Goal: Task Accomplishment & Management: Manage account settings

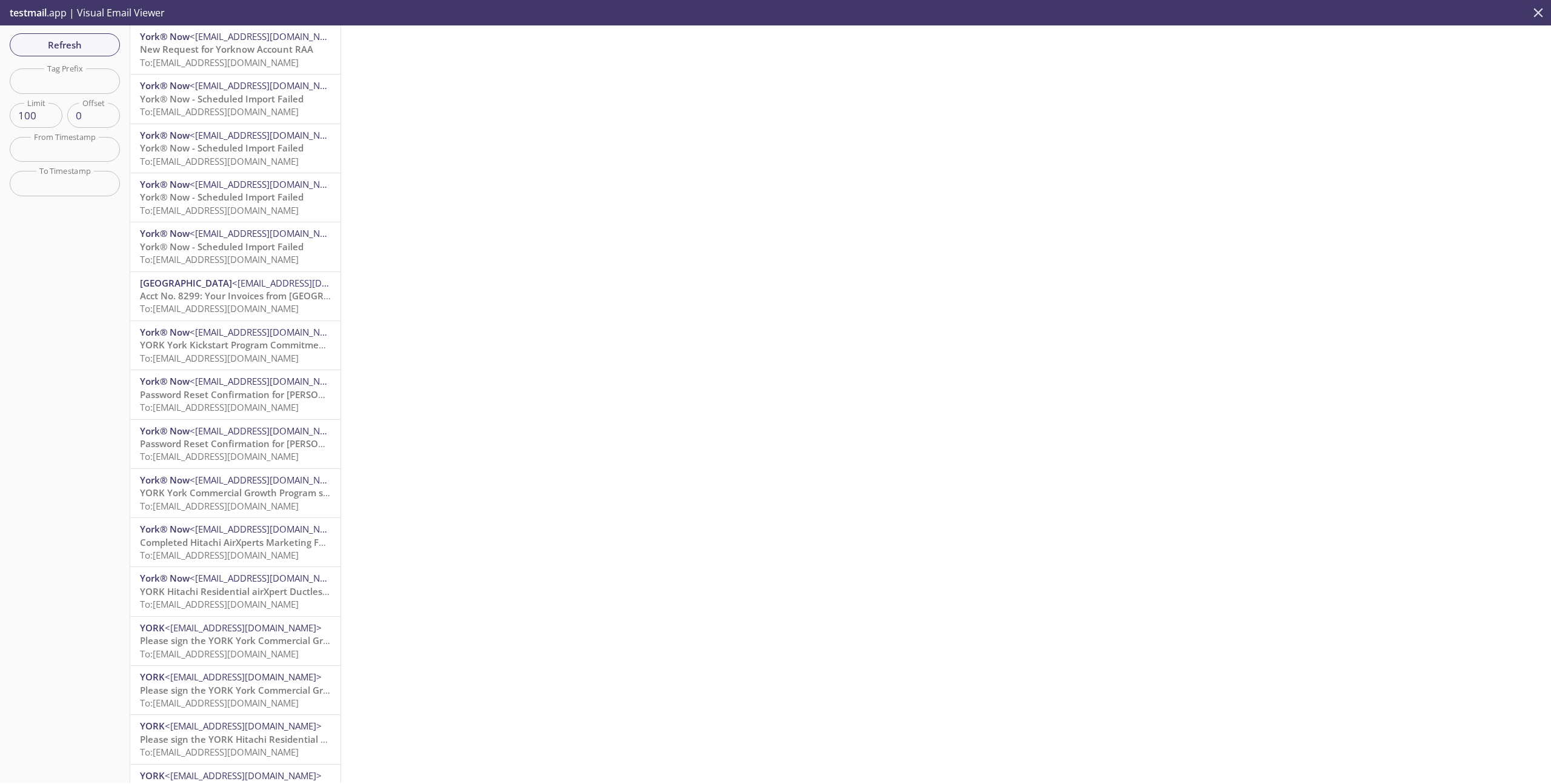
click at [1535, 12] on icon "close" at bounding box center [1539, 13] width 16 height 16
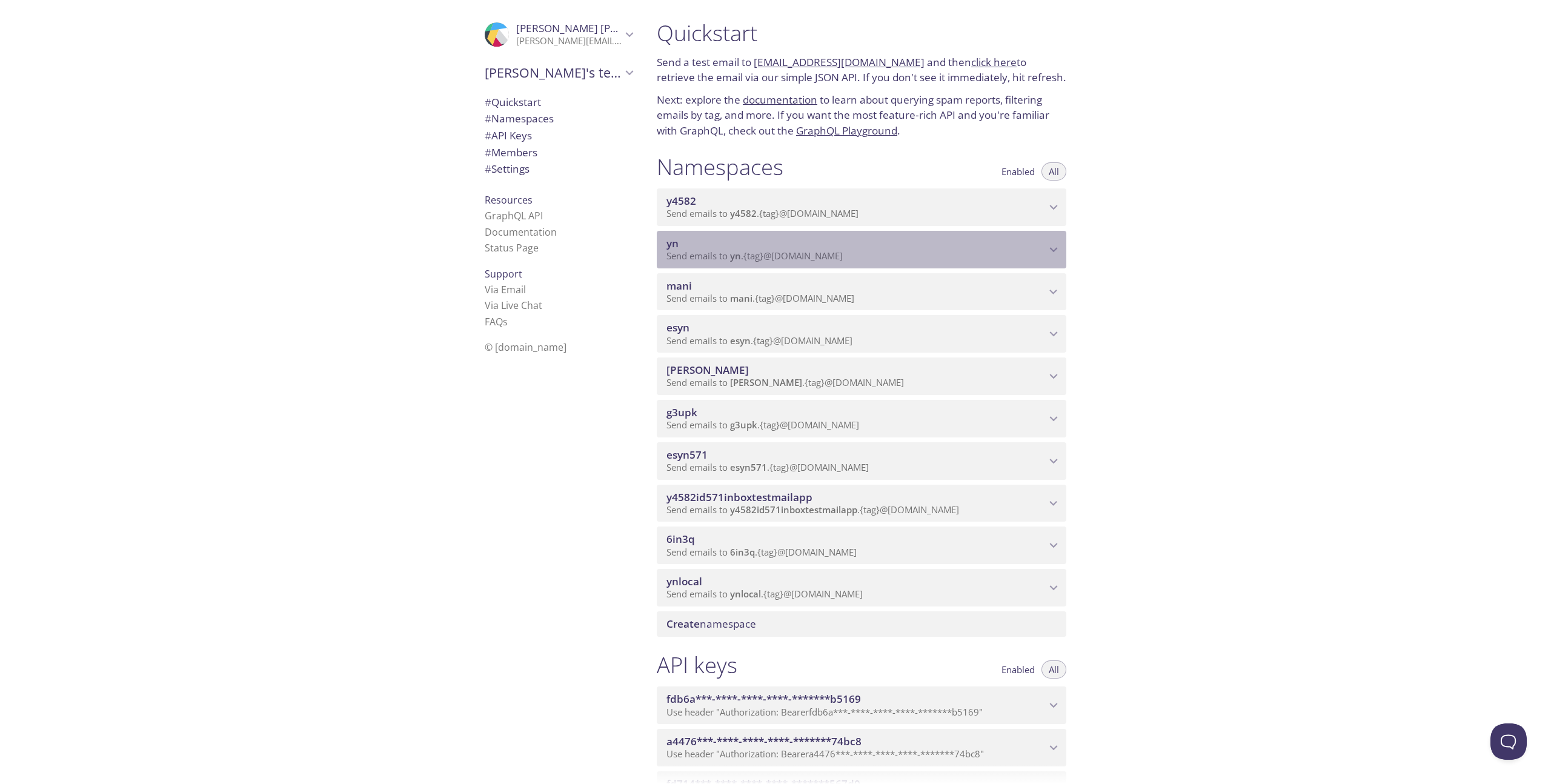
click at [1052, 250] on icon "yn namespace" at bounding box center [1053, 250] width 8 height 5
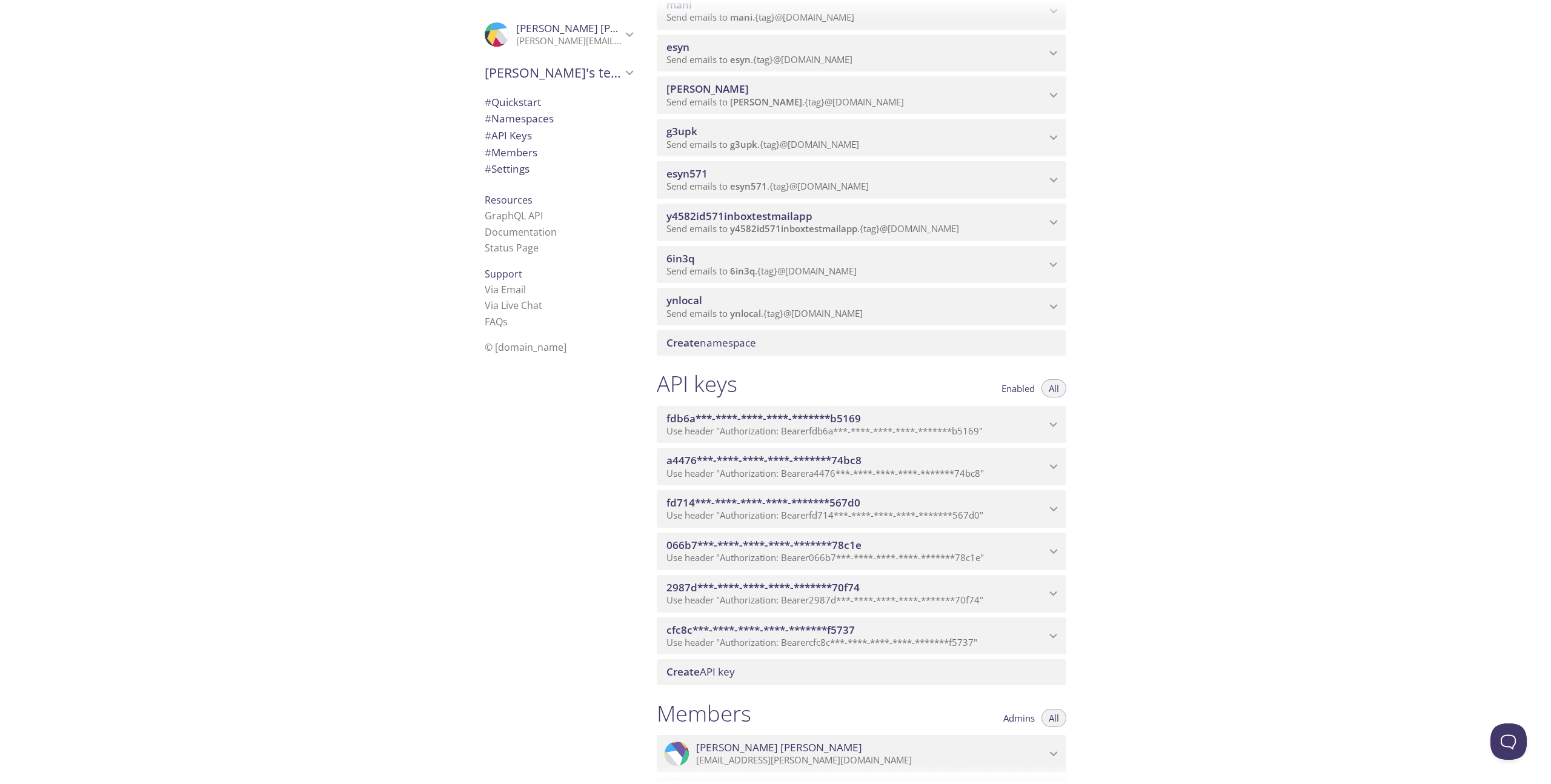
scroll to position [485, 0]
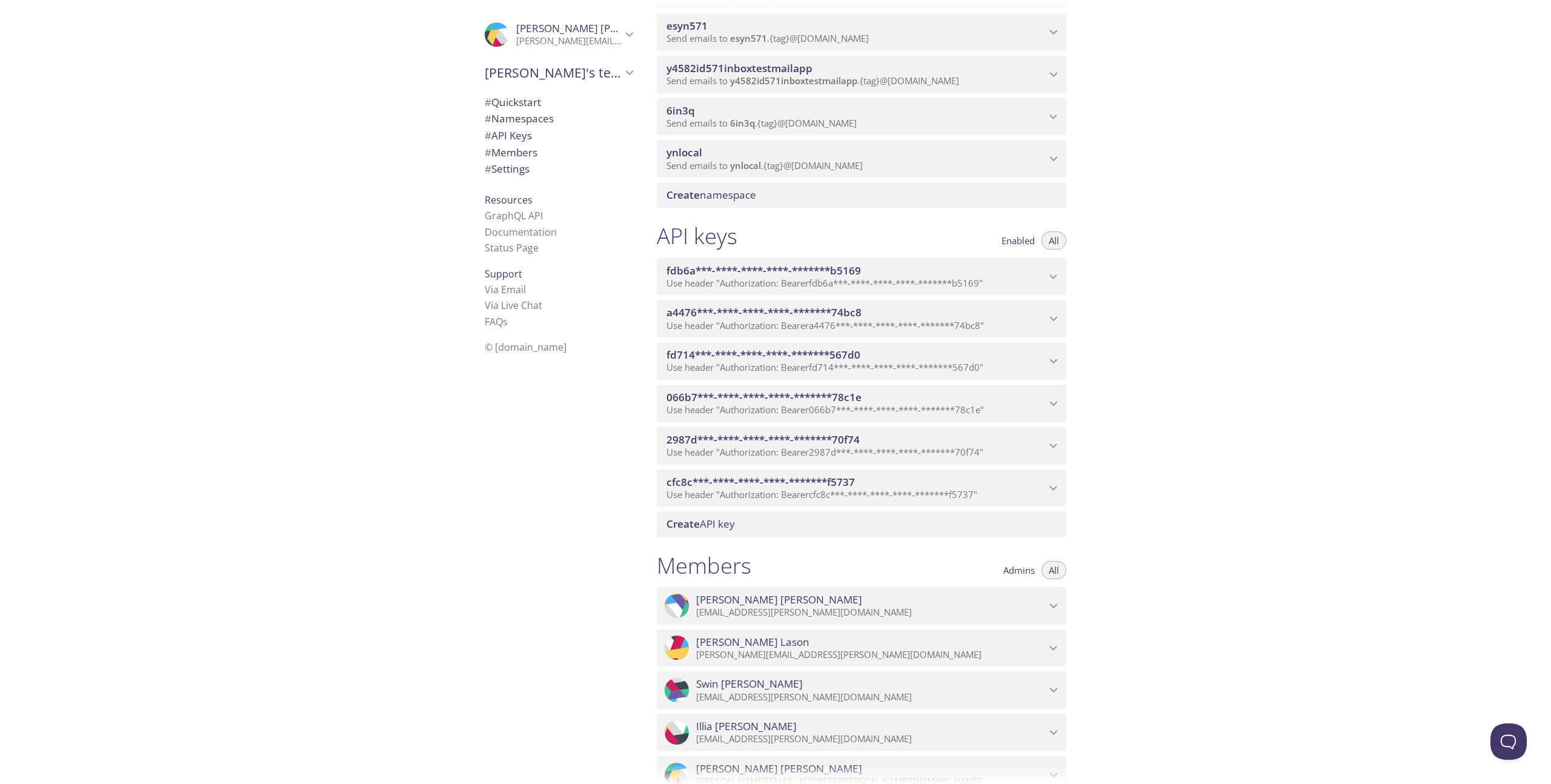
click at [1054, 274] on icon "fdb6a***-****-****-****-*******b5169 API key" at bounding box center [1053, 277] width 16 height 16
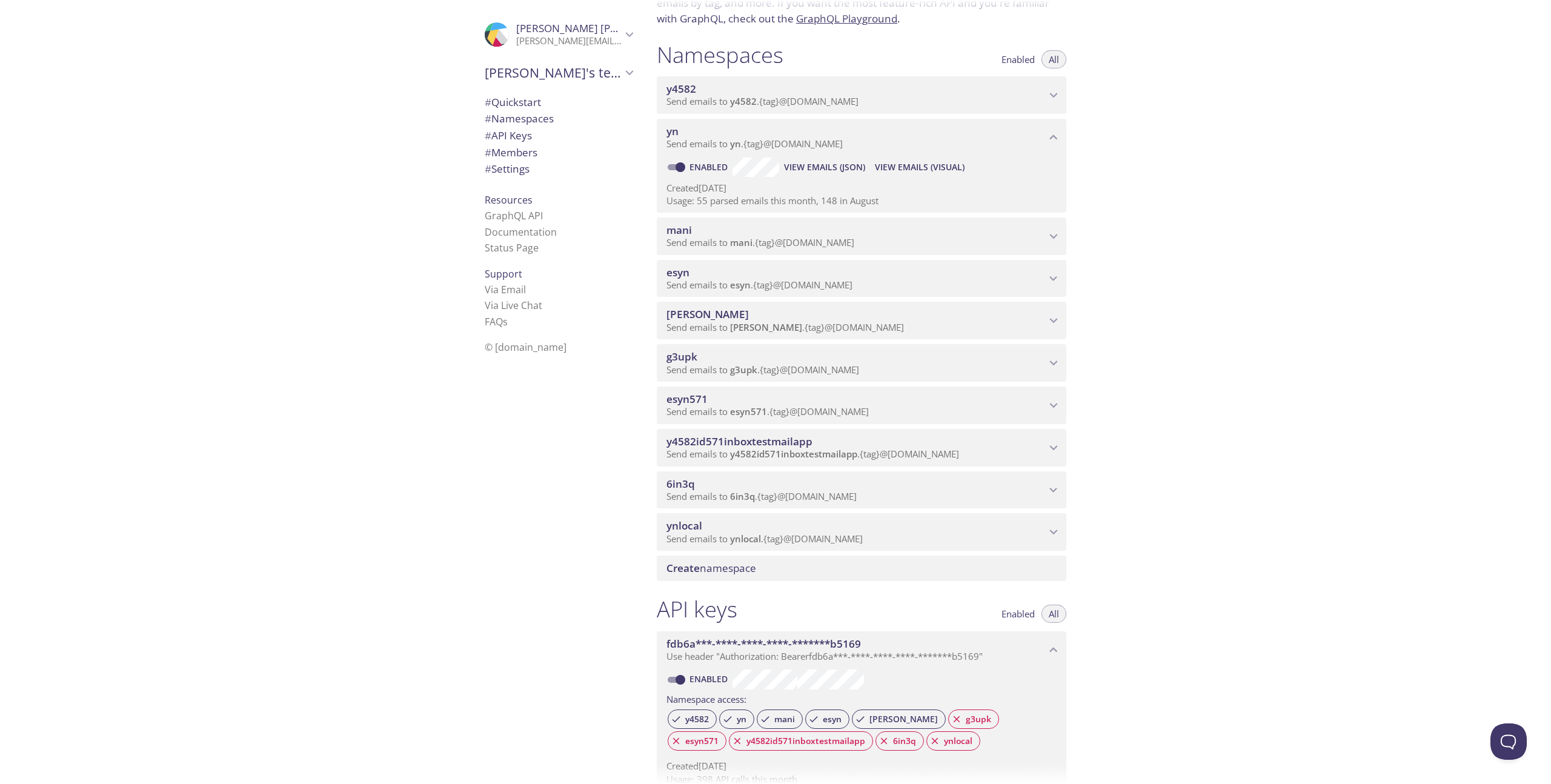
scroll to position [0, 0]
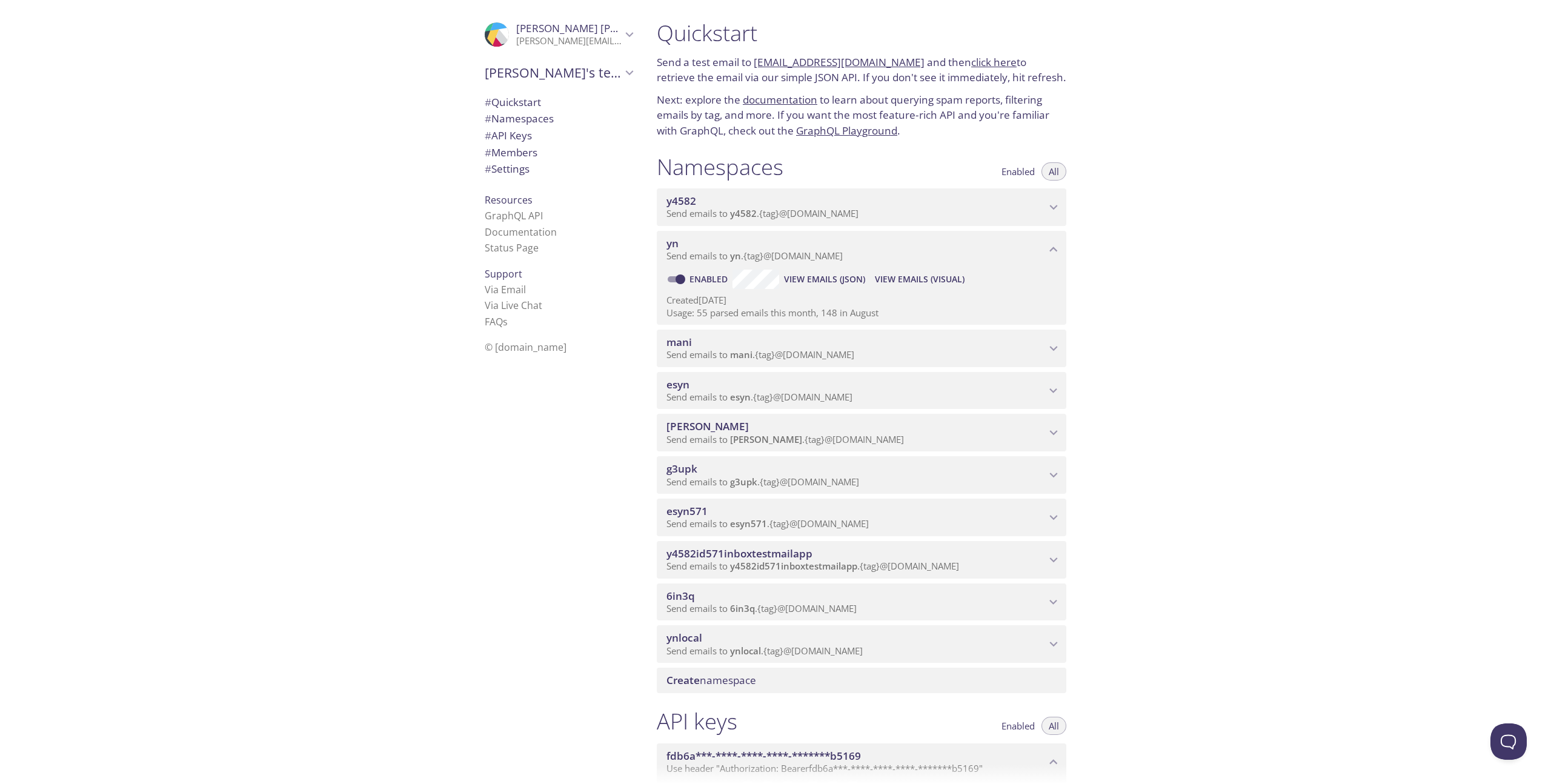
click at [927, 280] on span "View Emails (Visual)" at bounding box center [920, 279] width 90 height 15
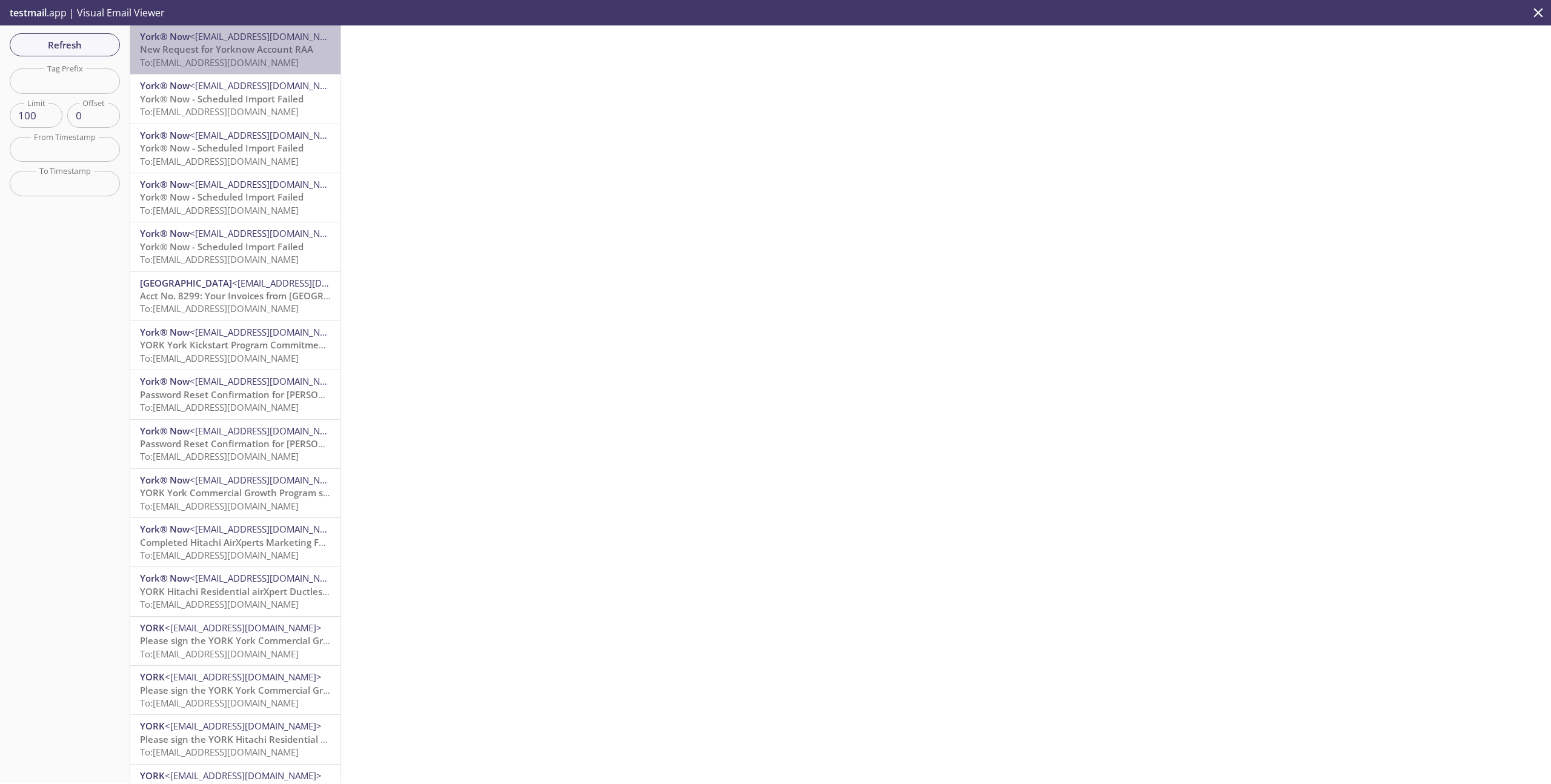
click at [212, 56] on span "To: [EMAIL_ADDRESS][DOMAIN_NAME]" at bounding box center [219, 62] width 159 height 12
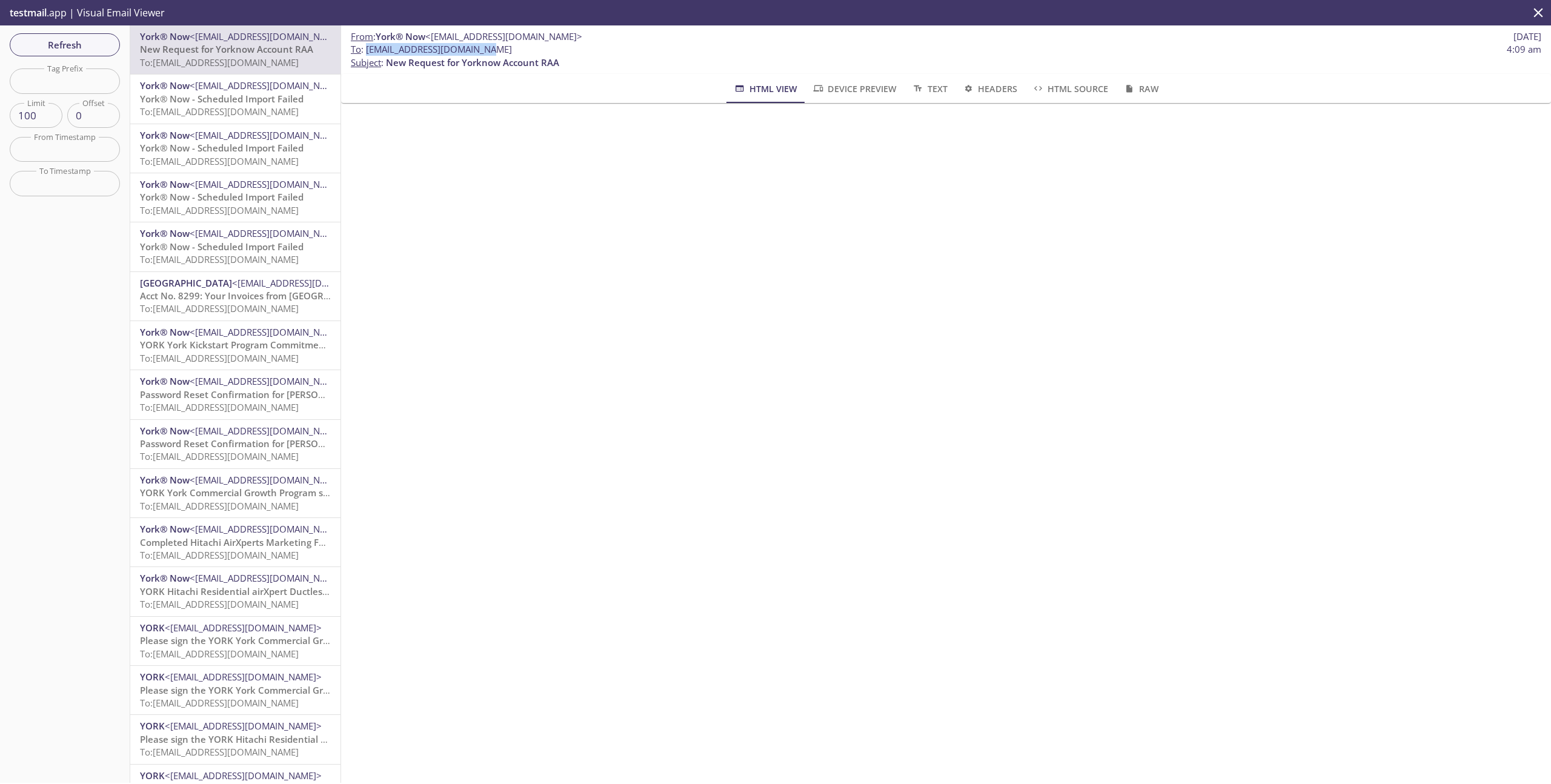
drag, startPoint x: 480, startPoint y: 48, endPoint x: 366, endPoint y: 50, distance: 114.0
click at [366, 50] on span "To : [EMAIL_ADDRESS][DOMAIN_NAME]" at bounding box center [431, 49] width 161 height 12
copy span "[EMAIL_ADDRESS][DOMAIN_NAME]"
click at [79, 42] on span "Refresh" at bounding box center [64, 45] width 91 height 16
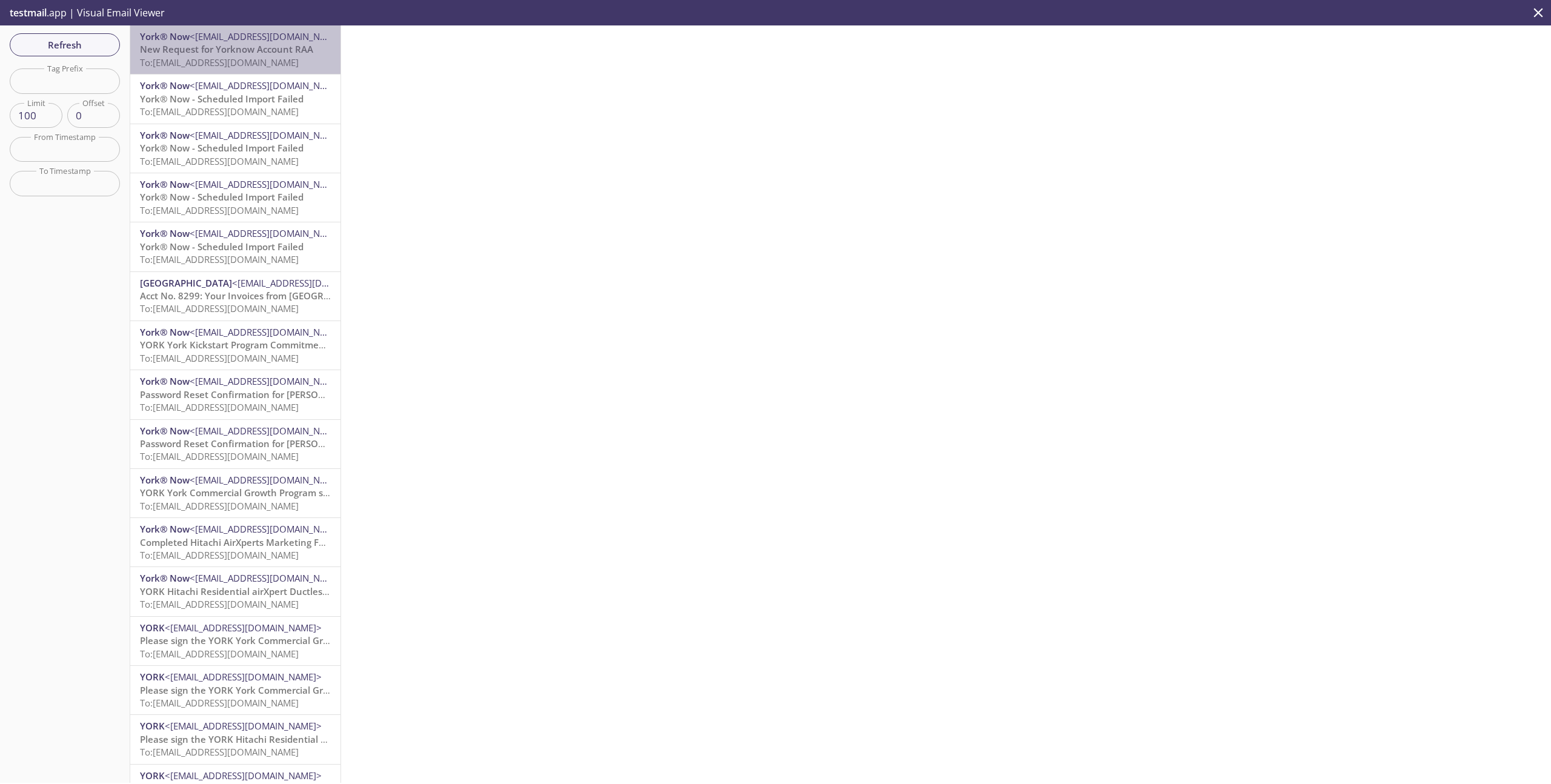
click at [237, 62] on span "To: [EMAIL_ADDRESS][DOMAIN_NAME]" at bounding box center [219, 62] width 159 height 12
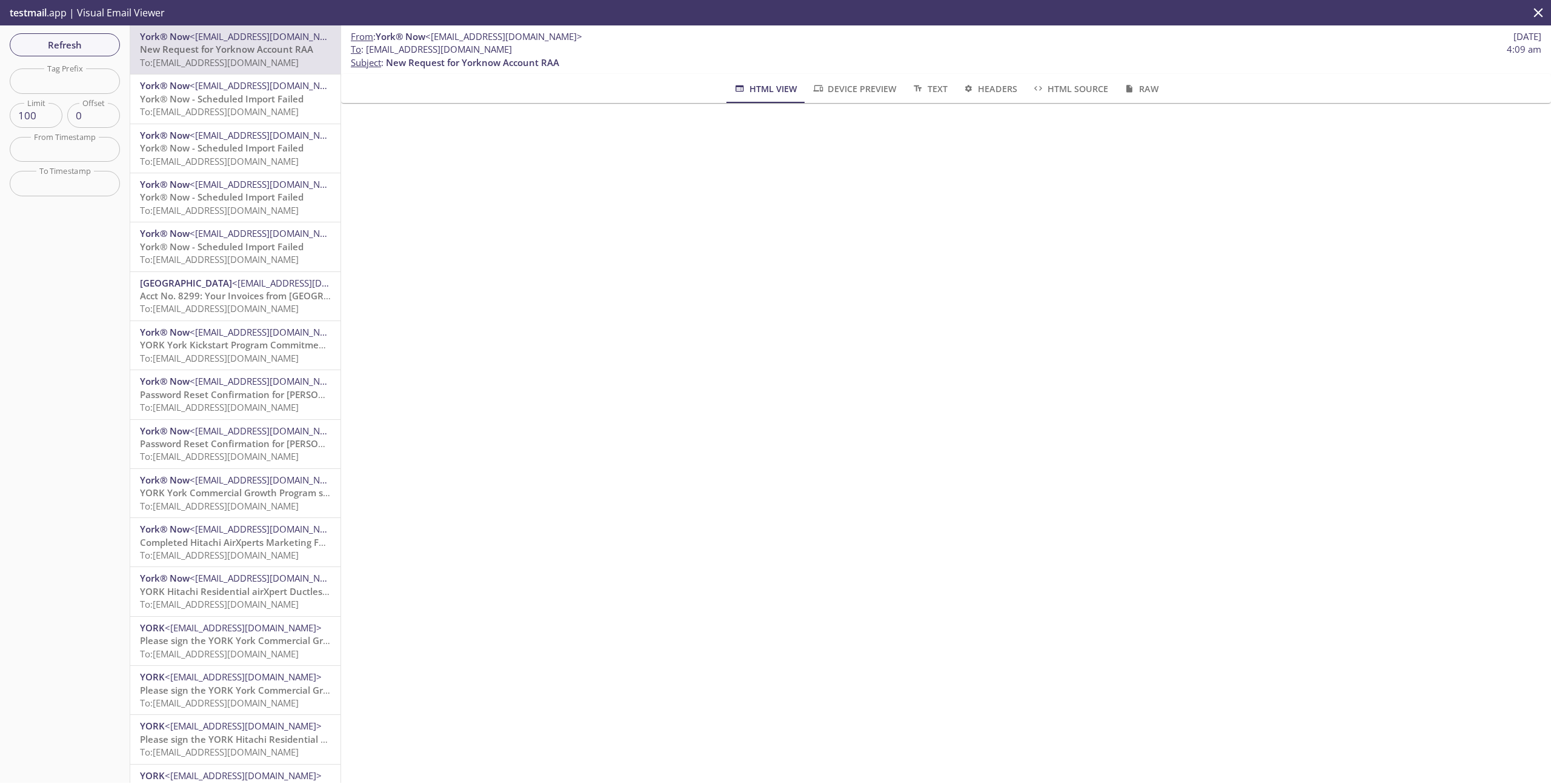
click at [227, 118] on p "York® Now - Scheduled Import Failed To: [EMAIL_ADDRESS][DOMAIN_NAME]" at bounding box center [235, 105] width 191 height 26
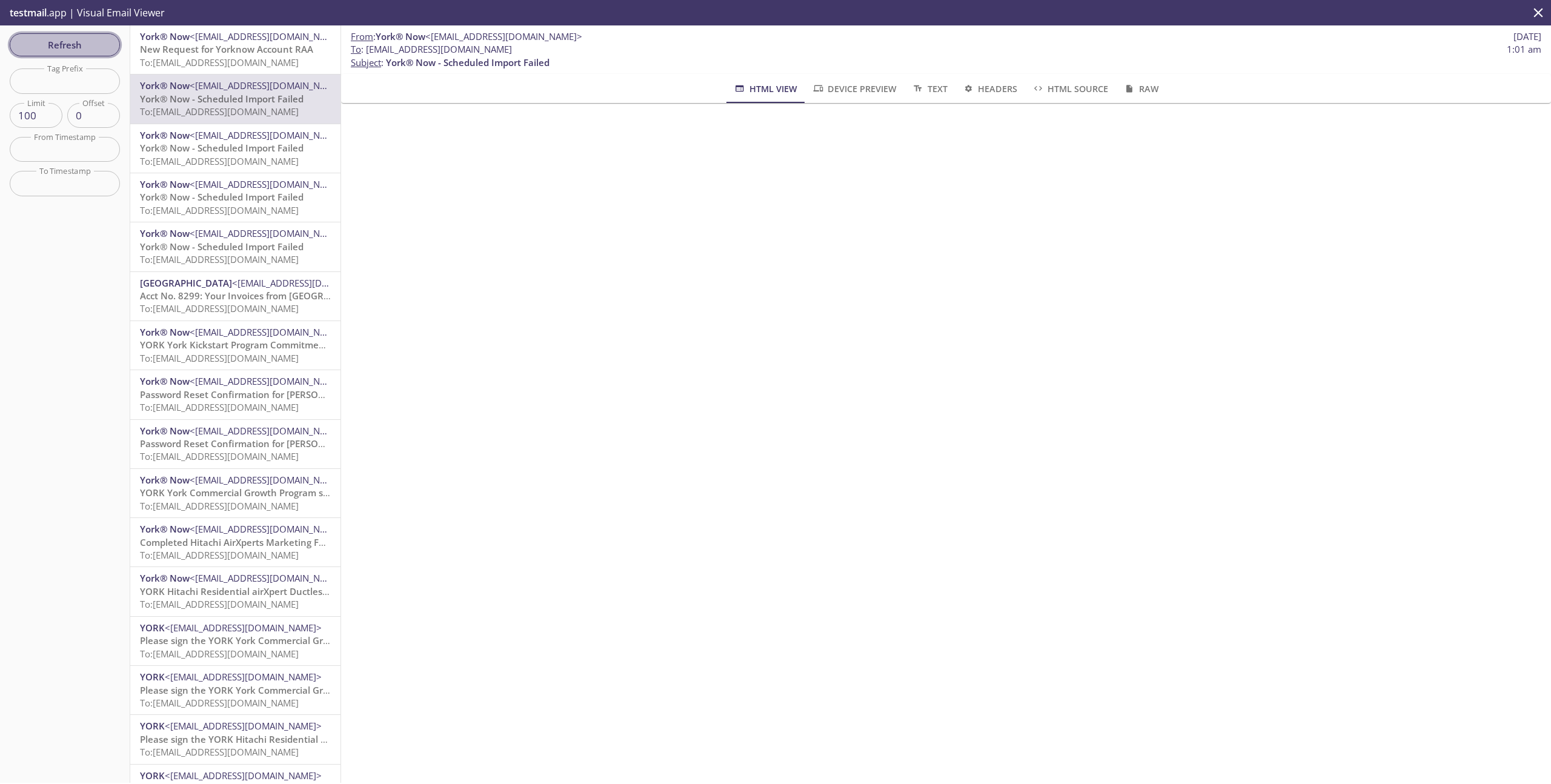
click at [76, 41] on span "Refresh" at bounding box center [64, 45] width 91 height 16
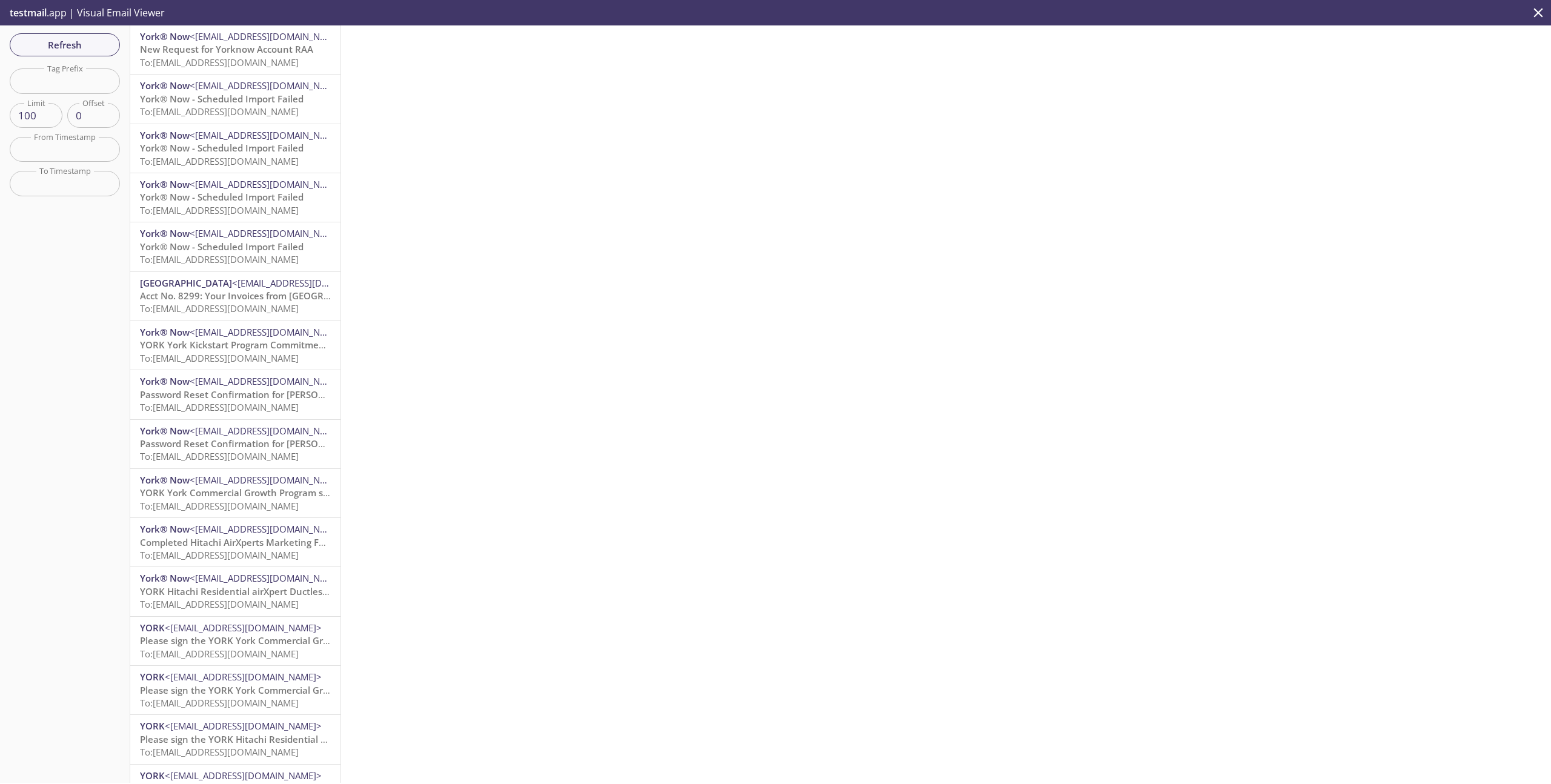
click at [1542, 15] on icon "close" at bounding box center [1539, 13] width 16 height 16
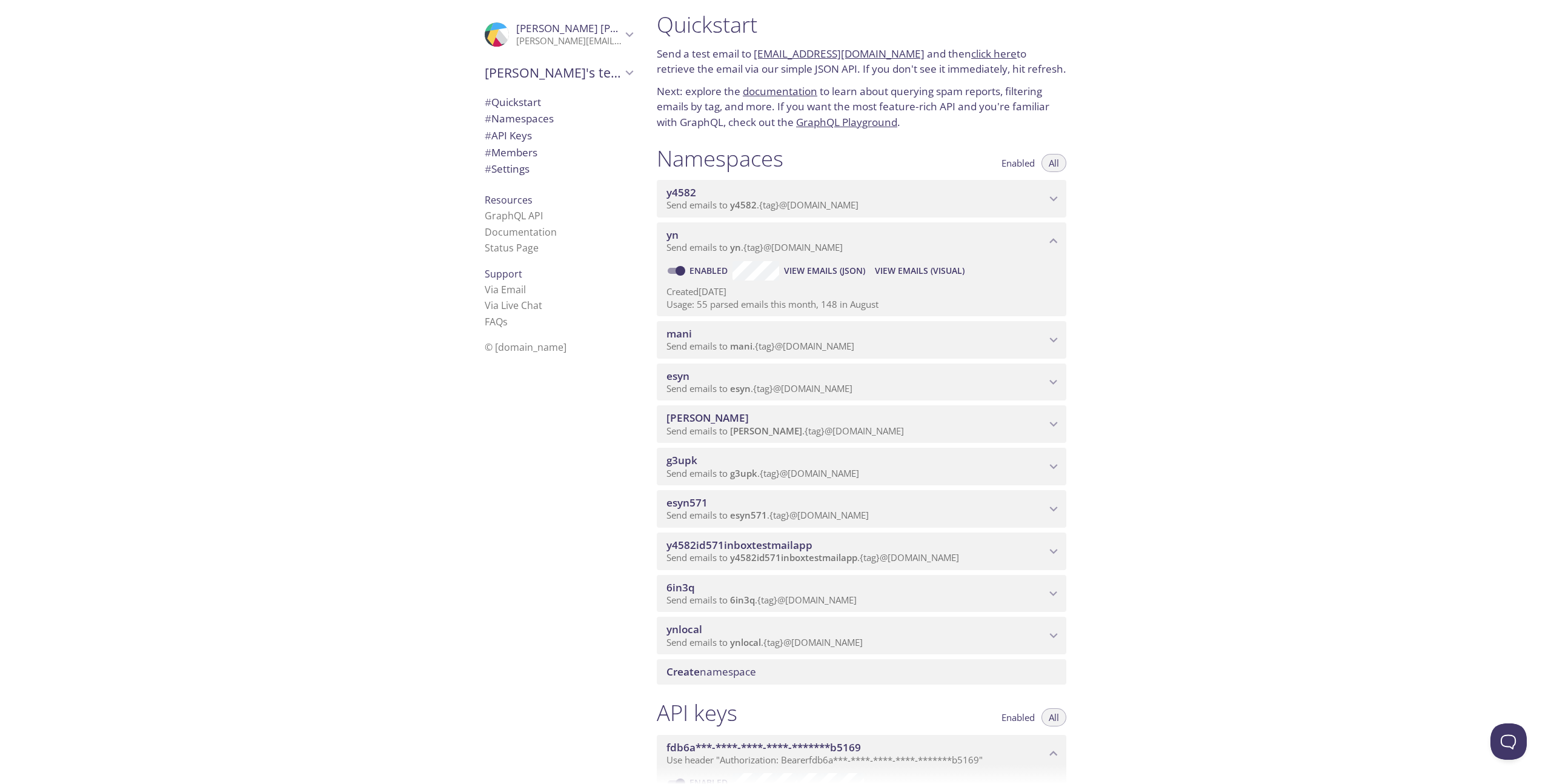
scroll to position [12, 0]
click at [889, 300] on p "Usage: 55 parsed emails this month, 148 in August" at bounding box center [862, 301] width 390 height 12
click at [834, 297] on p "Usage: 55 parsed emails this month, 148 in August" at bounding box center [862, 301] width 390 height 12
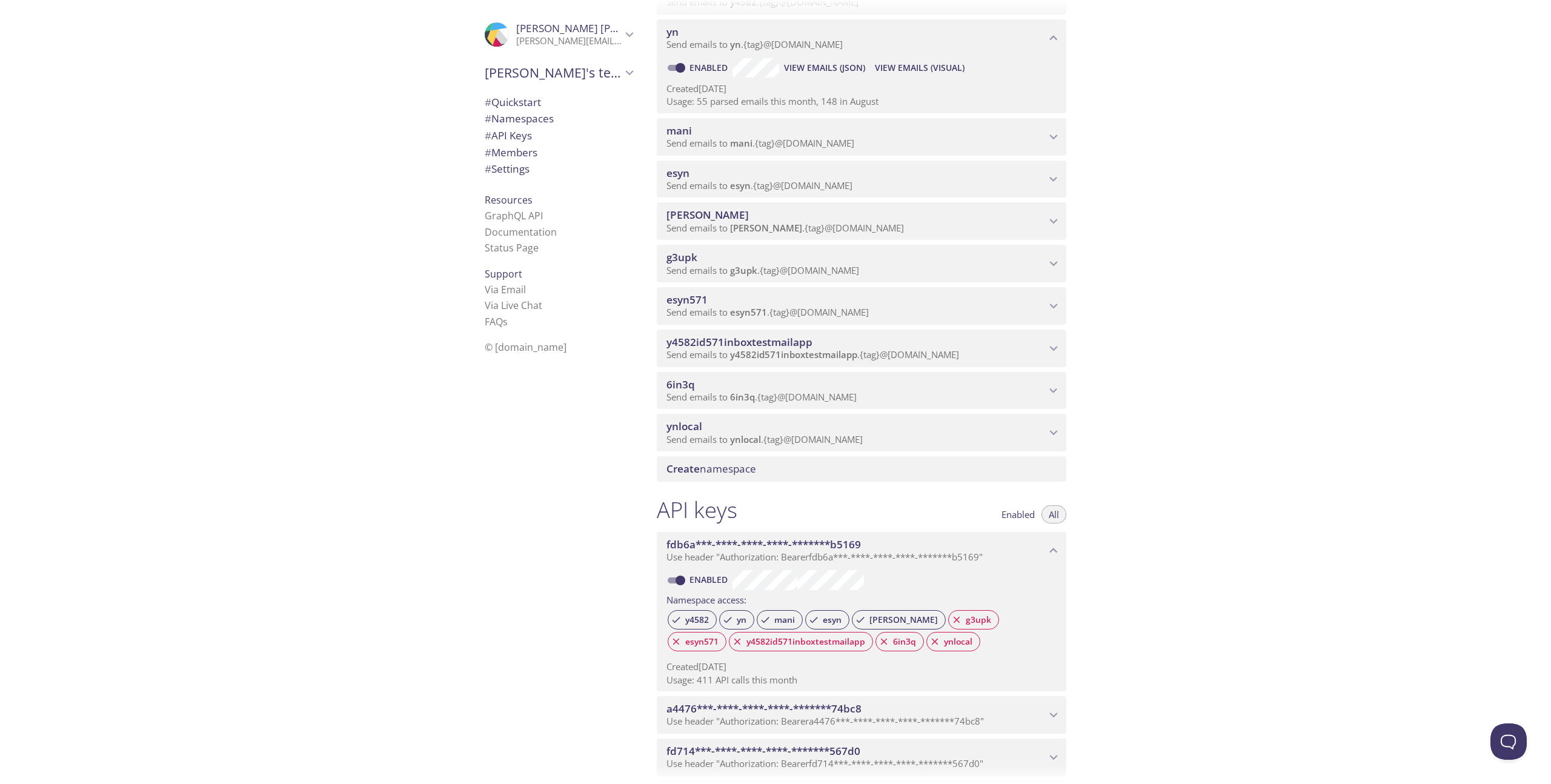
scroll to position [218, 0]
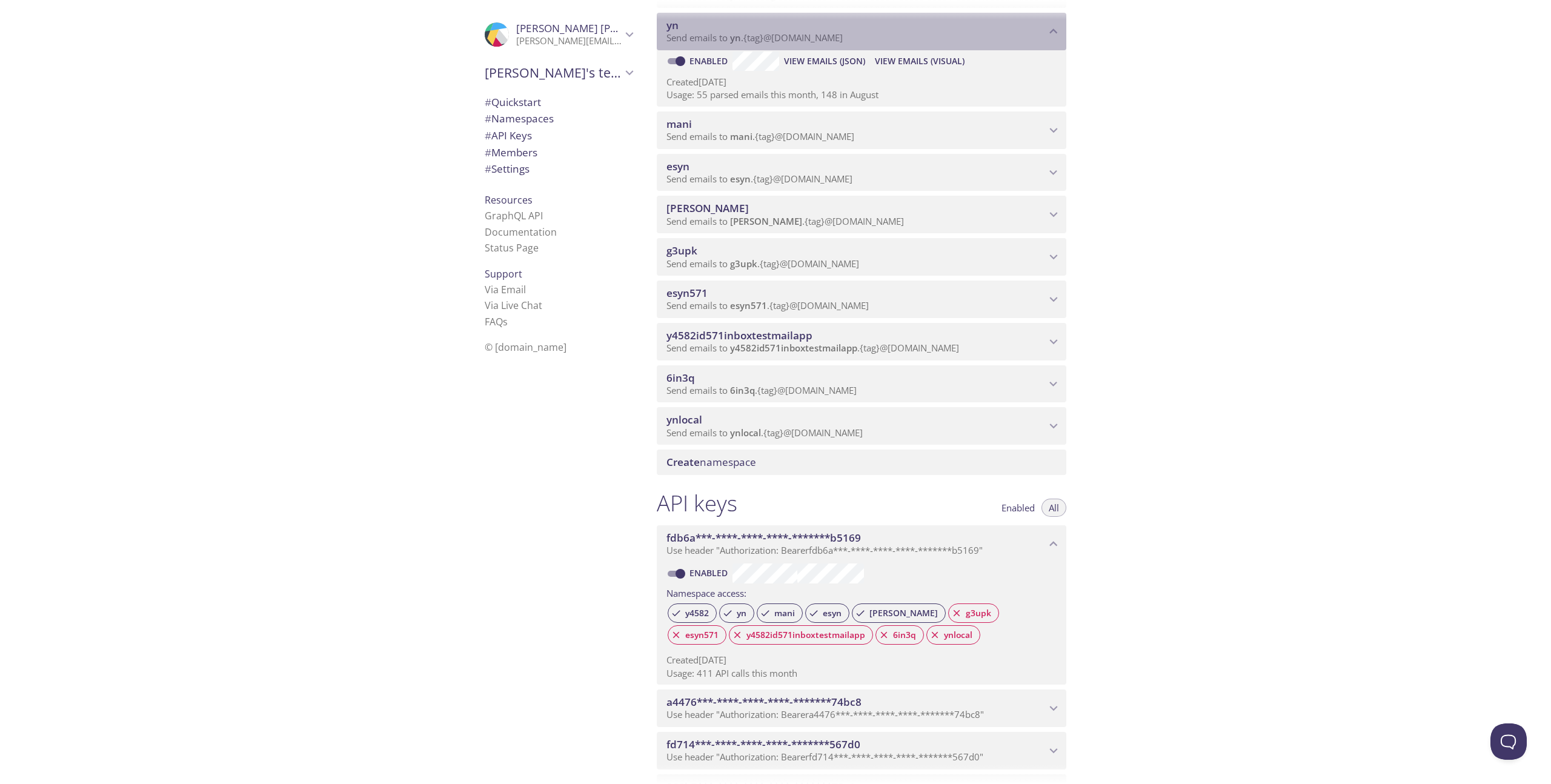
drag, startPoint x: 731, startPoint y: 38, endPoint x: 826, endPoint y: 39, distance: 95.0
click at [826, 39] on span "Send emails to yn . {tag} @[DOMAIN_NAME]" at bounding box center [754, 38] width 177 height 12
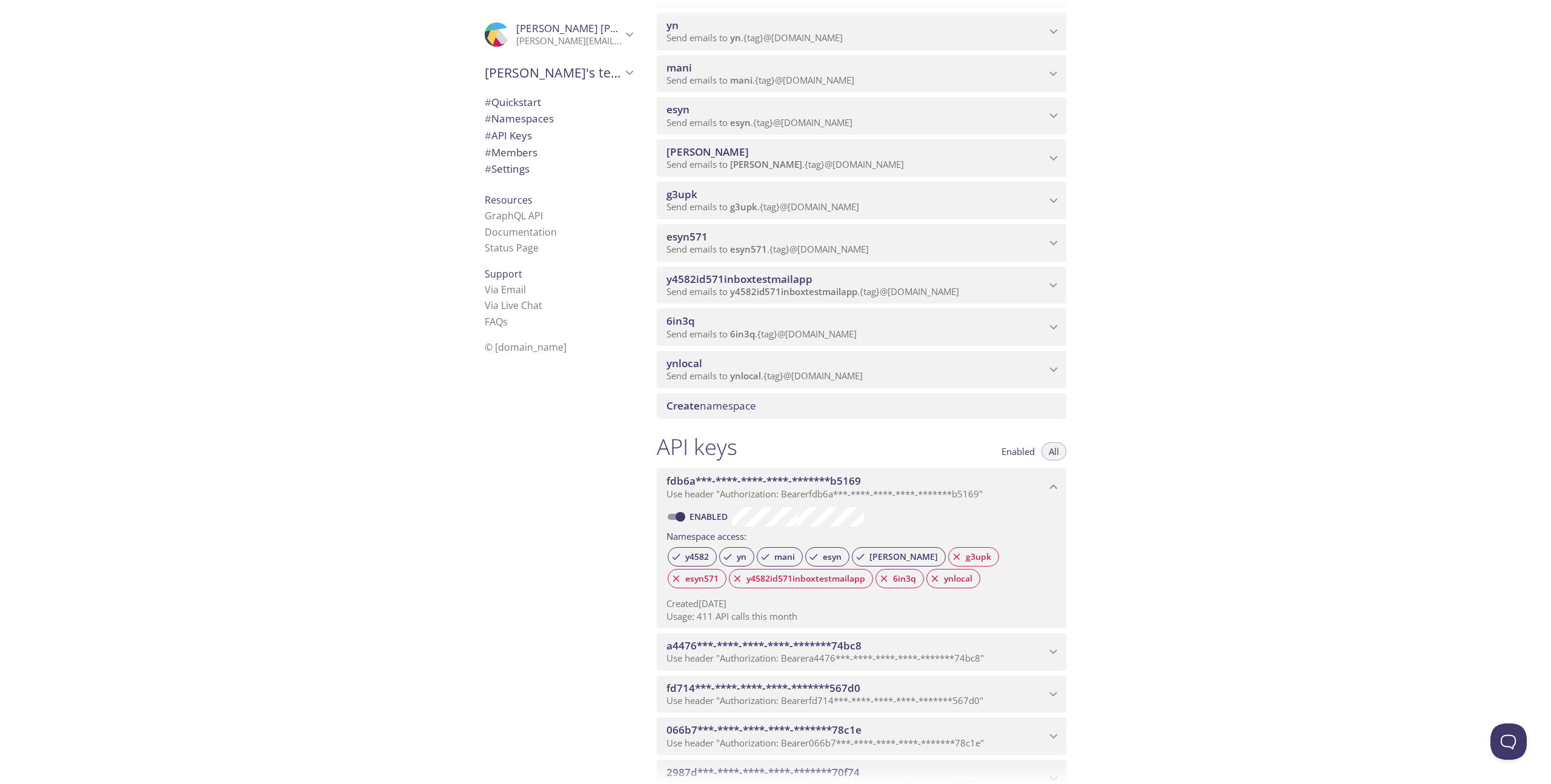
click at [826, 39] on span "Send emails to yn . {tag} @[DOMAIN_NAME]" at bounding box center [754, 38] width 177 height 12
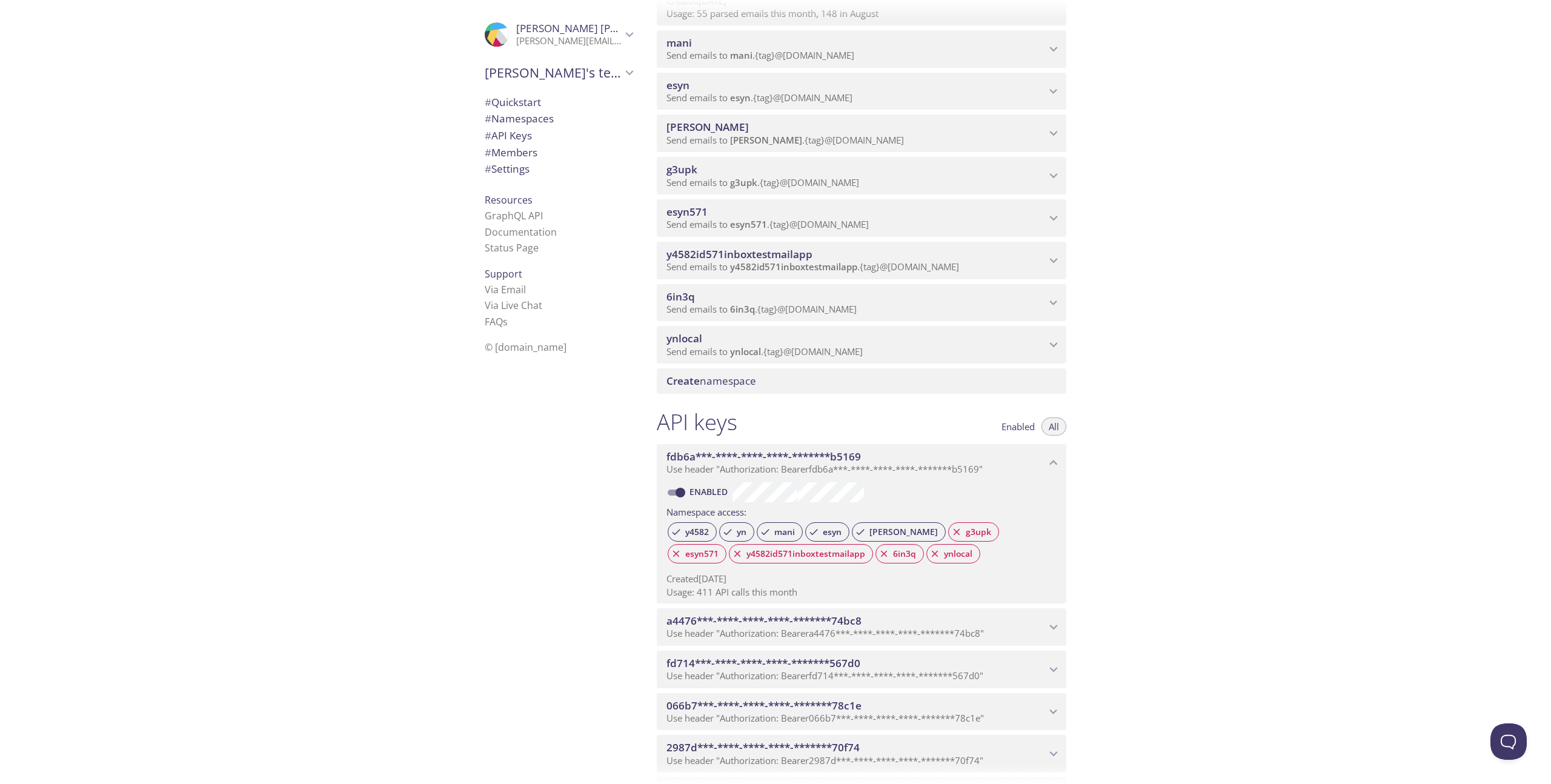
scroll to position [334, 0]
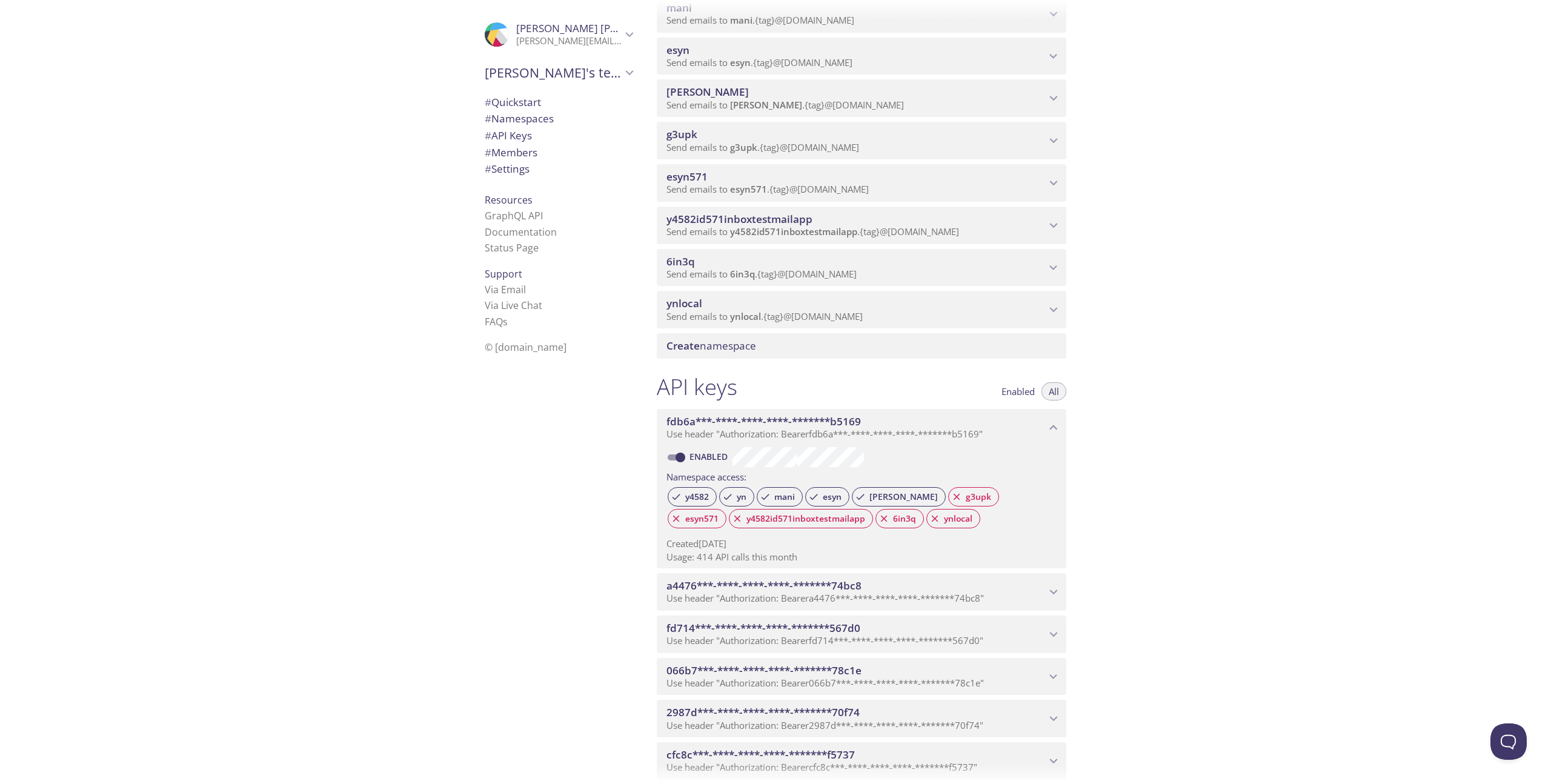
click at [521, 130] on span "# API Keys" at bounding box center [508, 135] width 47 height 14
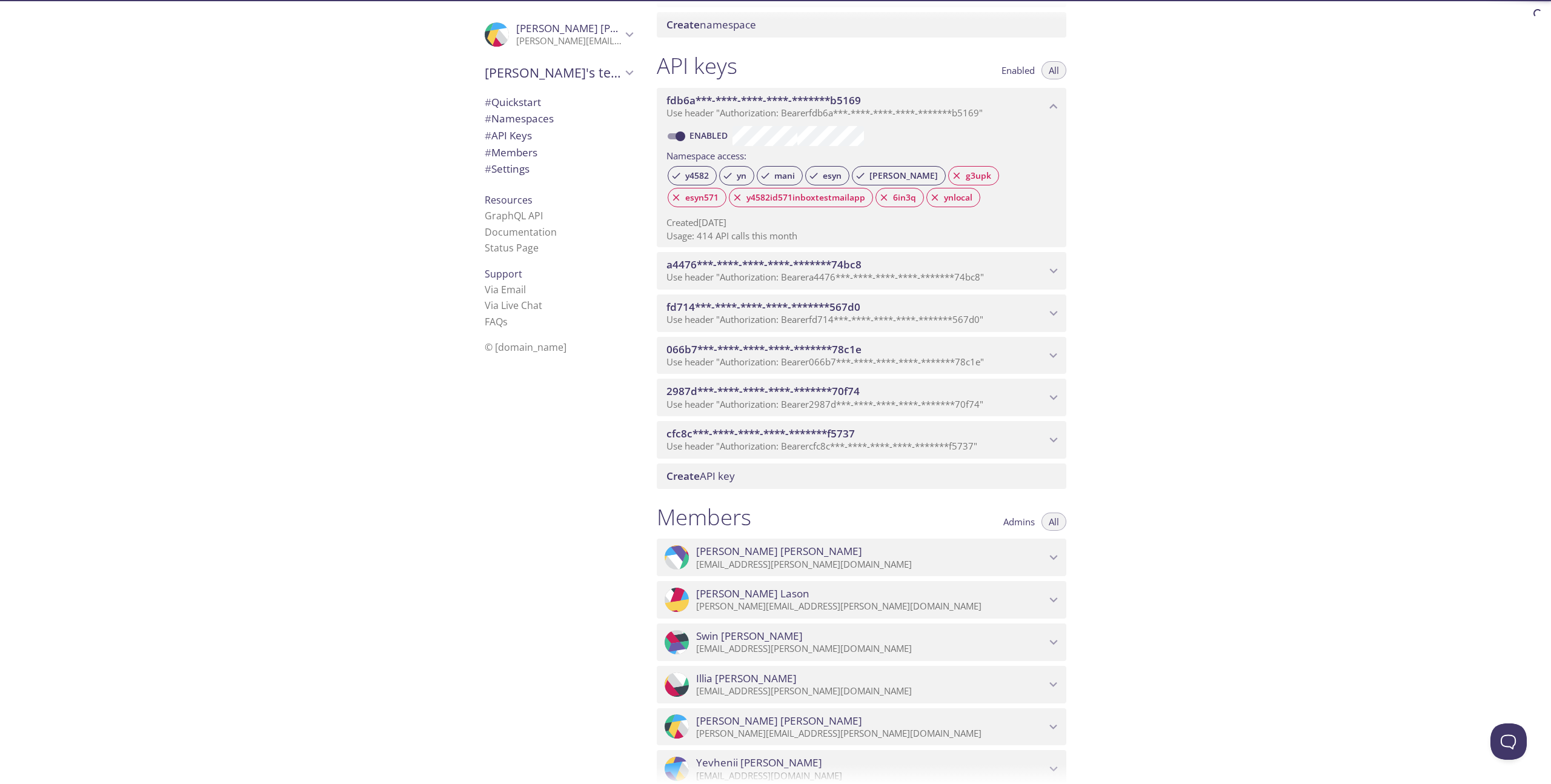
scroll to position [708, 0]
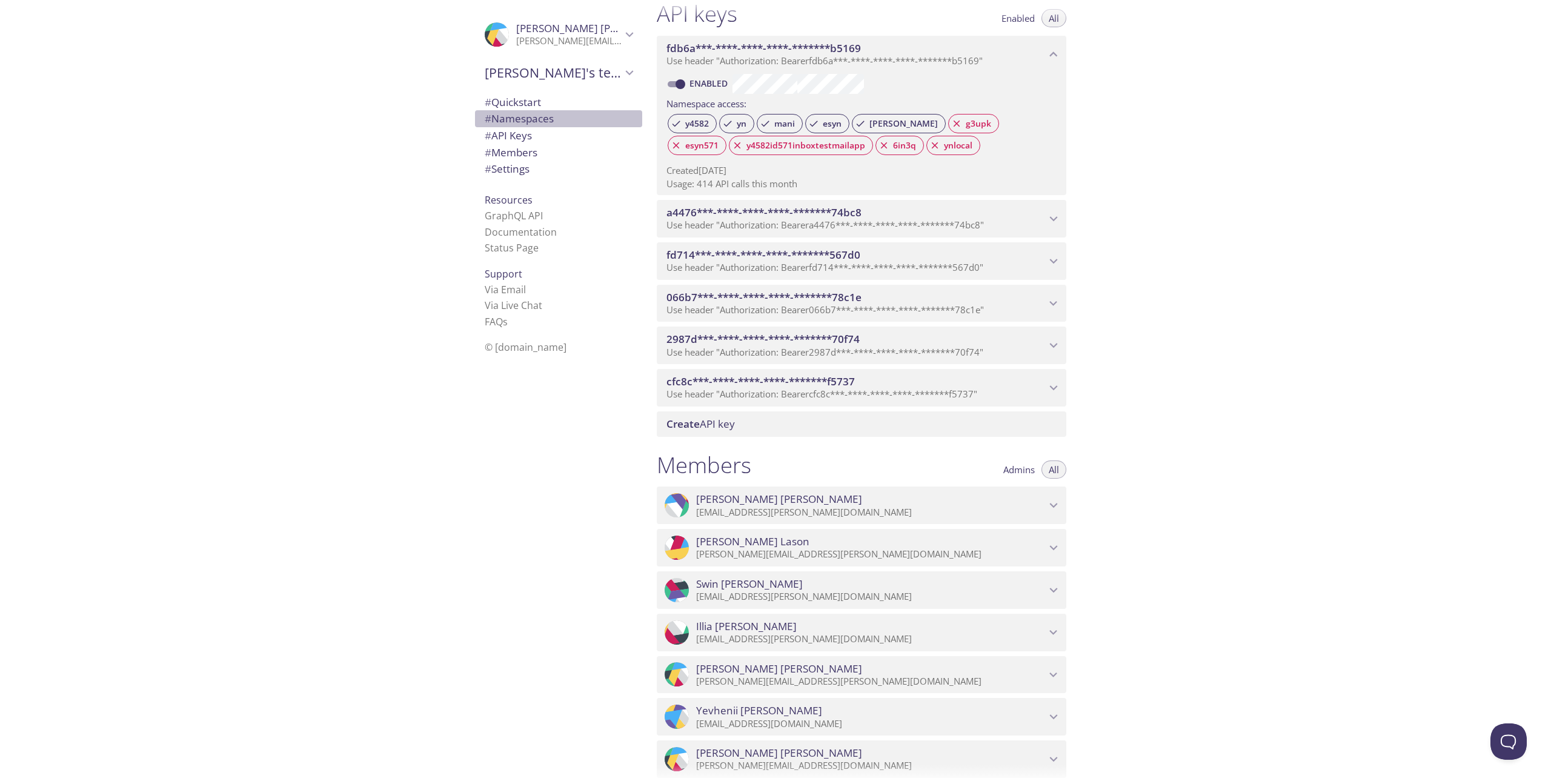
click at [542, 117] on span "# Namespaces" at bounding box center [519, 119] width 69 height 14
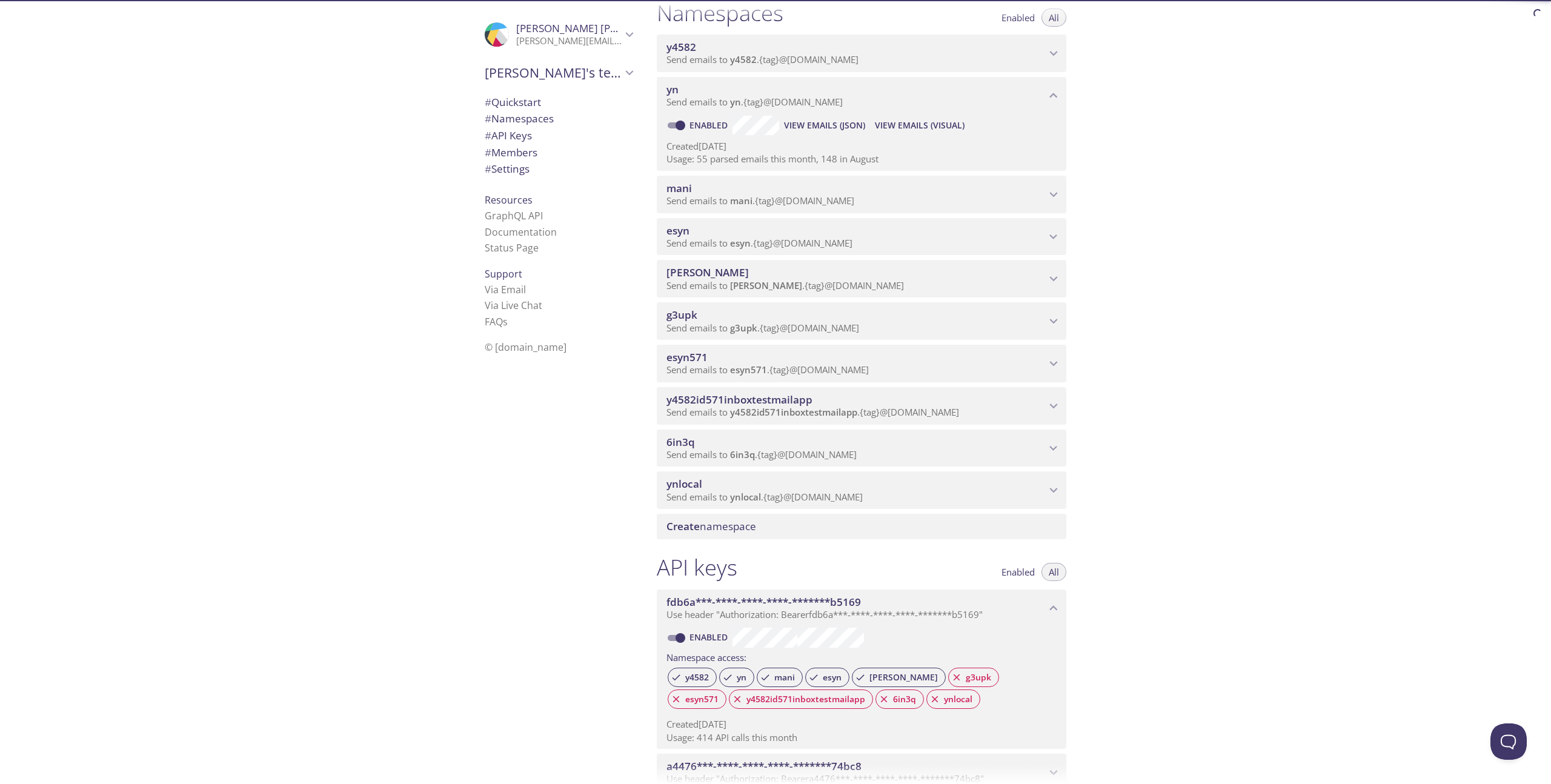
scroll to position [153, 0]
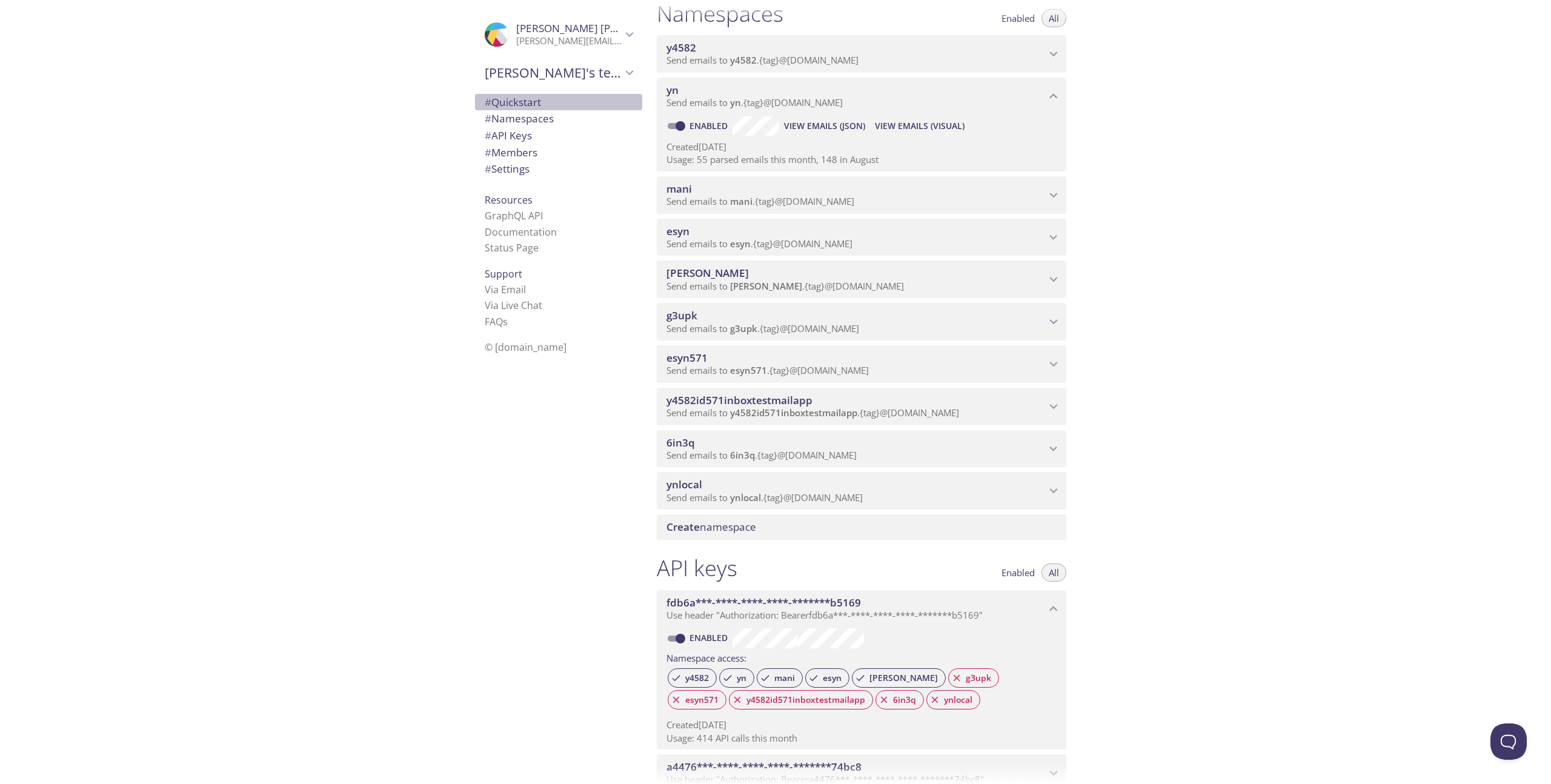
click at [533, 103] on span "# Quickstart" at bounding box center [513, 102] width 56 height 14
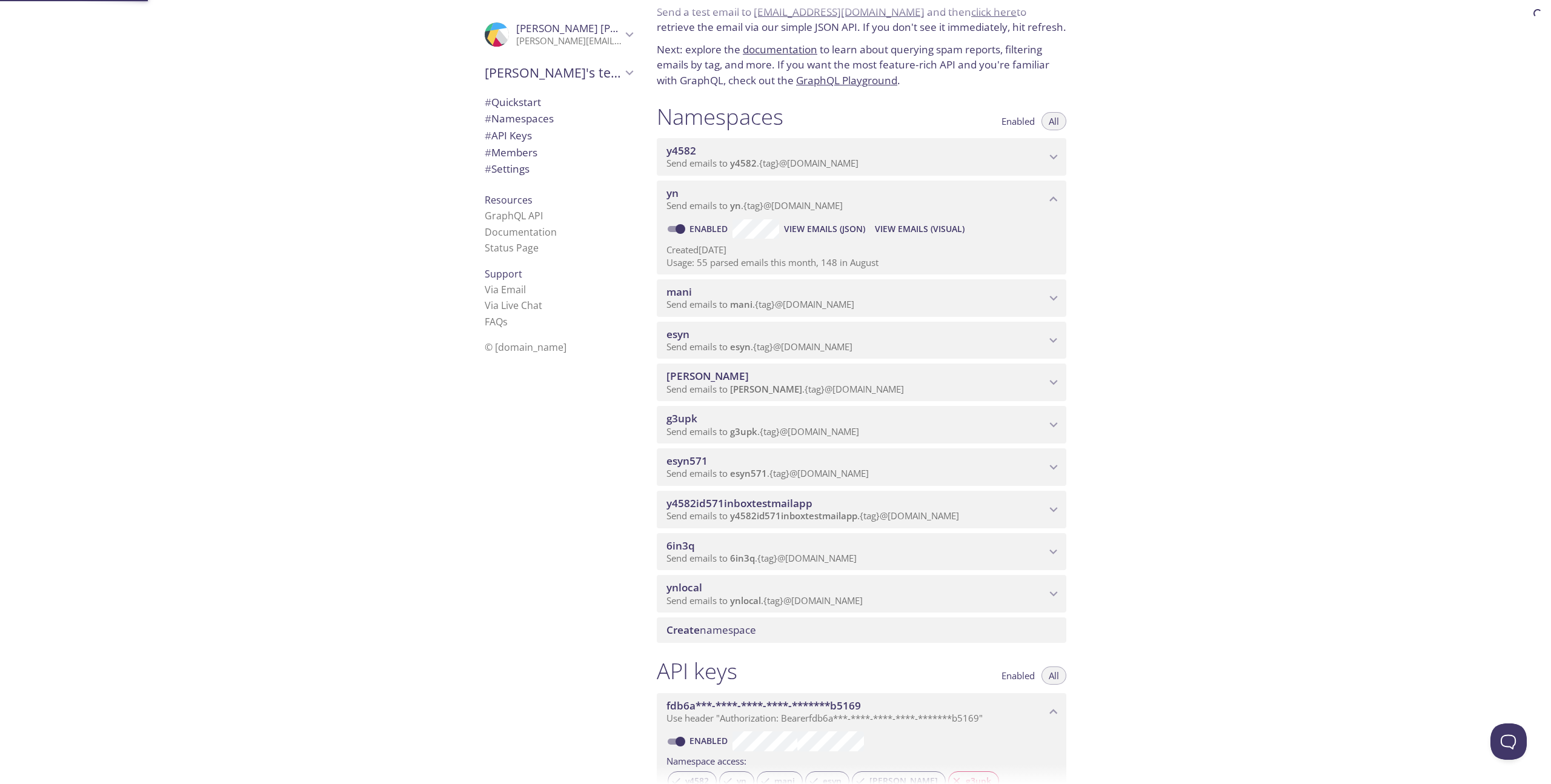
scroll to position [19, 0]
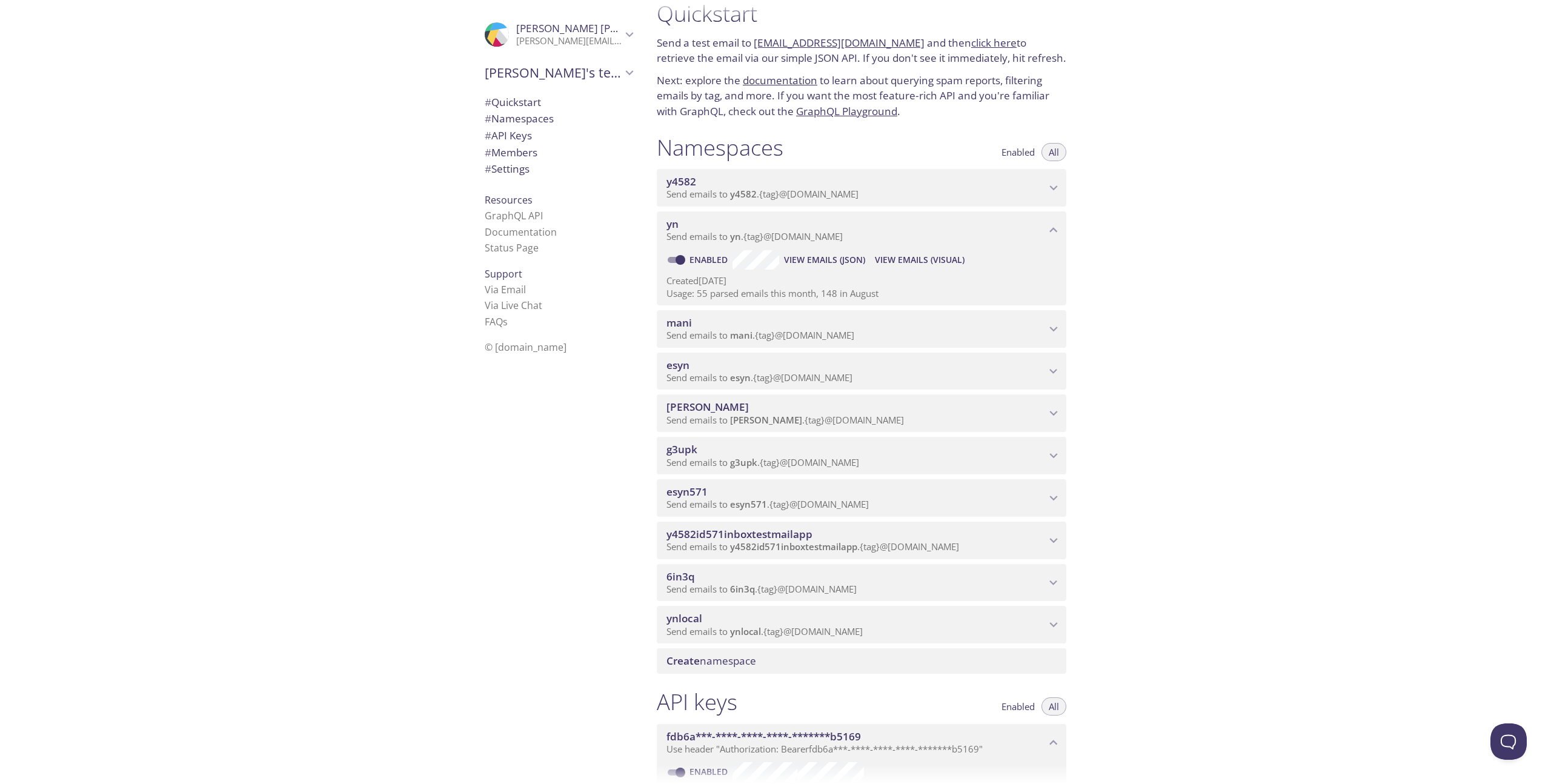
click at [629, 318] on li "FAQ s" at bounding box center [558, 322] width 148 height 16
click at [1047, 225] on icon "yn namespace" at bounding box center [1053, 230] width 16 height 16
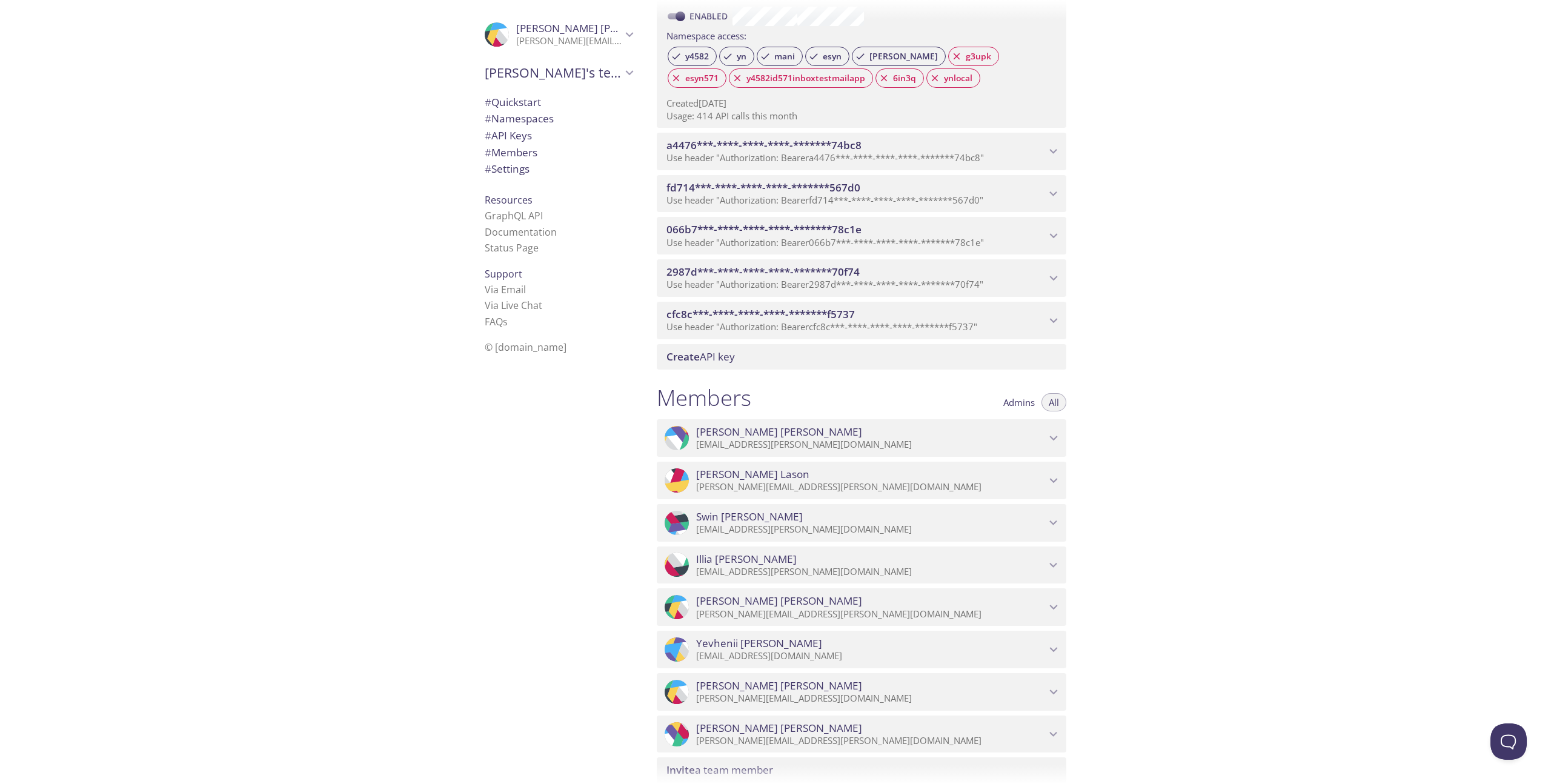
scroll to position [915, 0]
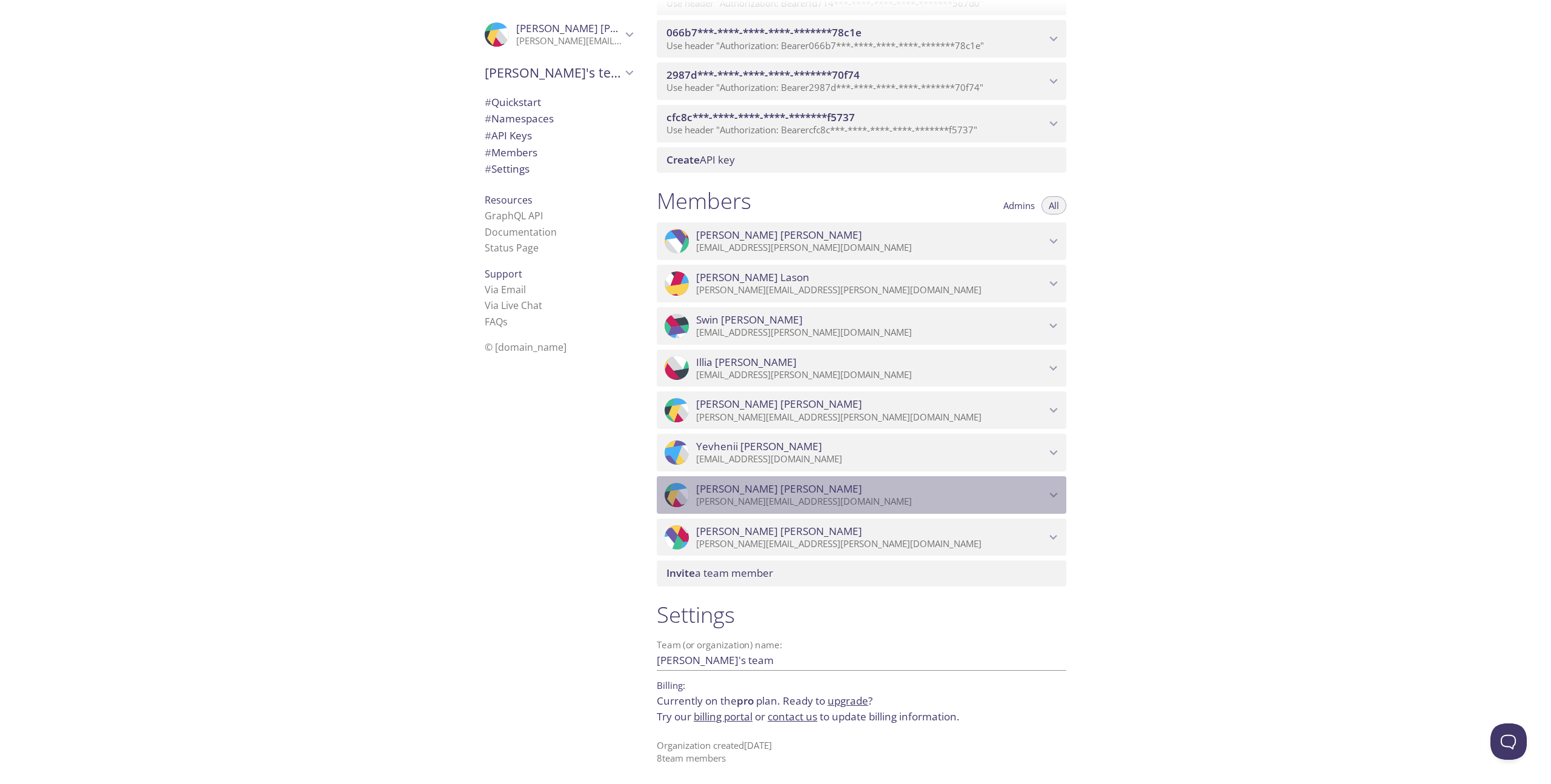
click at [1057, 495] on icon "Alexandre Poirier" at bounding box center [1053, 495] width 16 height 16
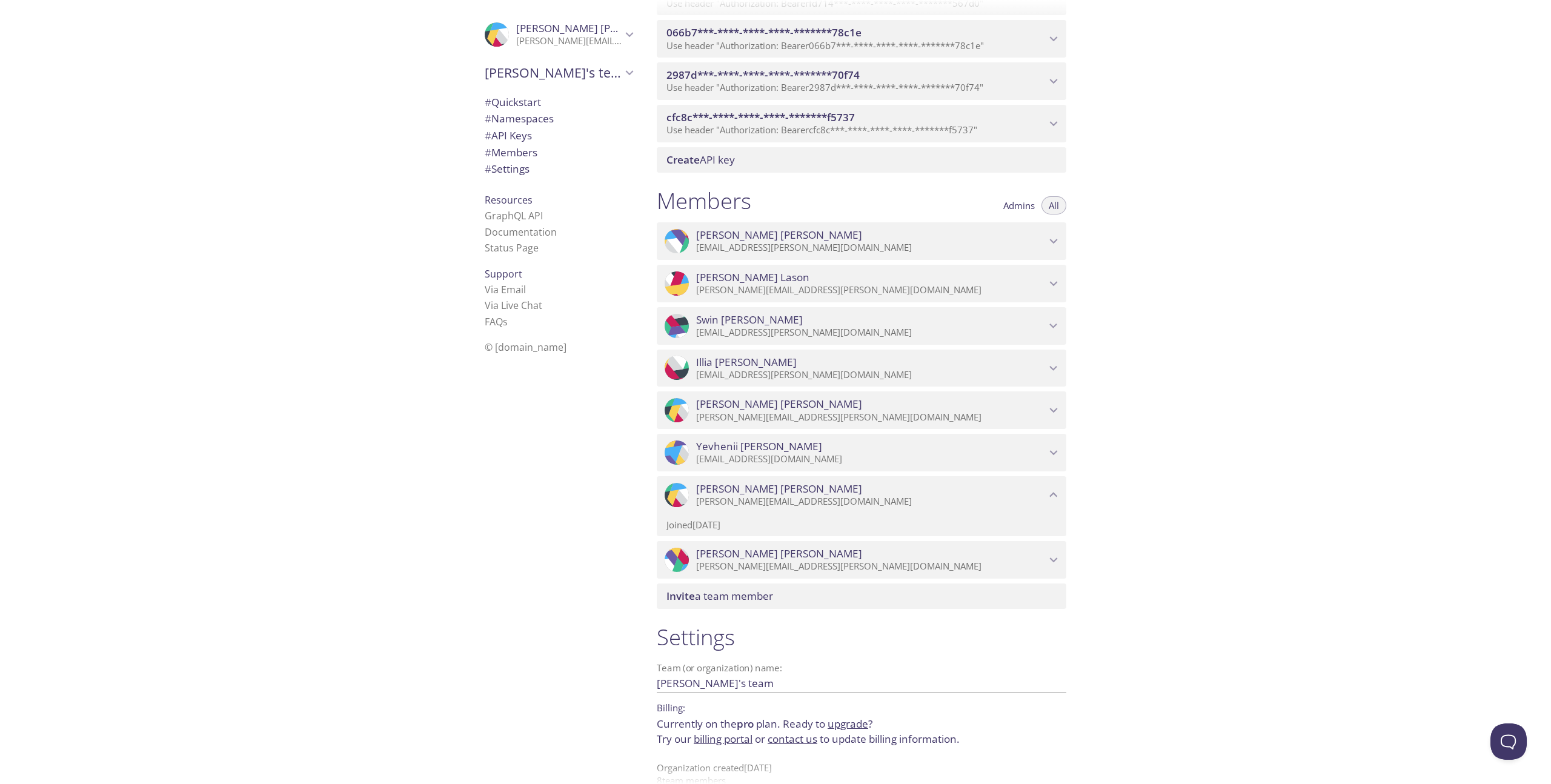
click at [1057, 495] on icon "Alexandre Poirier" at bounding box center [1053, 495] width 16 height 16
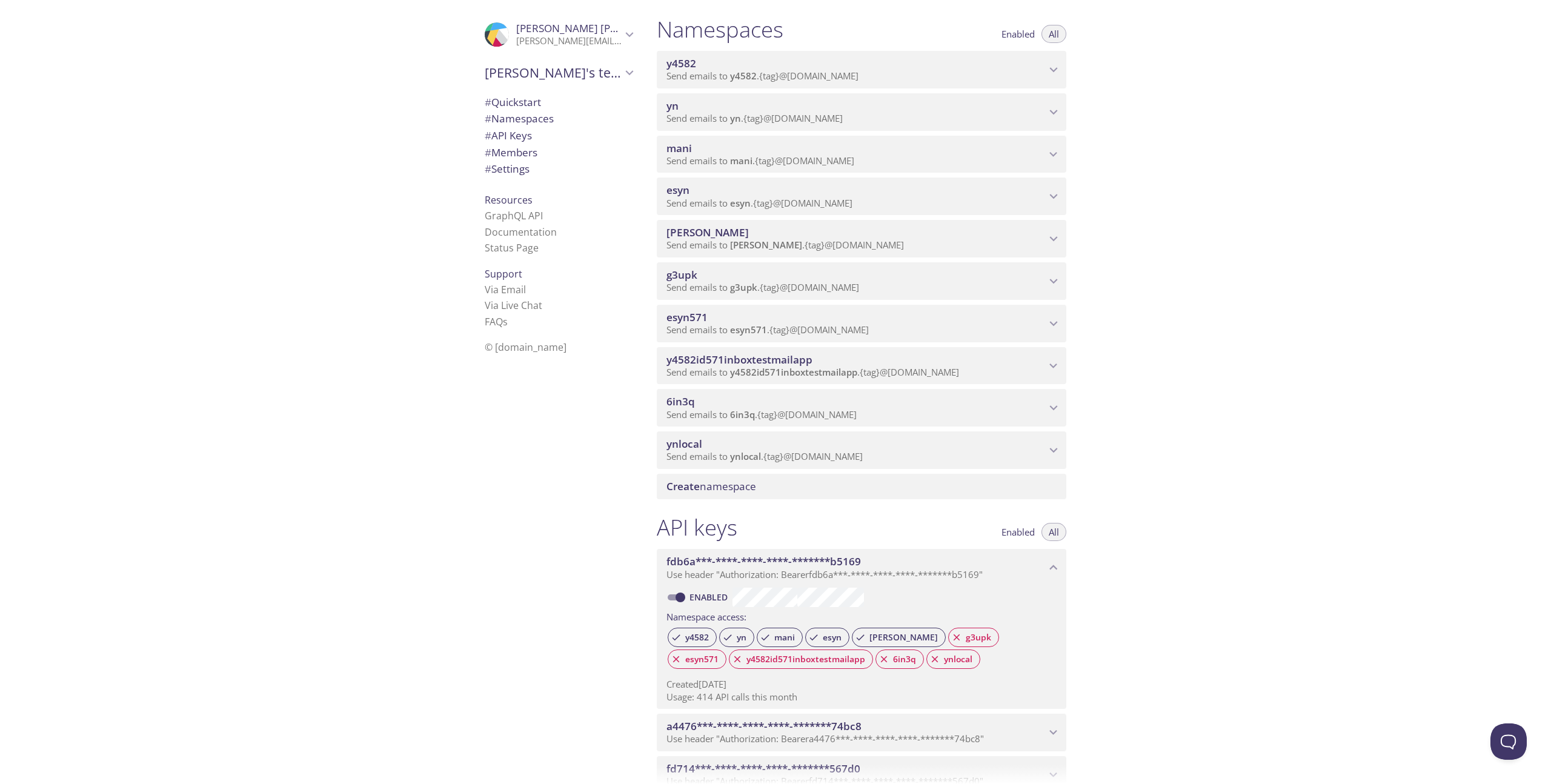
scroll to position [99, 0]
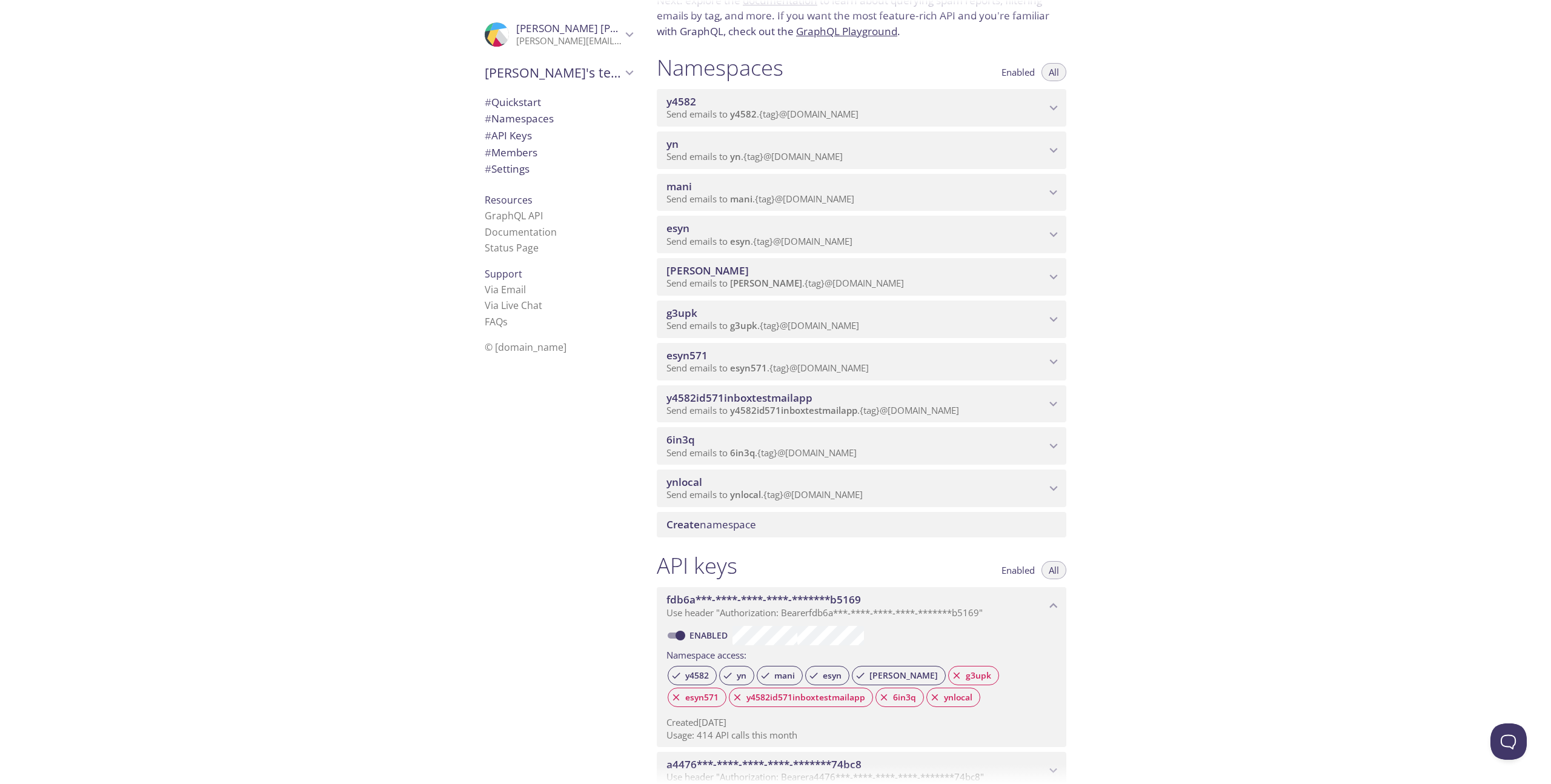
click at [989, 153] on p "Send emails to yn . {tag} @[DOMAIN_NAME]" at bounding box center [856, 157] width 379 height 12
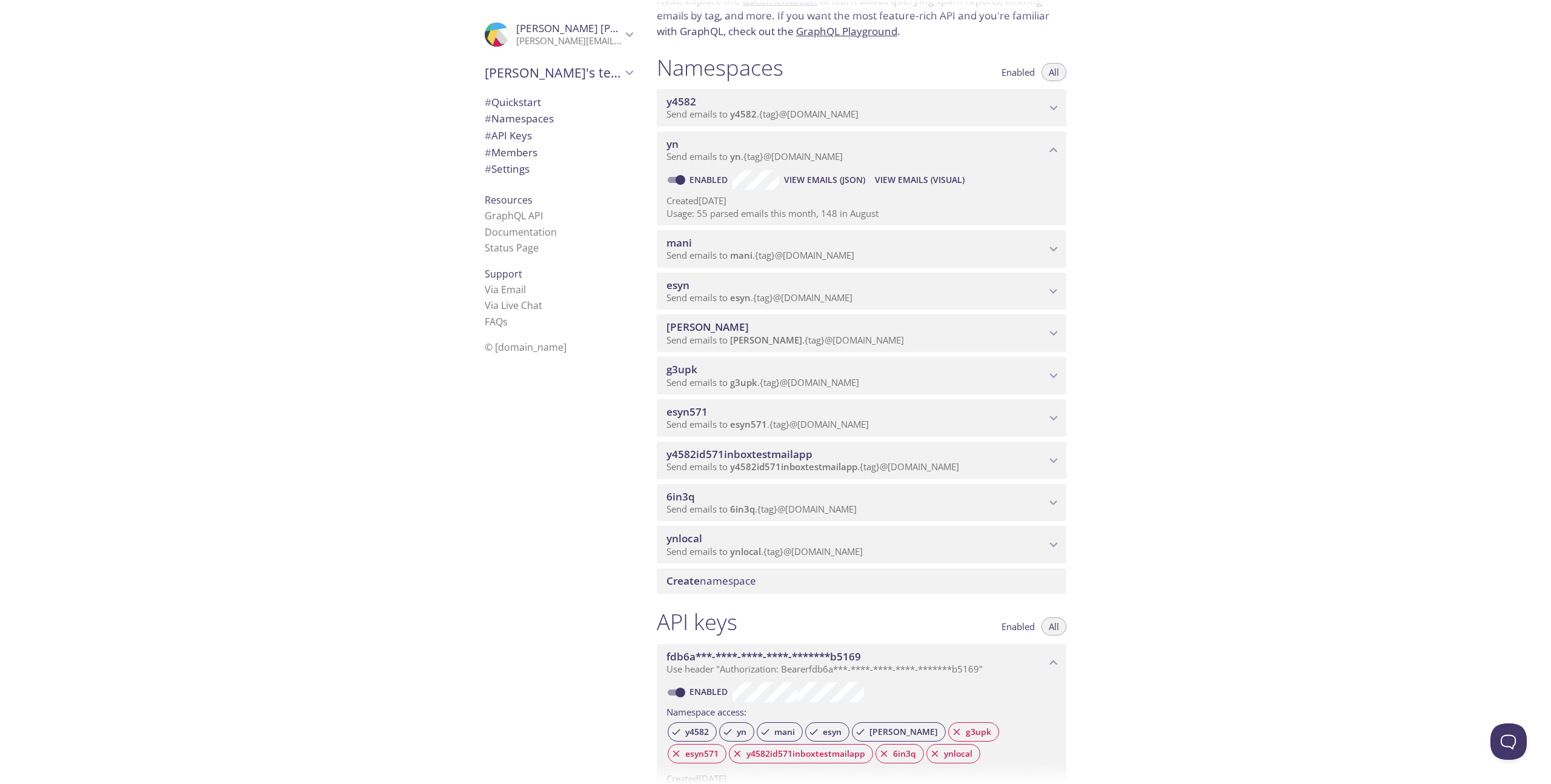
click at [901, 178] on span "View Emails (Visual)" at bounding box center [920, 179] width 90 height 15
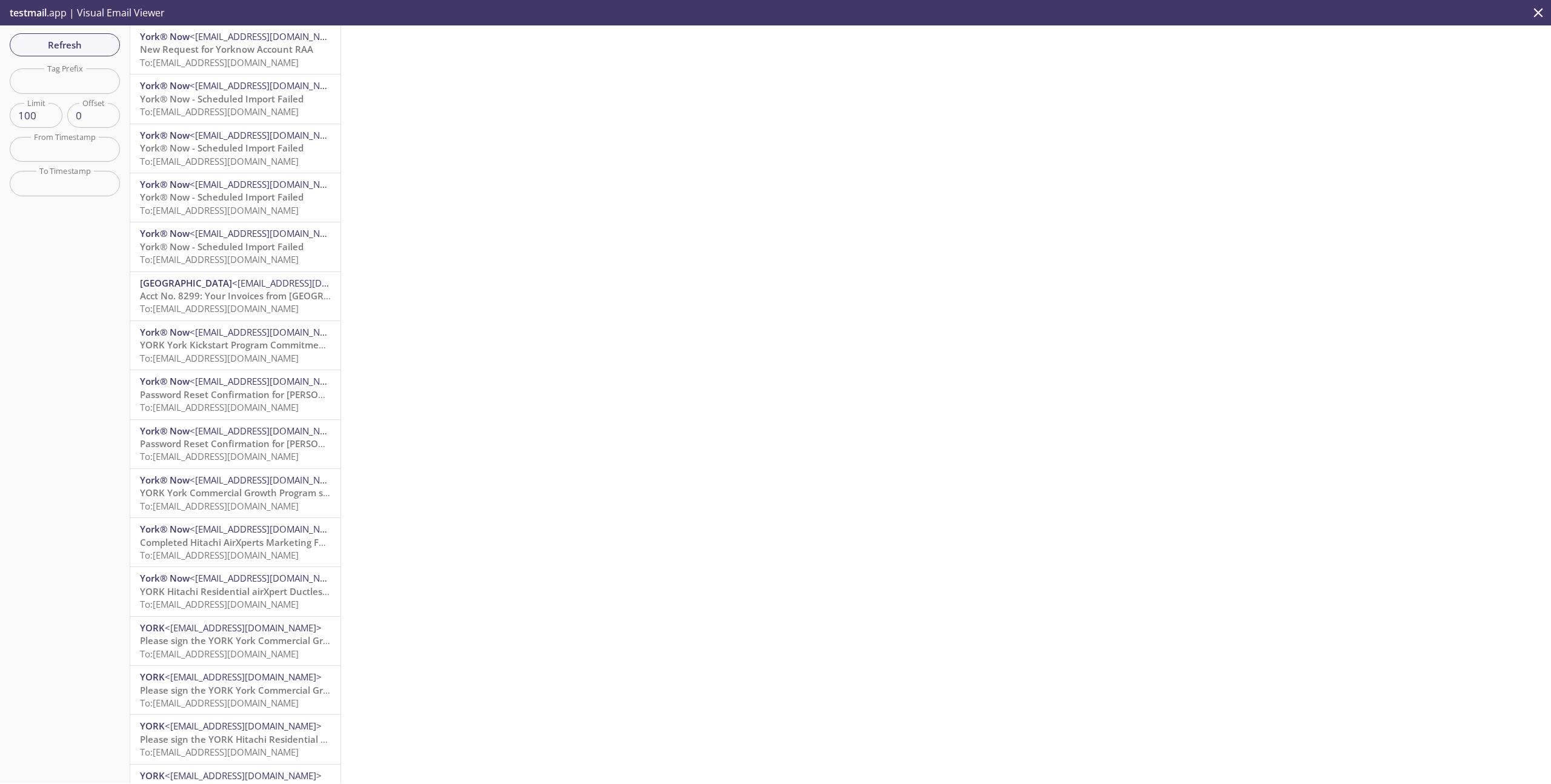
click at [226, 45] on span "New Request for Yorknow Account RAA" at bounding box center [226, 49] width 173 height 12
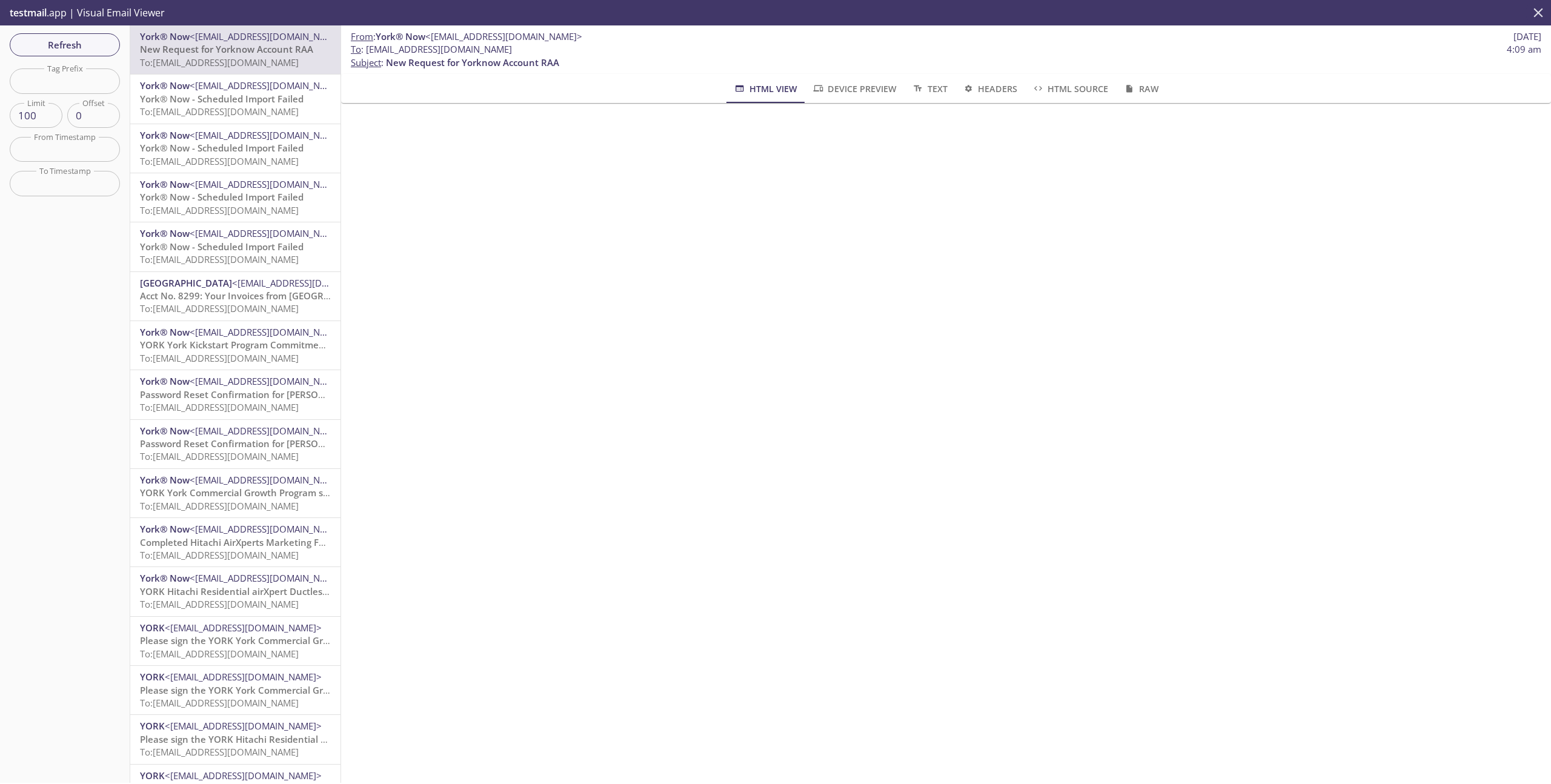
click at [1533, 17] on icon "close" at bounding box center [1539, 13] width 16 height 16
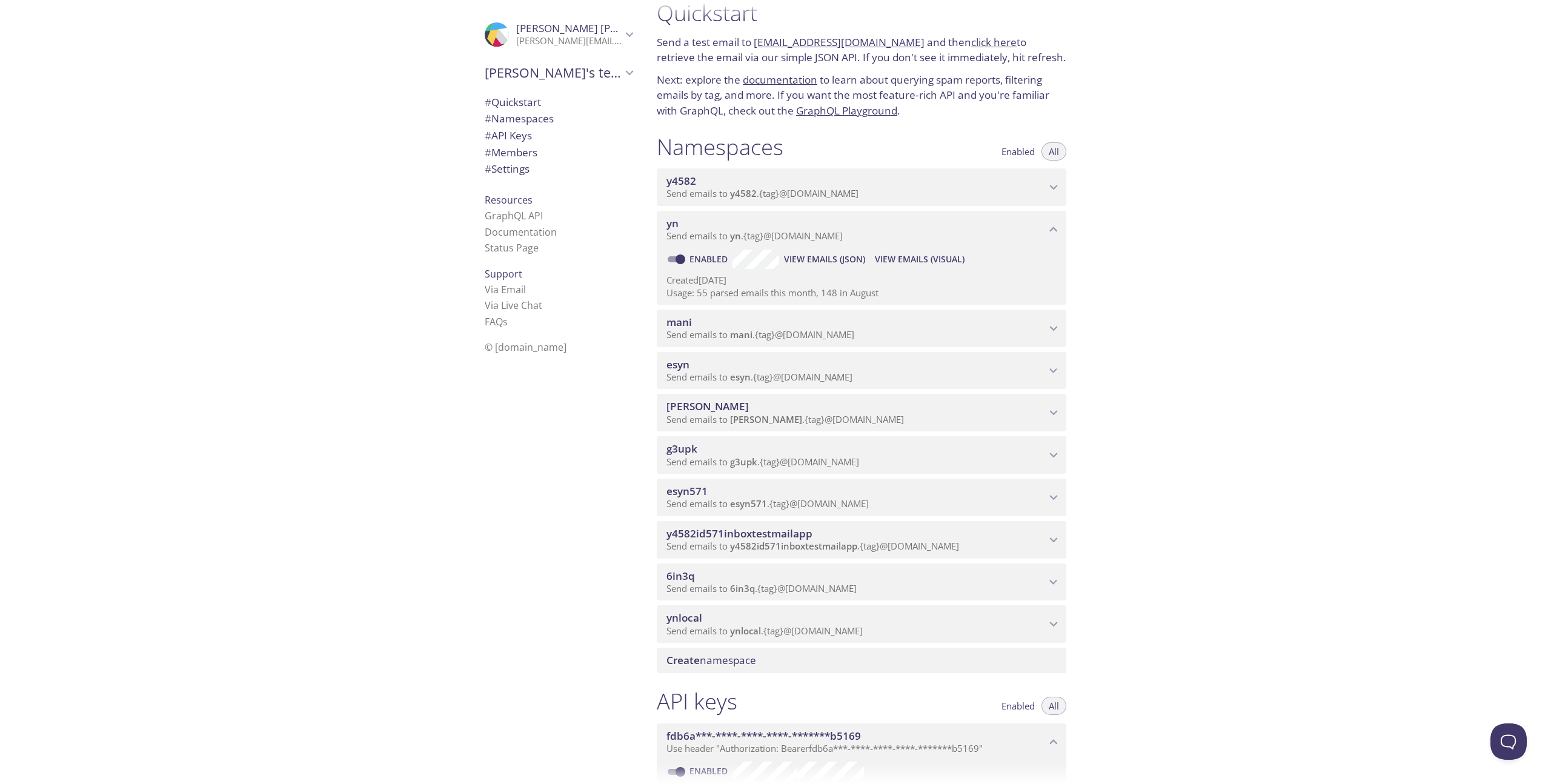
scroll to position [27, 0]
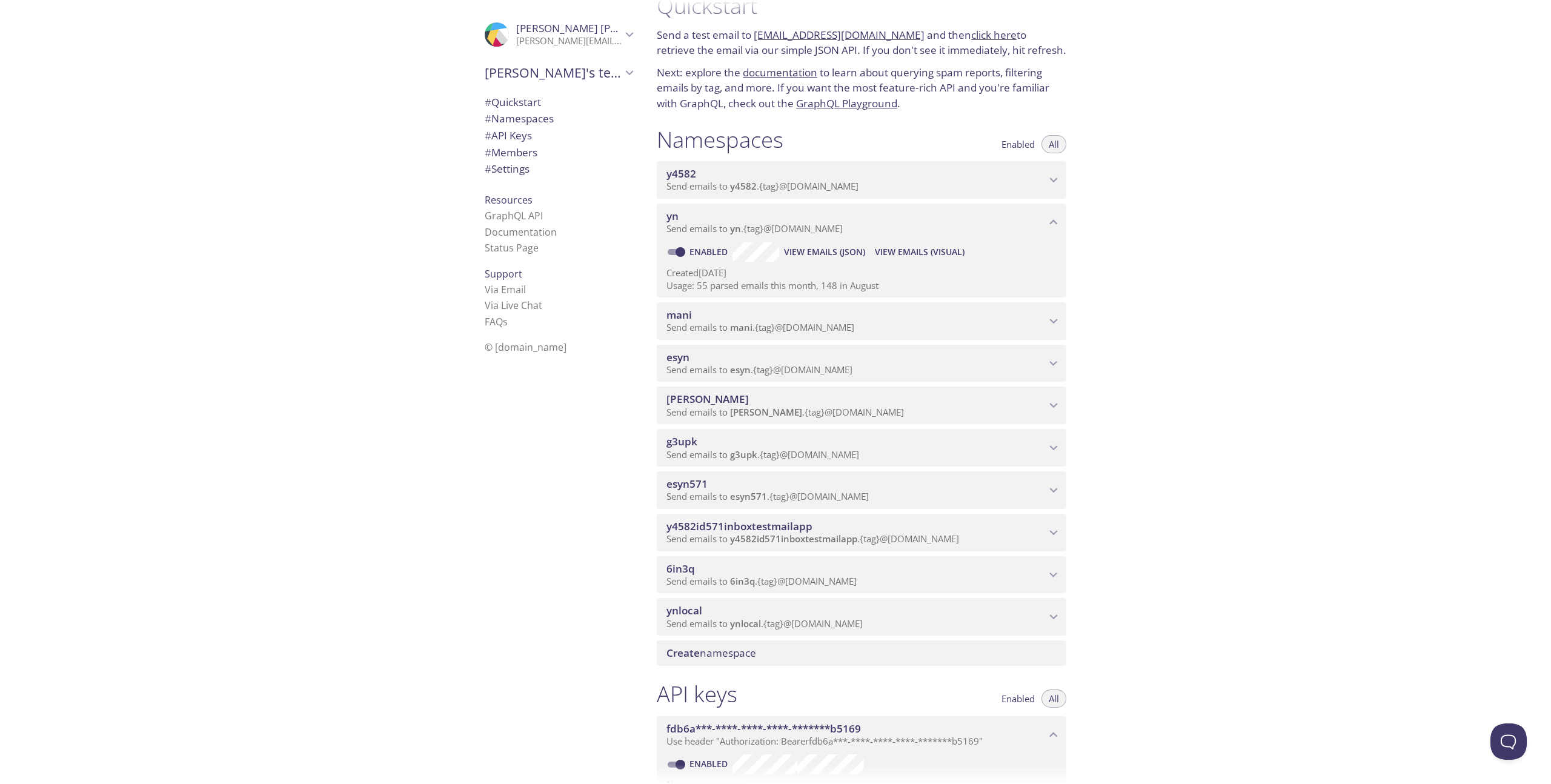
click at [1041, 316] on span "mani" at bounding box center [856, 315] width 379 height 13
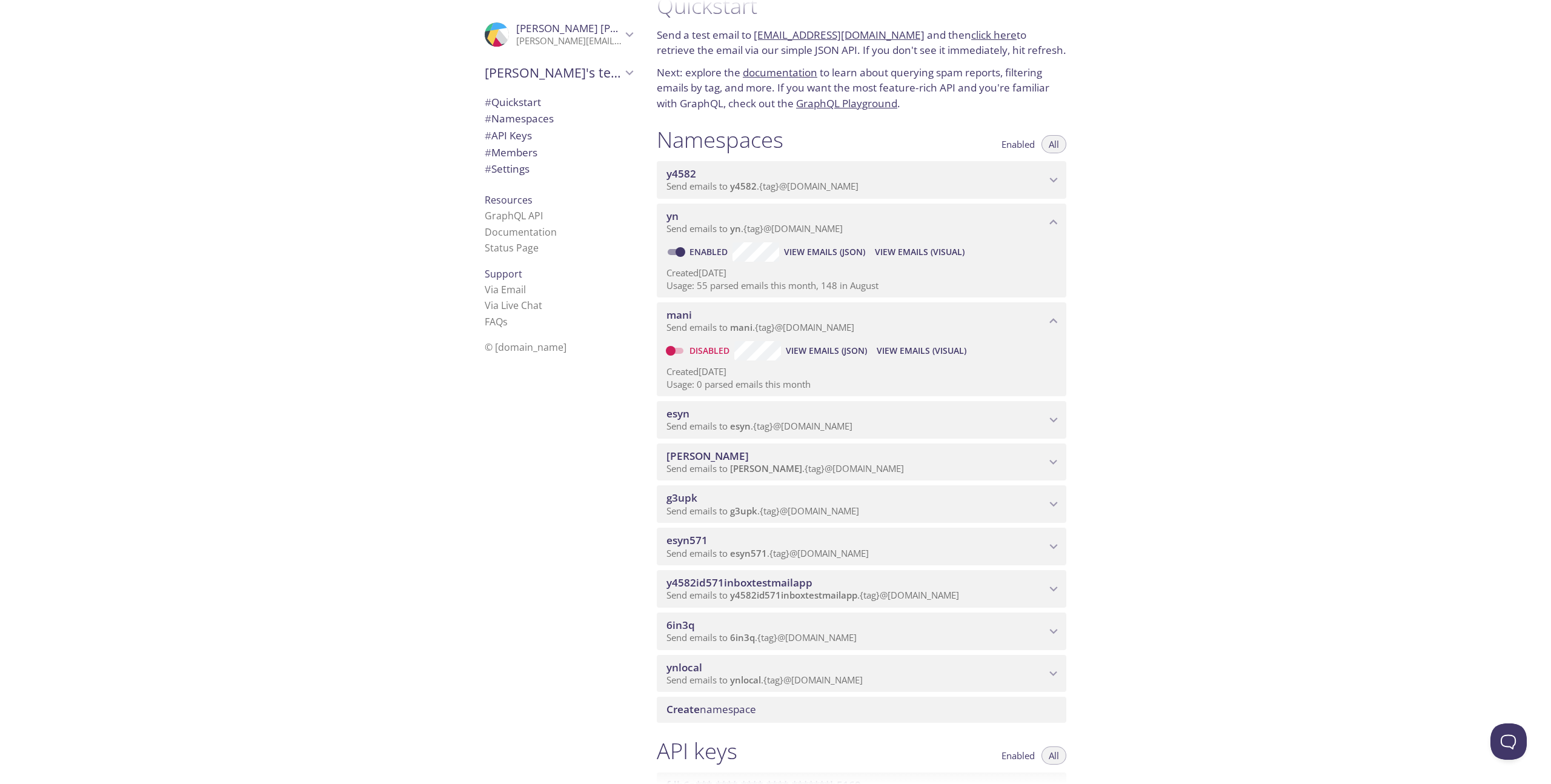
click at [1041, 316] on span "mani" at bounding box center [856, 315] width 379 height 13
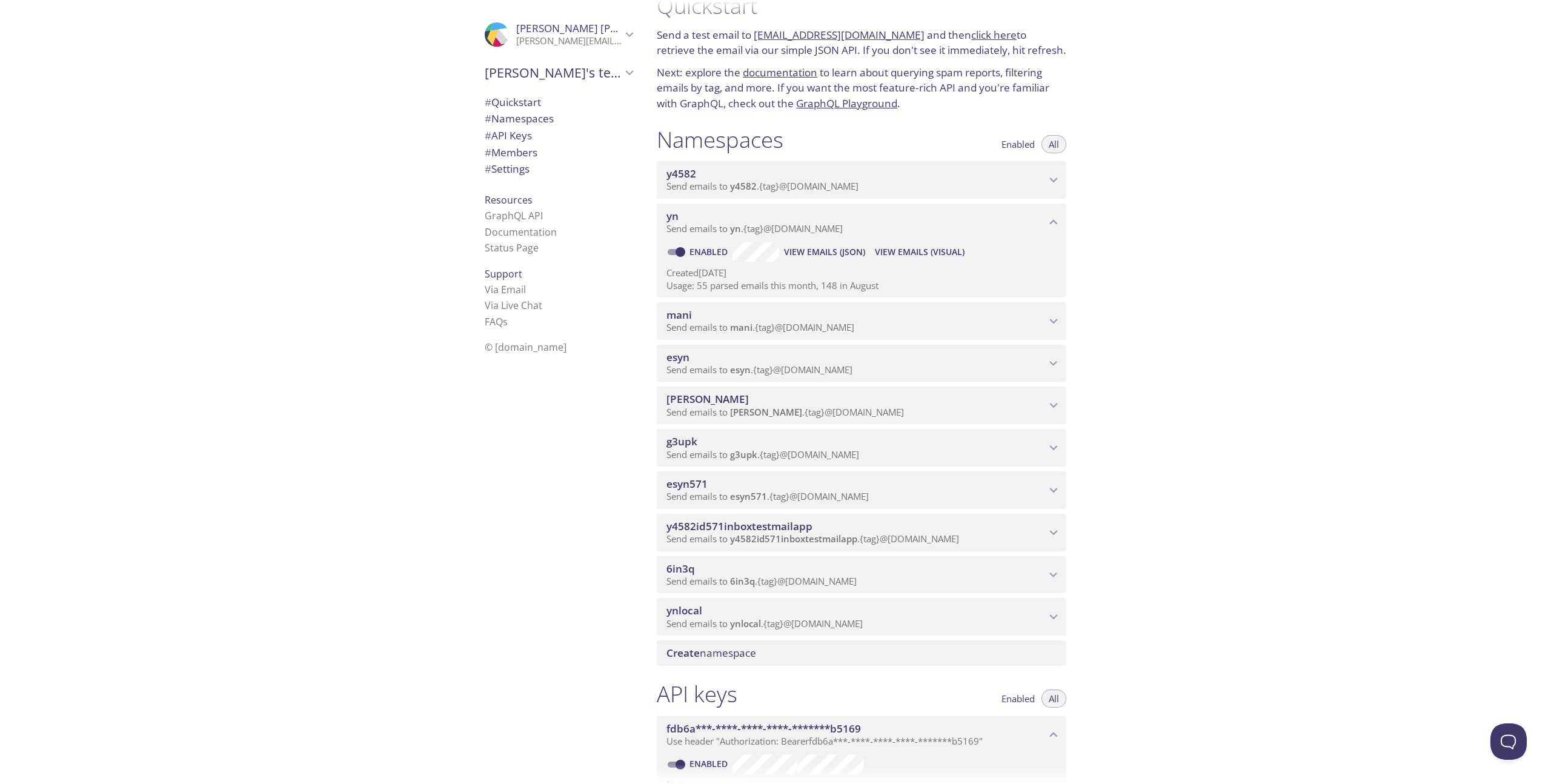
click at [1041, 359] on span "esyn" at bounding box center [856, 357] width 379 height 13
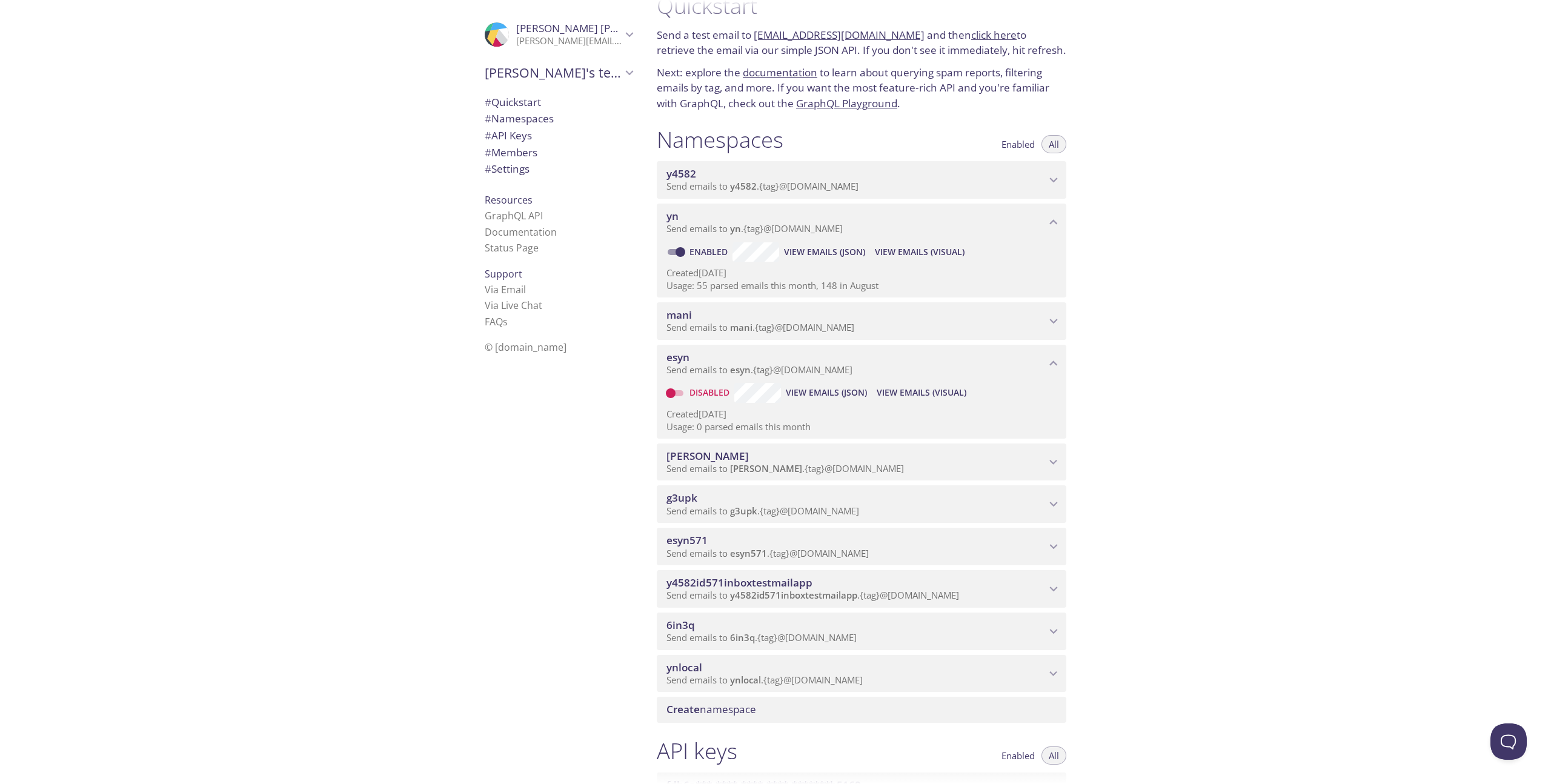
click at [1041, 358] on span "esyn" at bounding box center [856, 357] width 379 height 13
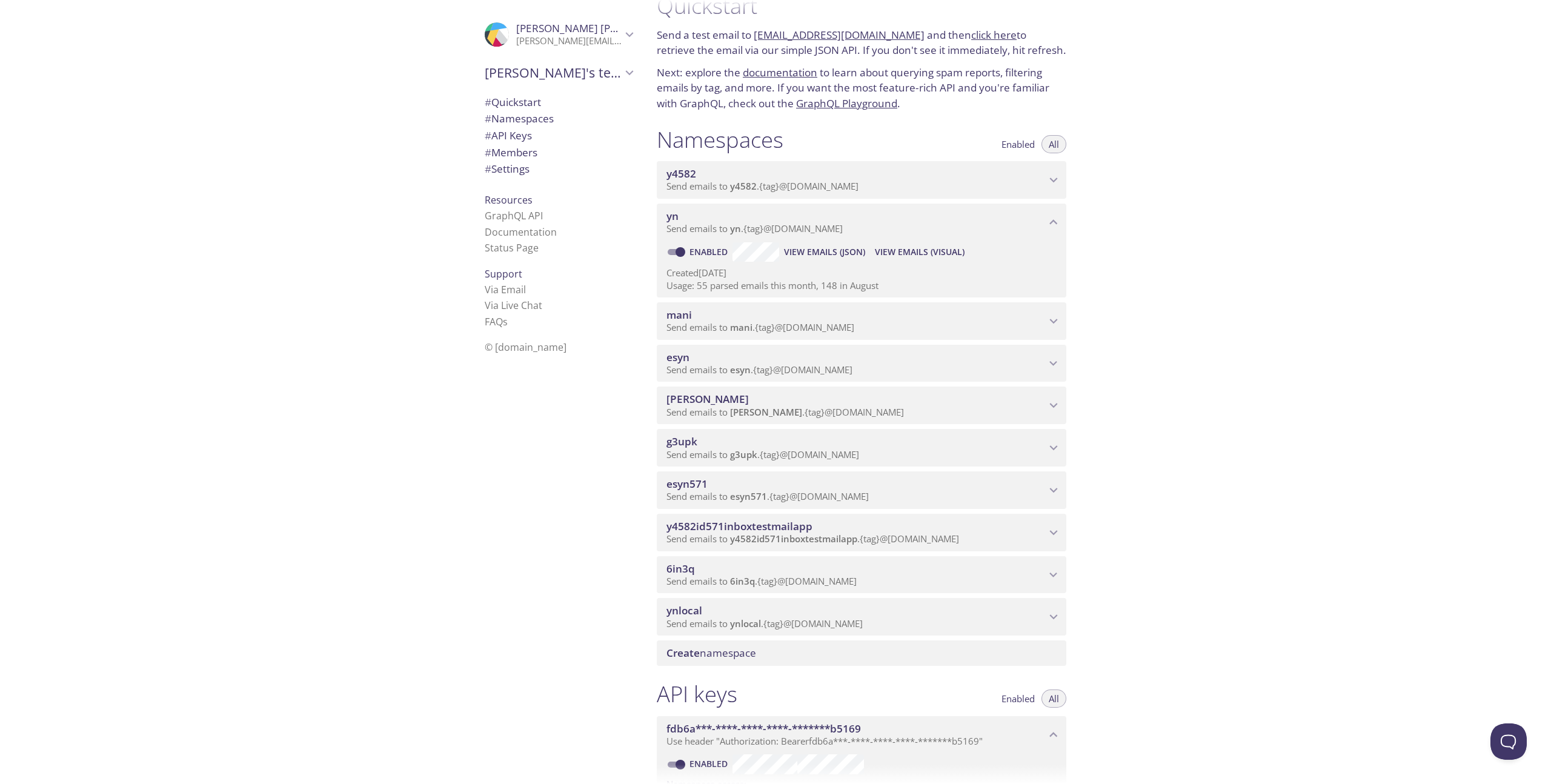
click at [1039, 403] on span "[PERSON_NAME]" at bounding box center [856, 399] width 379 height 13
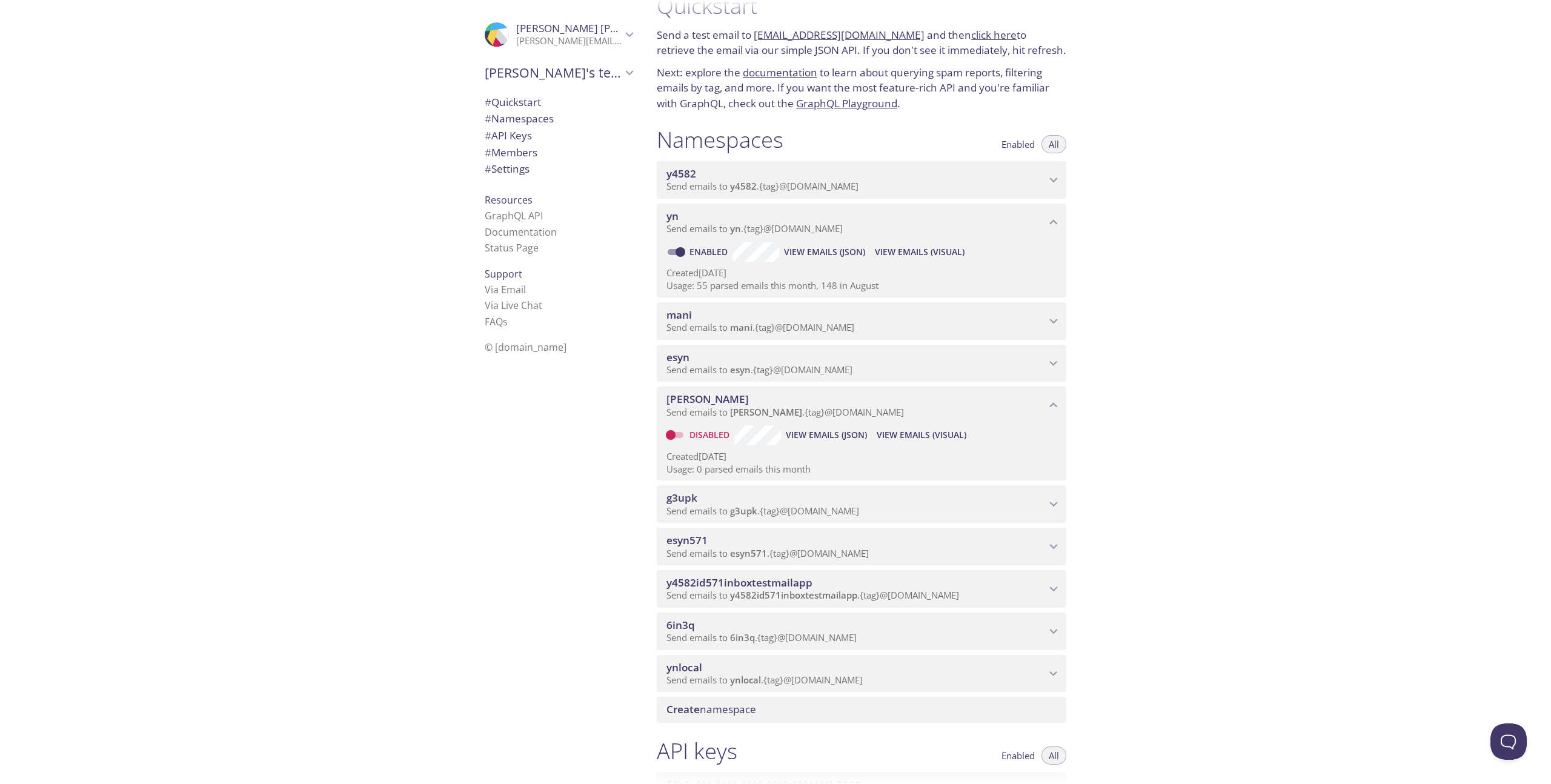
click at [1039, 403] on span "[PERSON_NAME]" at bounding box center [856, 399] width 379 height 13
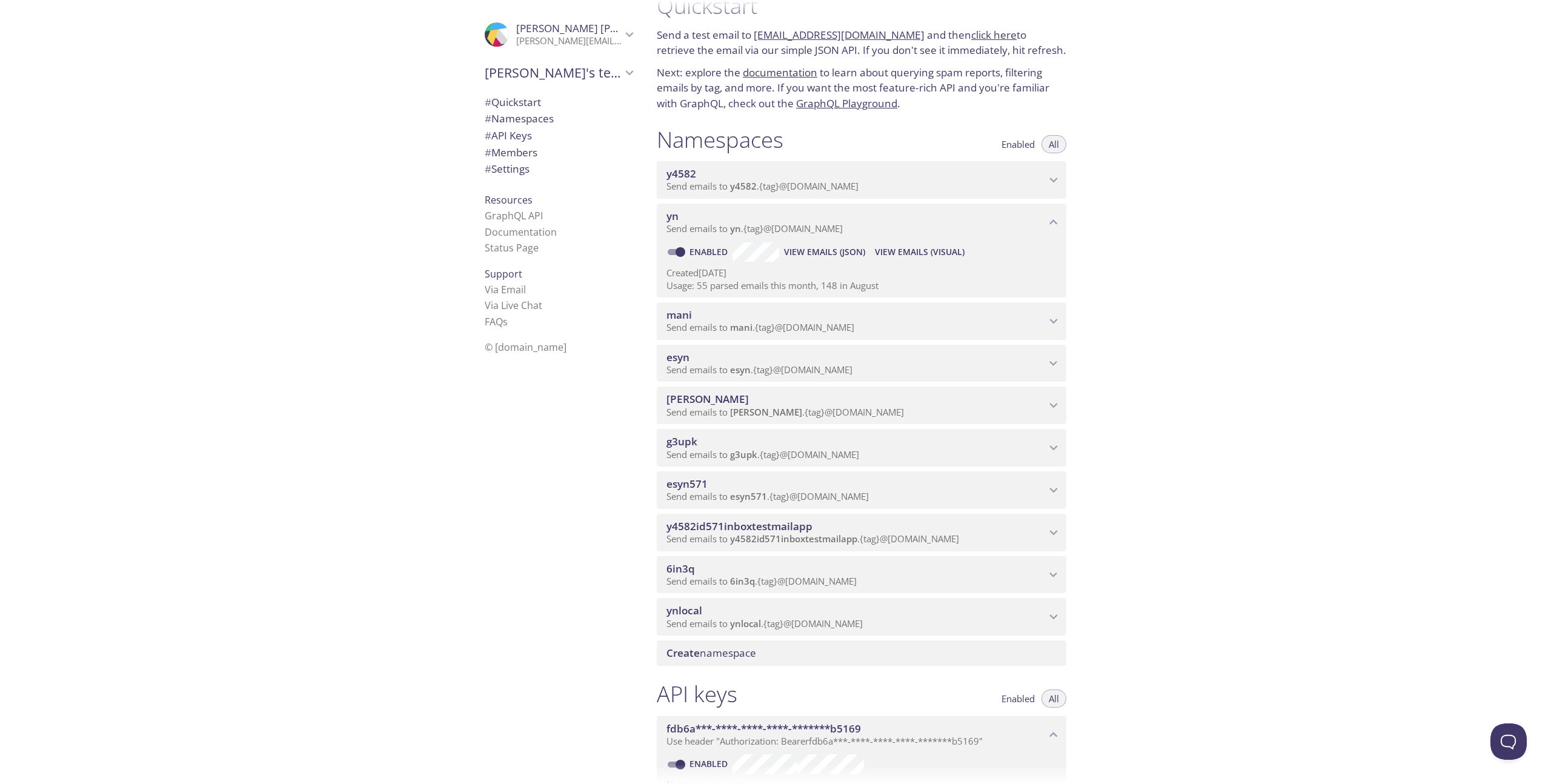
click at [1041, 439] on span "g3upk" at bounding box center [856, 441] width 379 height 13
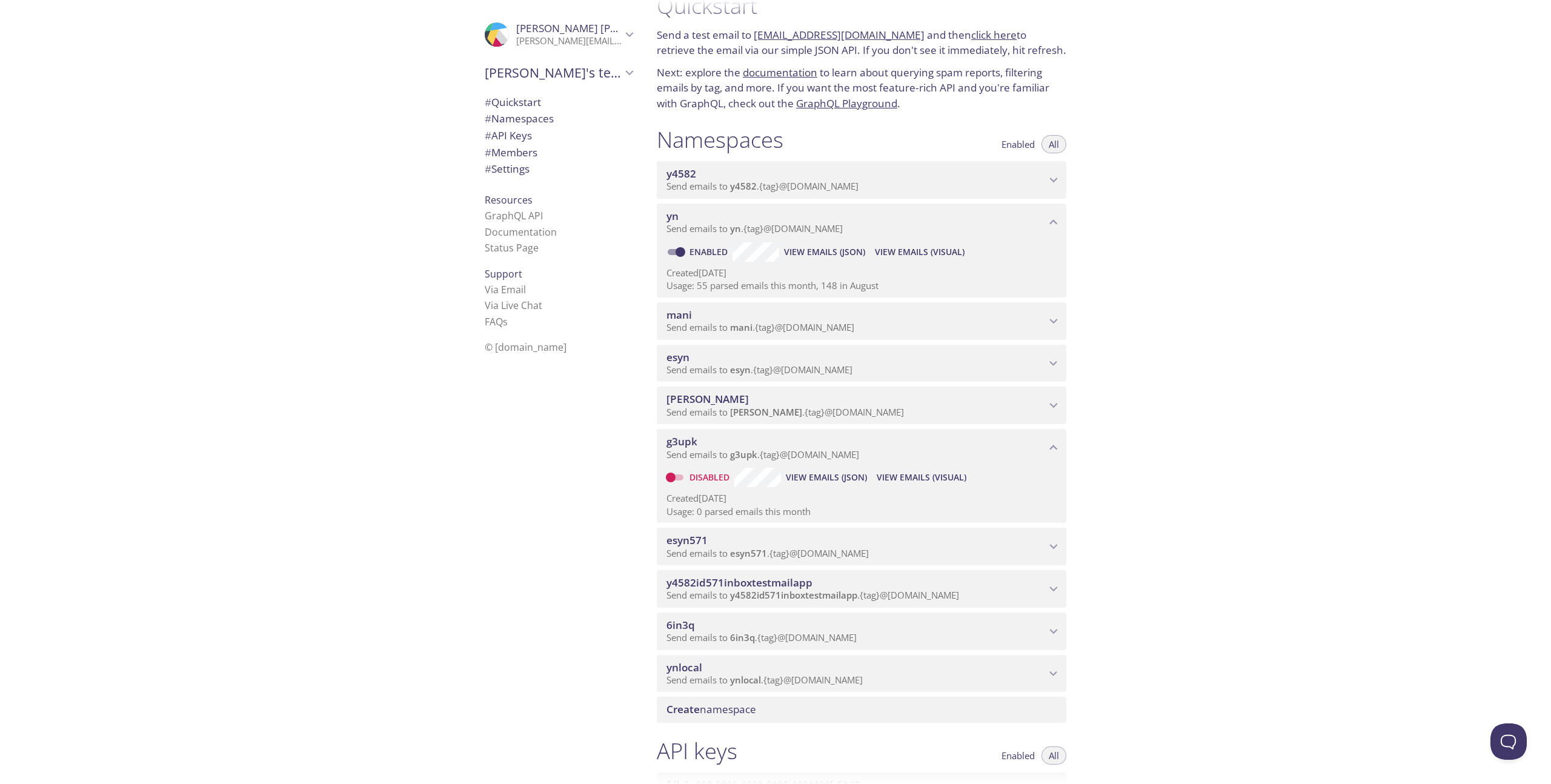
click at [1041, 439] on span "g3upk" at bounding box center [856, 441] width 379 height 13
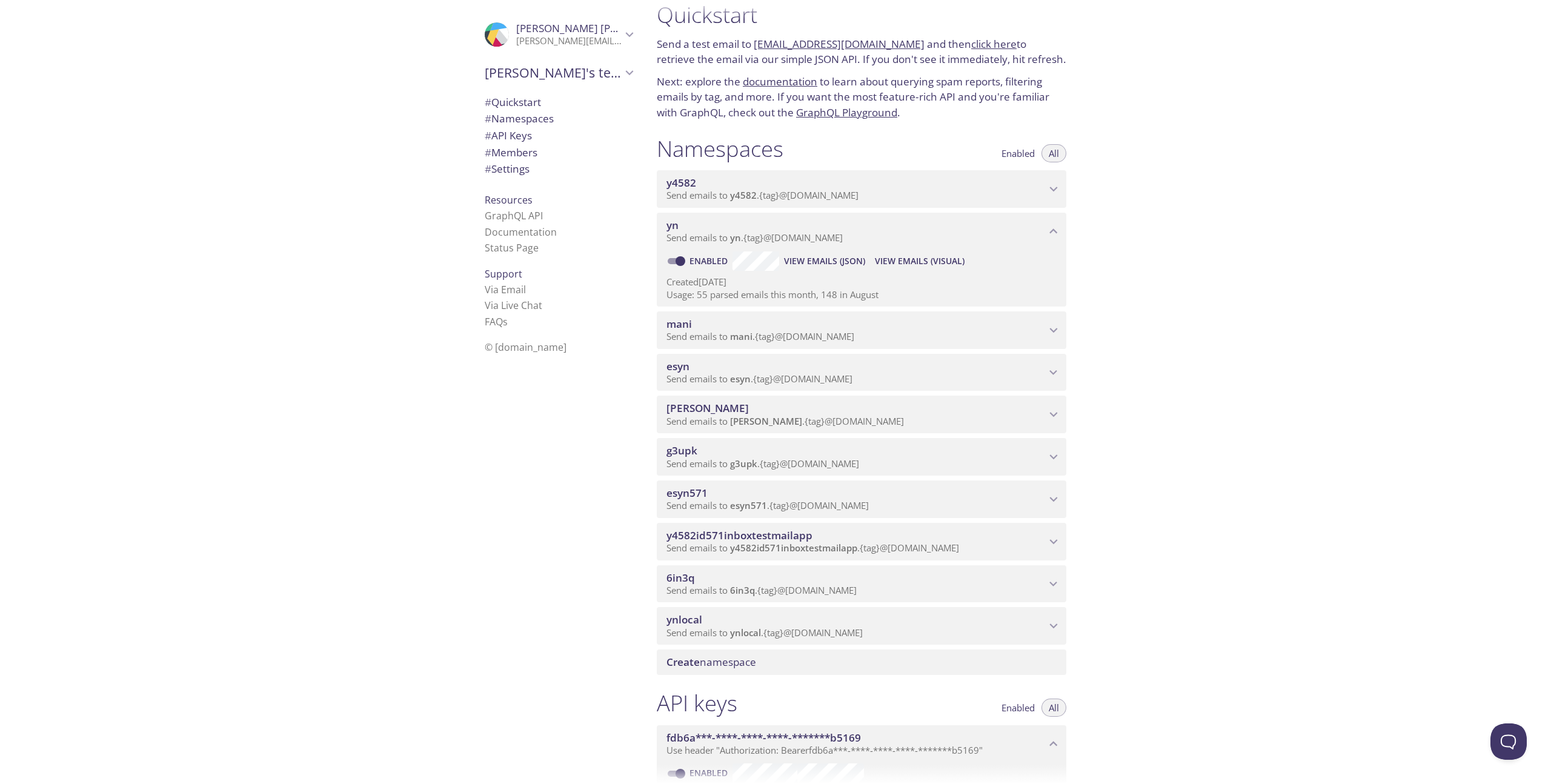
scroll to position [0, 0]
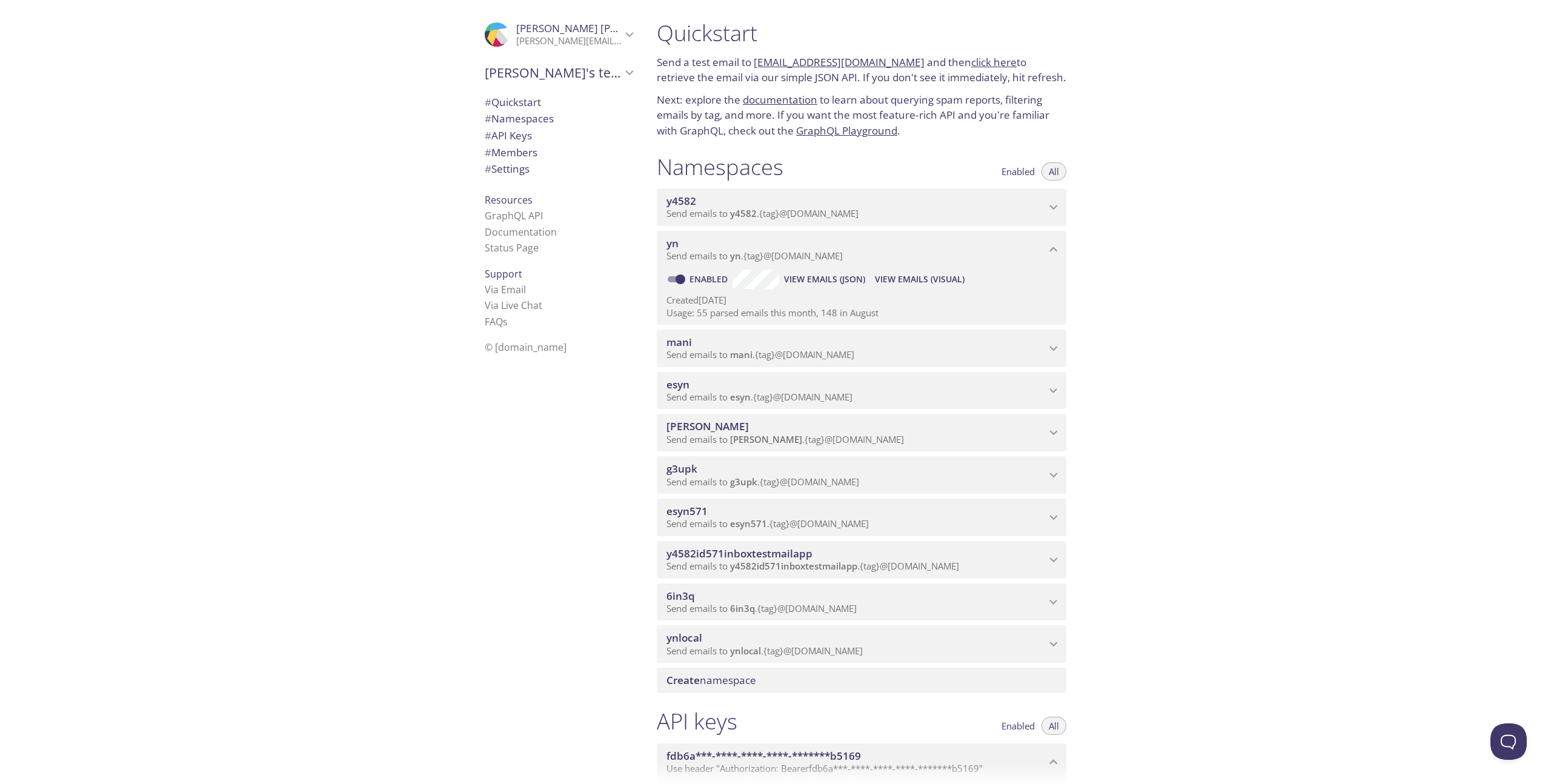
click at [1052, 205] on icon "y4582 namespace" at bounding box center [1053, 207] width 16 height 16
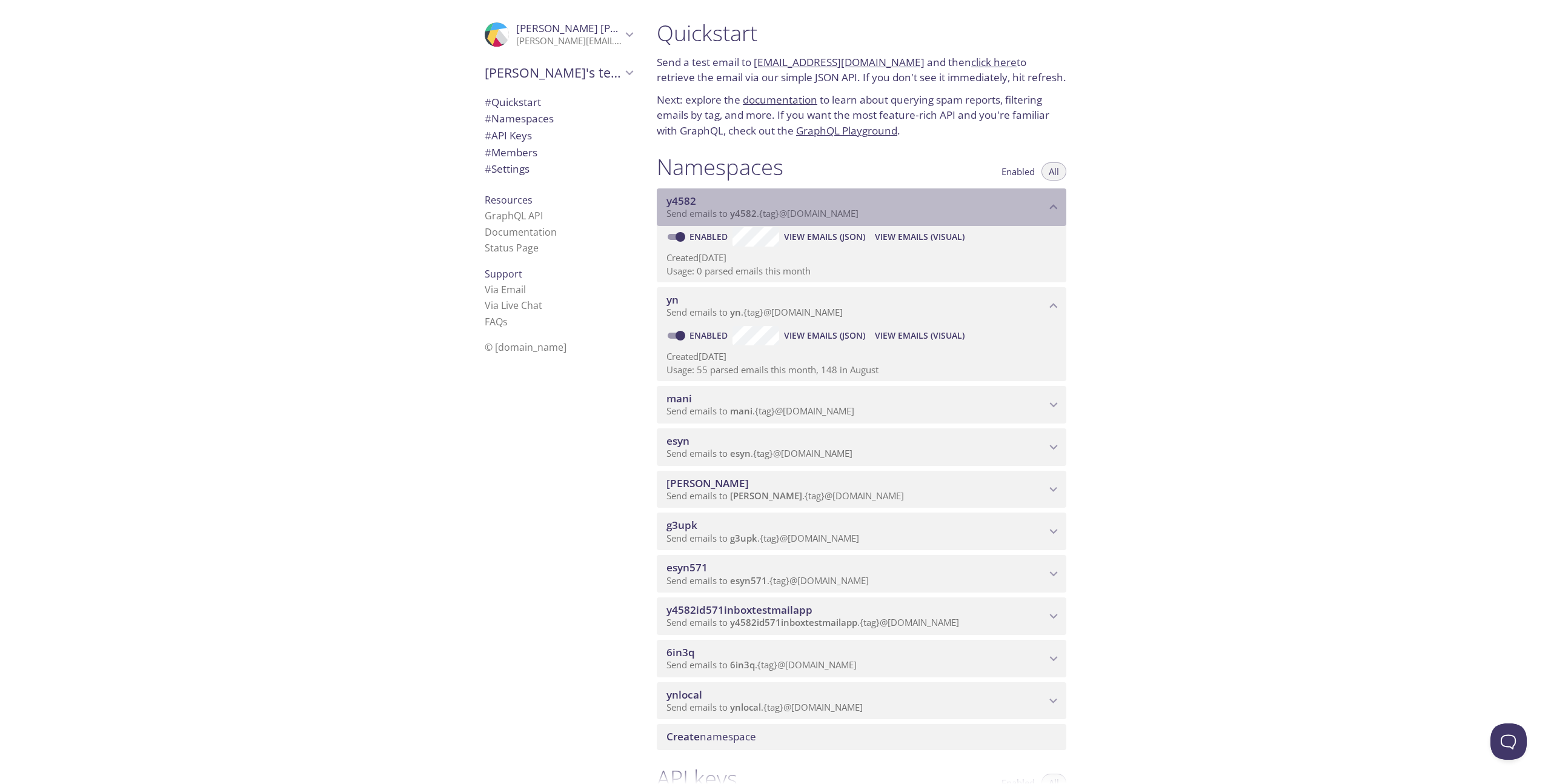
click at [1052, 198] on div "y4582 Send emails to y4582 . {tag} @[DOMAIN_NAME]" at bounding box center [862, 207] width 410 height 38
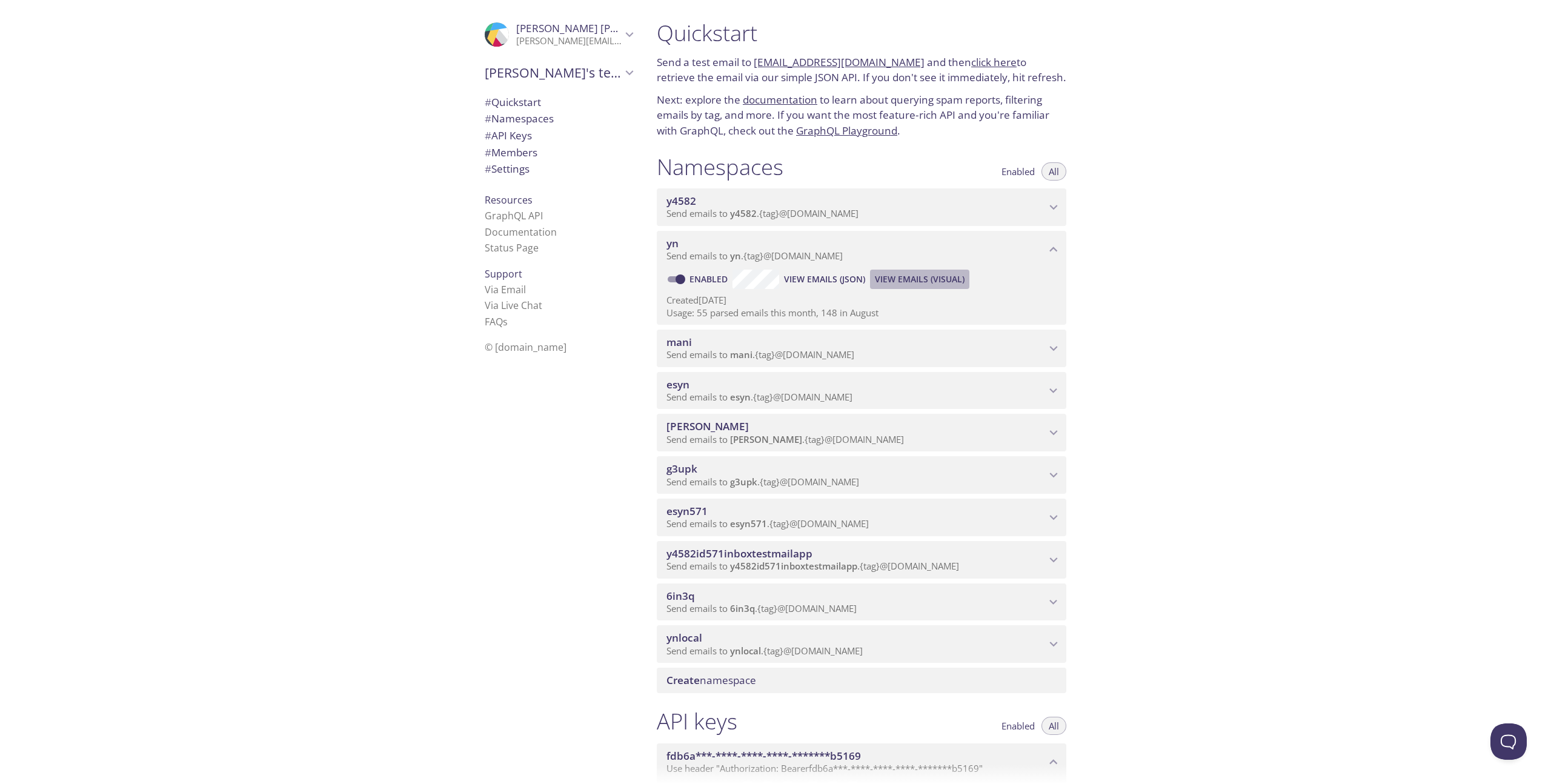
click at [919, 281] on span "View Emails (Visual)" at bounding box center [920, 279] width 90 height 15
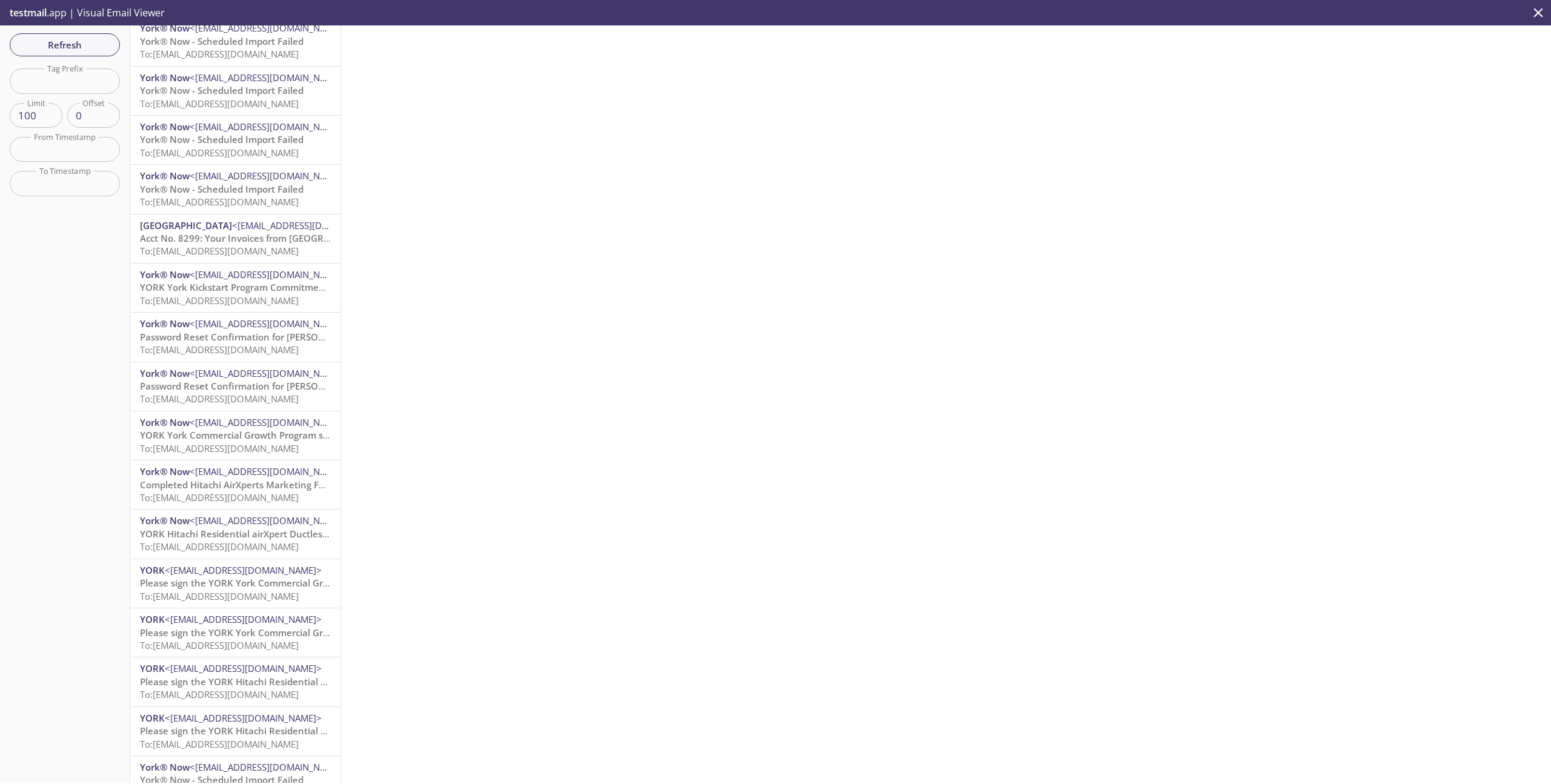
scroll to position [60, 0]
click at [1536, 12] on icon "close" at bounding box center [1539, 13] width 16 height 16
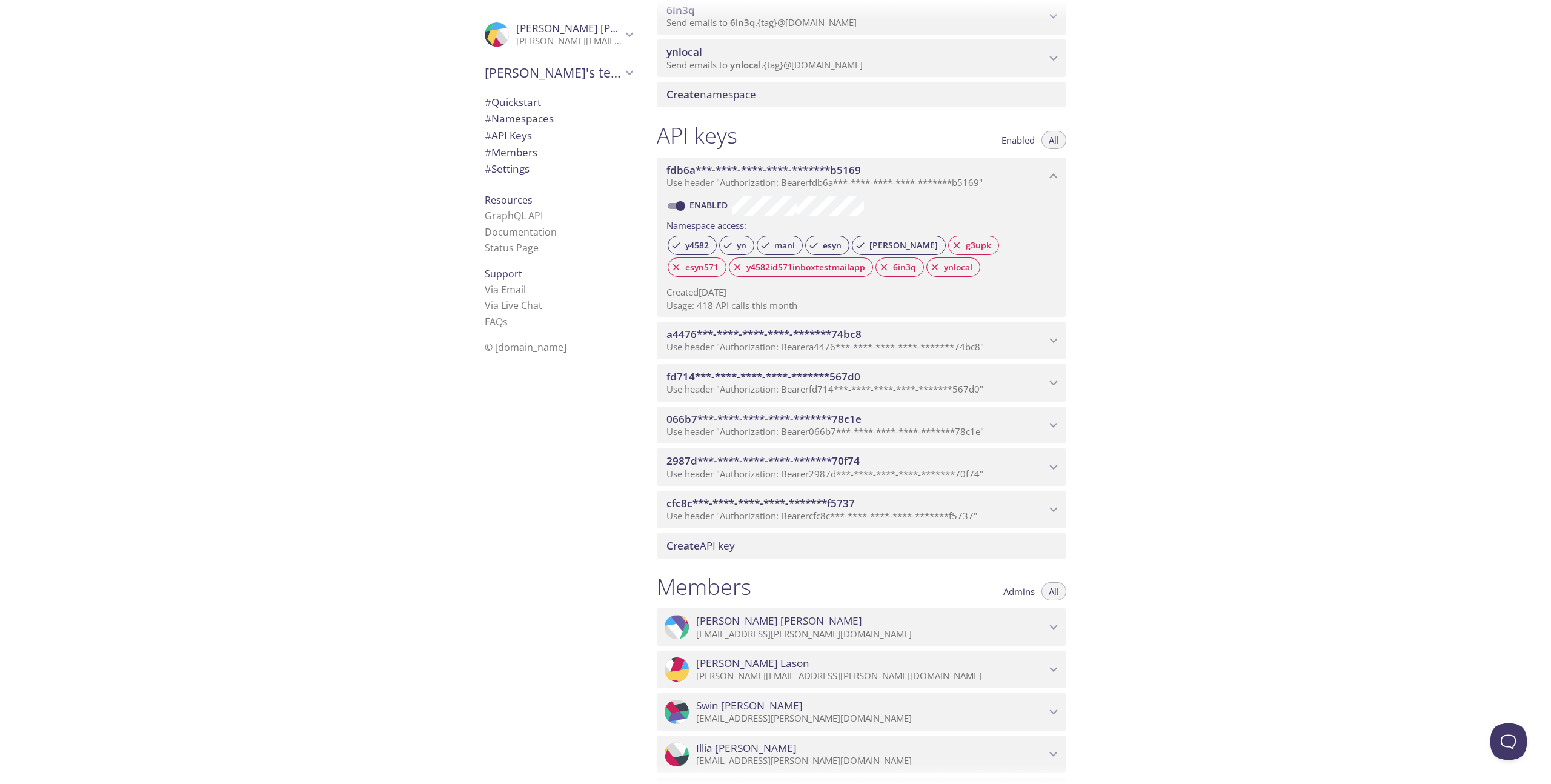
scroll to position [589, 0]
click at [1024, 587] on span "Admins" at bounding box center [1019, 587] width 32 height 0
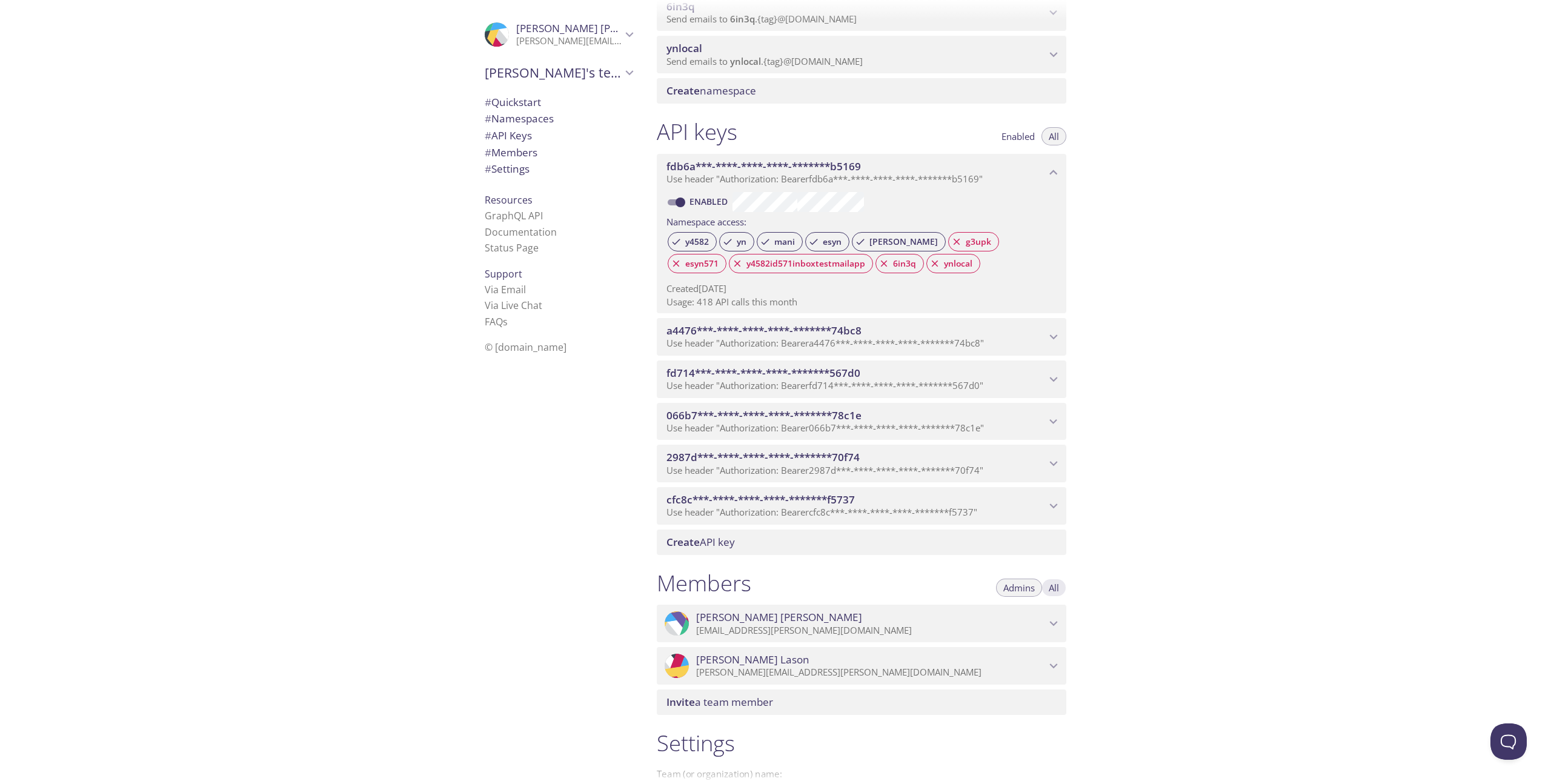
click at [1059, 589] on button "All" at bounding box center [1054, 587] width 25 height 18
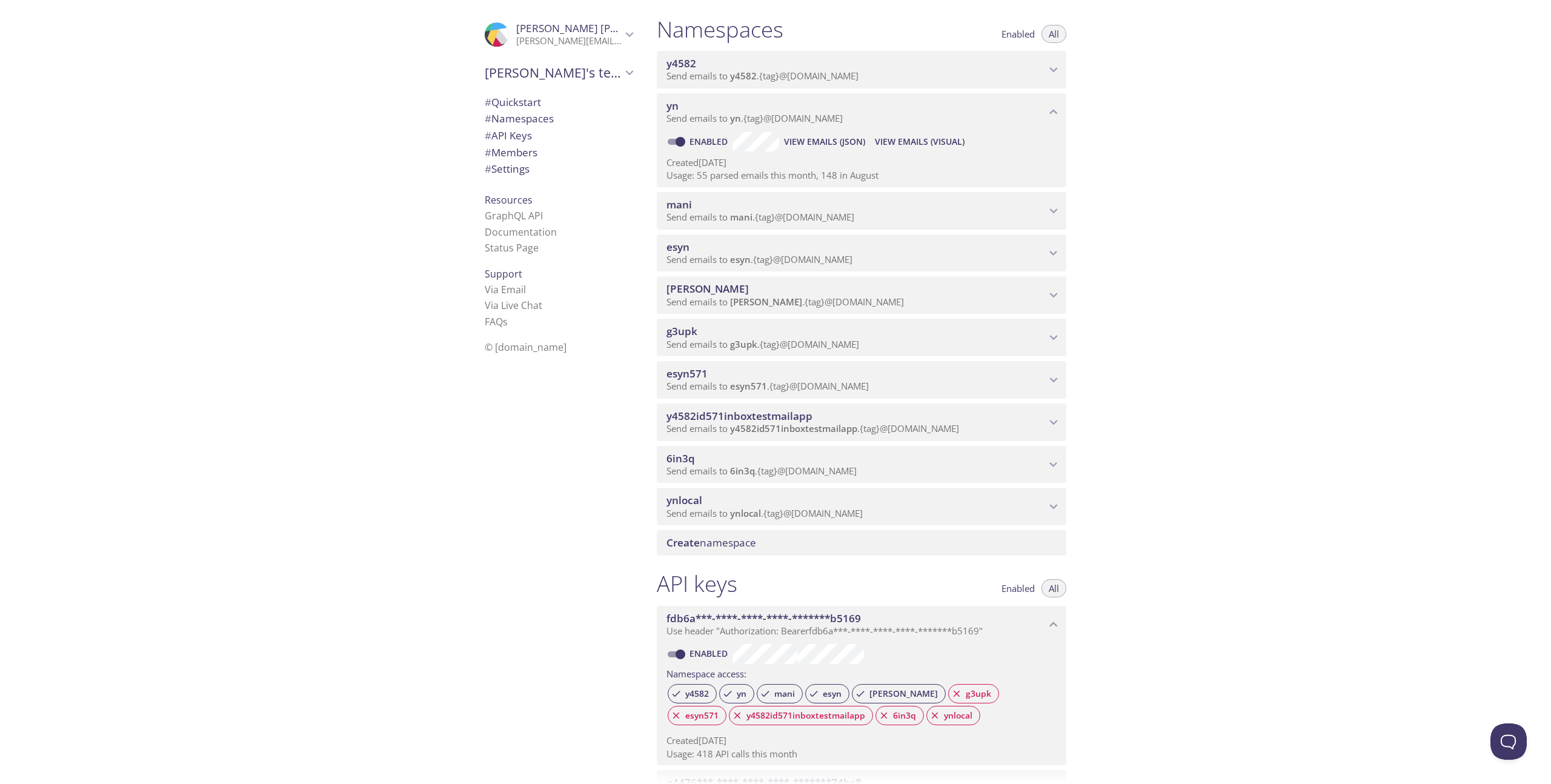
scroll to position [0, 0]
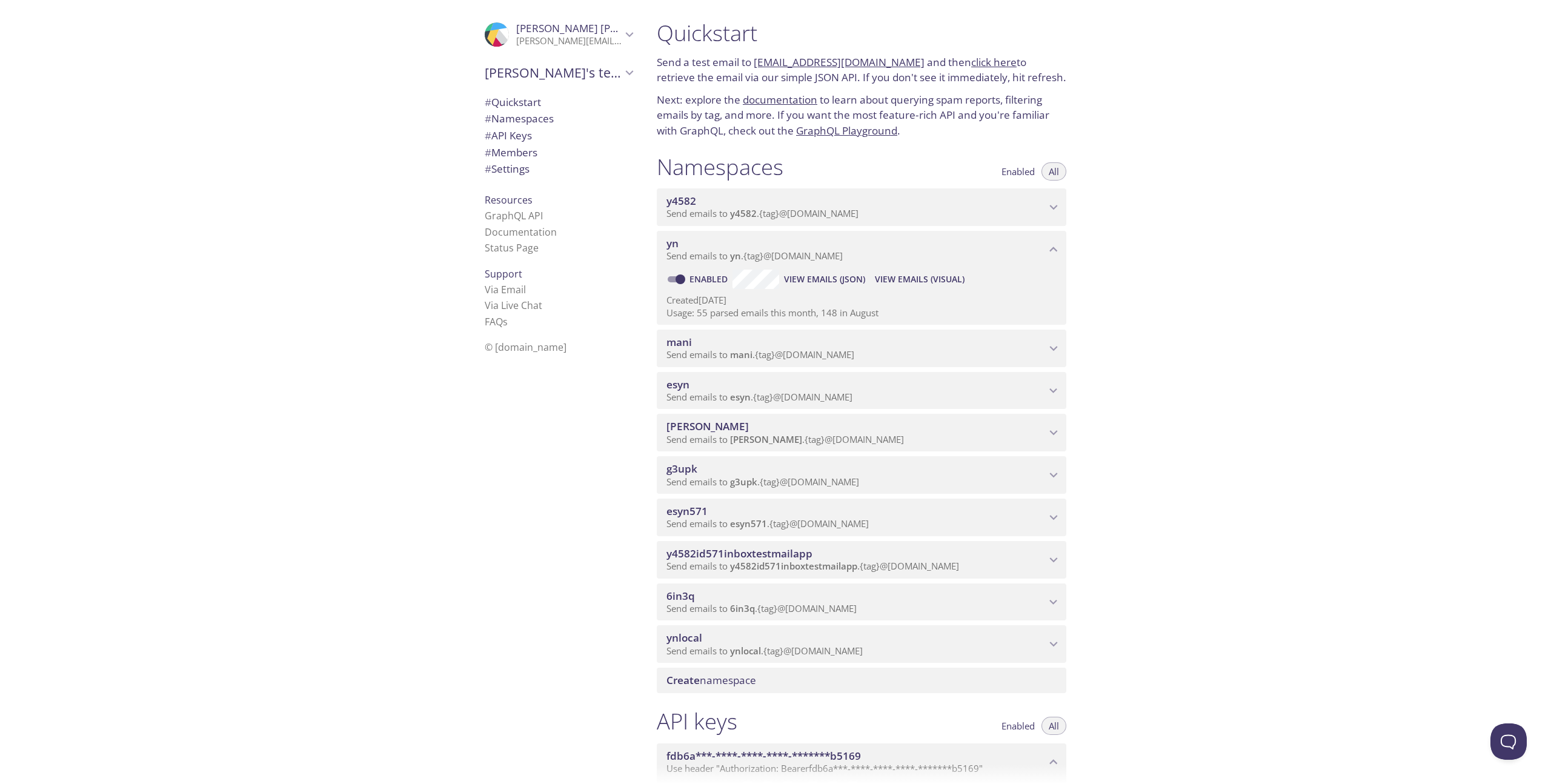
type button "all"
click at [798, 101] on link "documentation" at bounding box center [780, 99] width 75 height 14
click at [520, 170] on span "# Settings" at bounding box center [506, 169] width 45 height 14
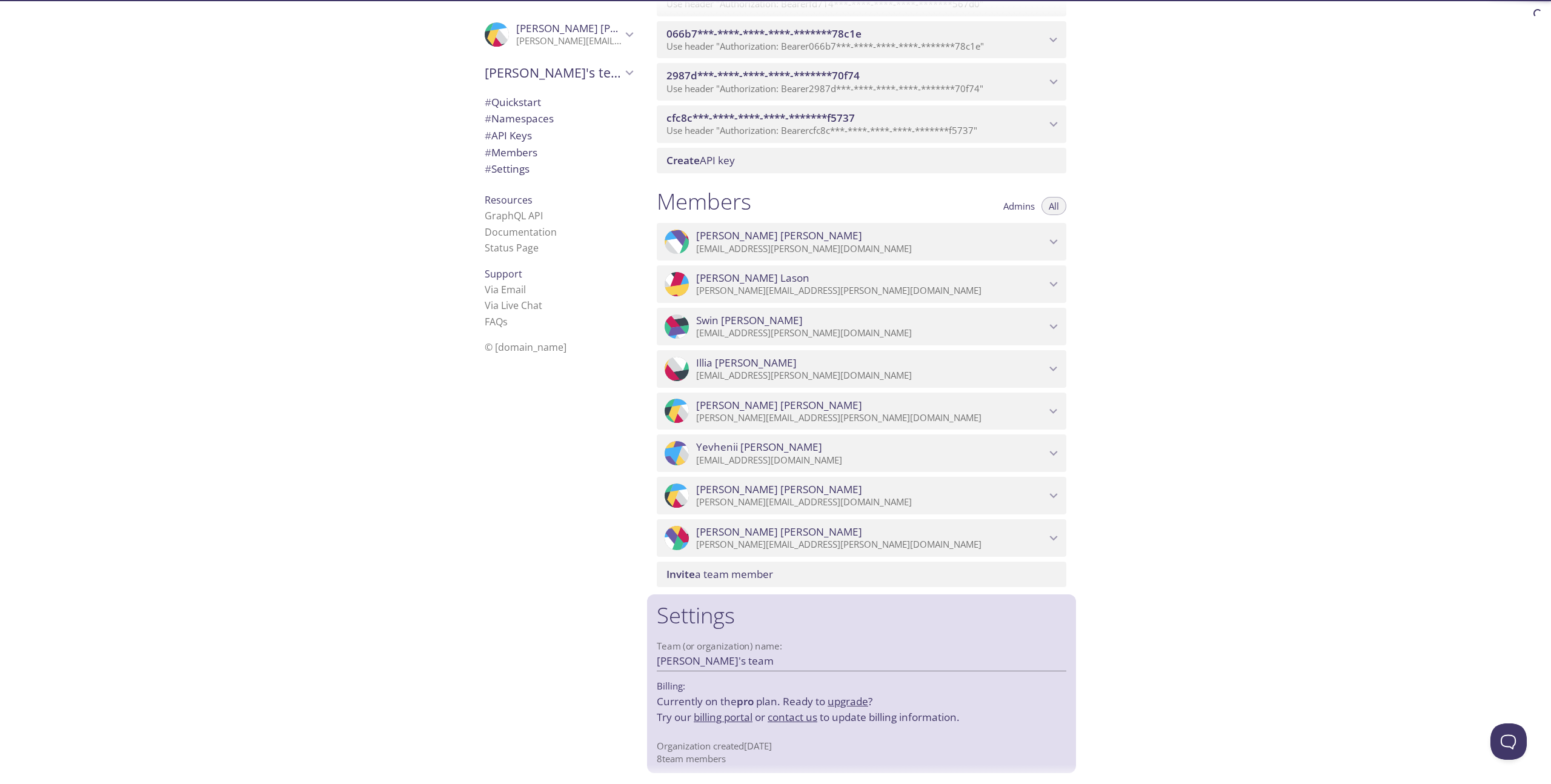
scroll to position [972, 0]
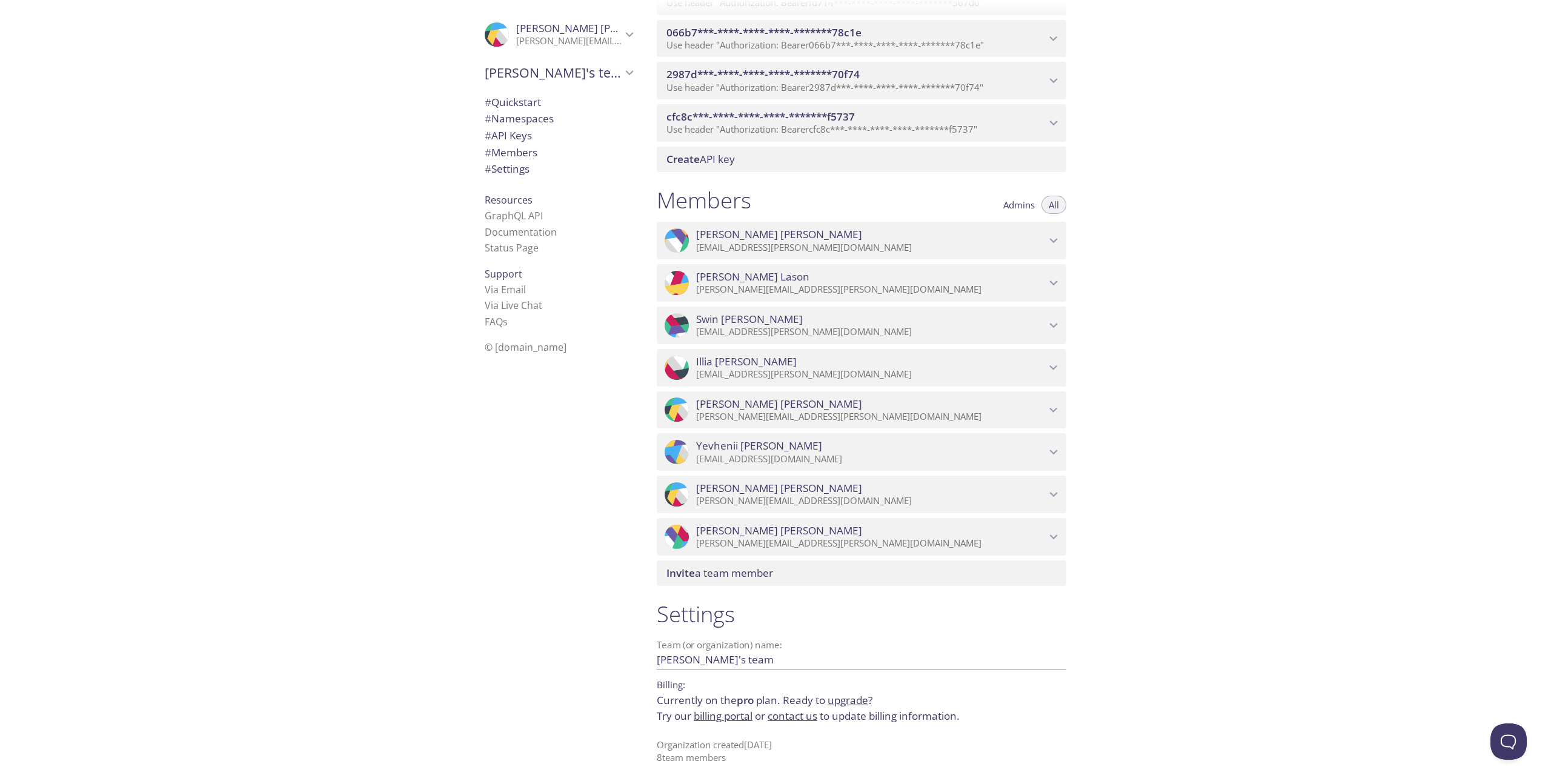
click at [513, 132] on span "# API Keys" at bounding box center [508, 135] width 47 height 14
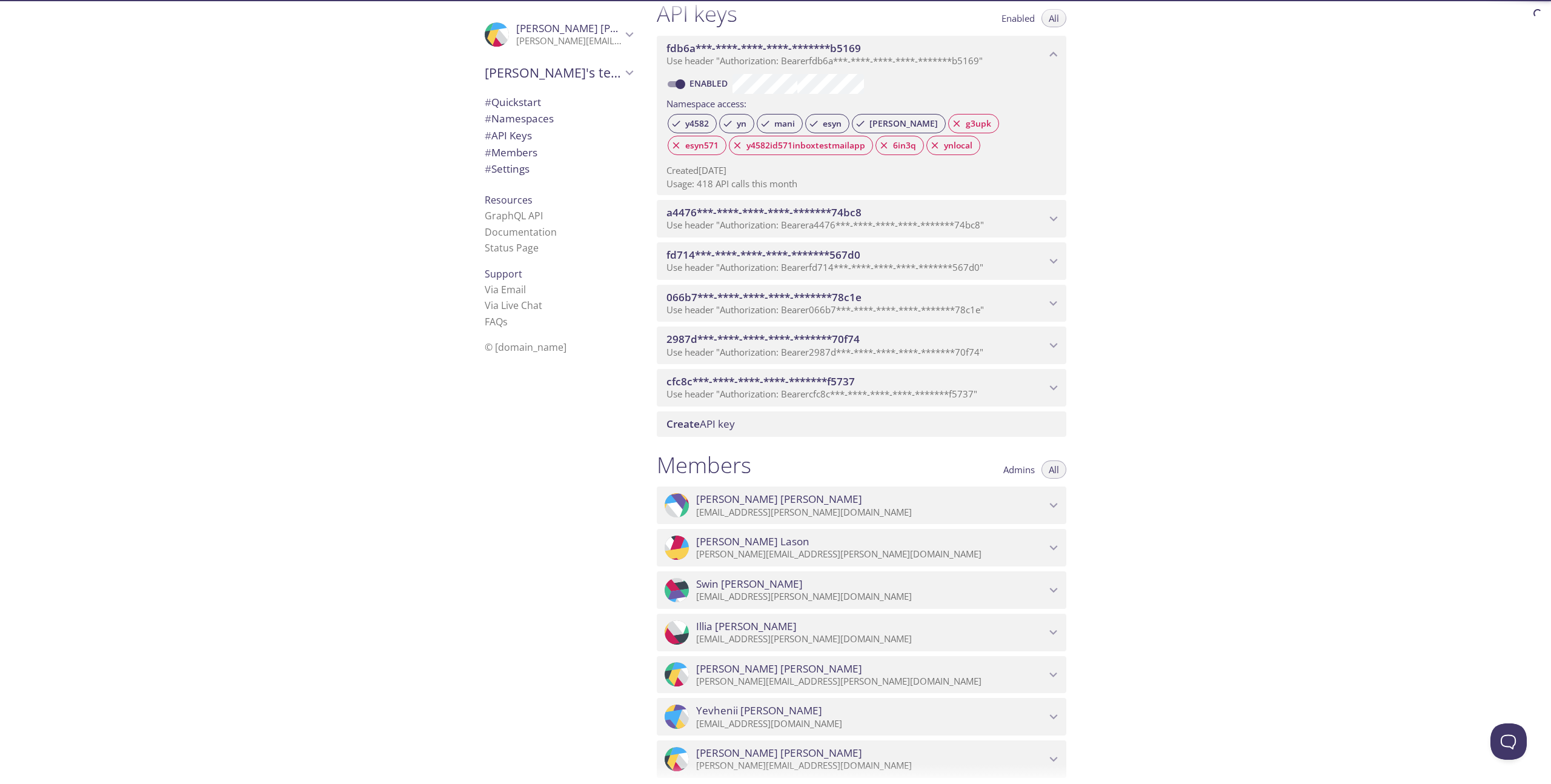
click at [515, 116] on span "# Namespaces" at bounding box center [519, 119] width 69 height 14
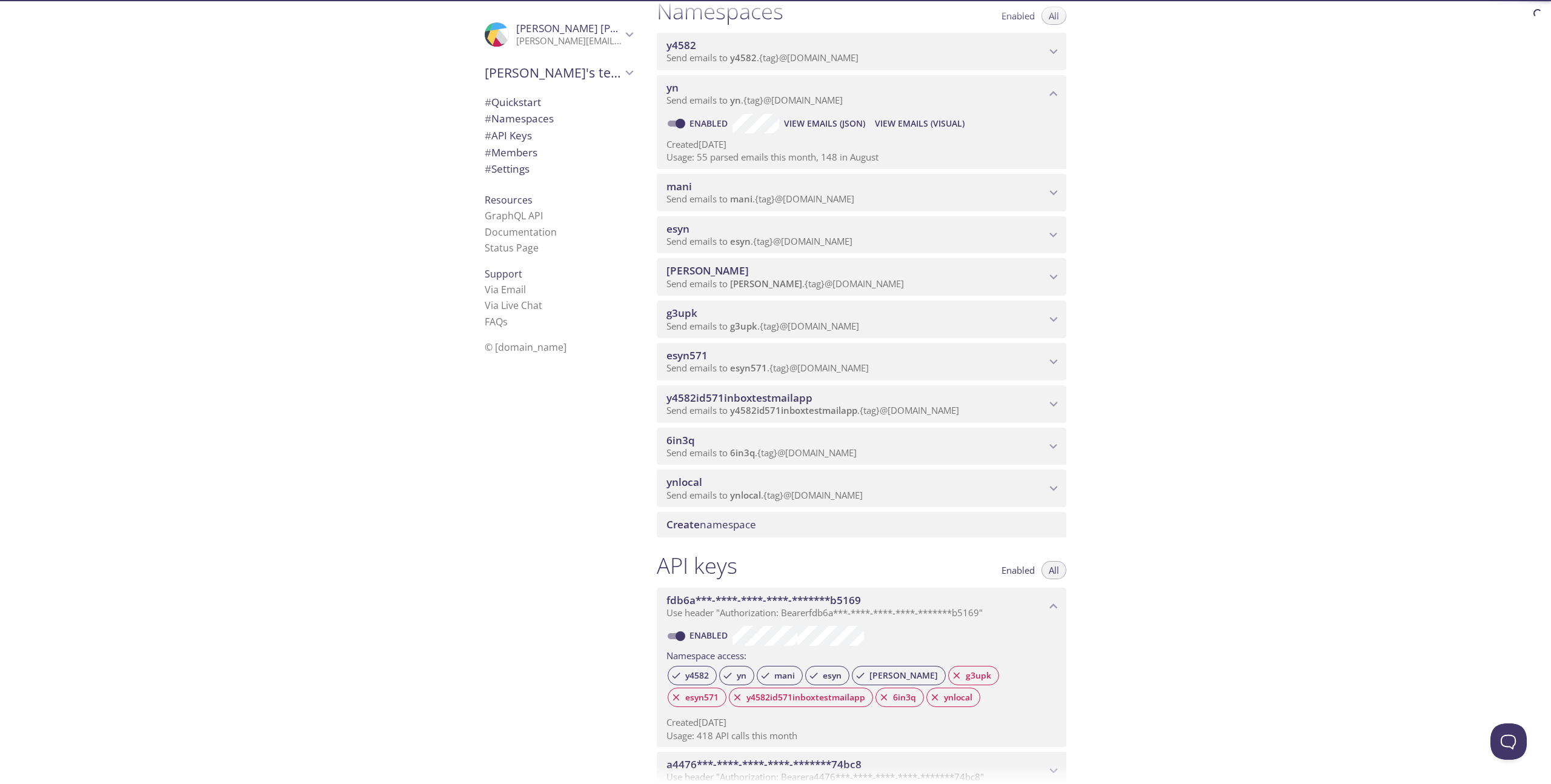
scroll to position [153, 0]
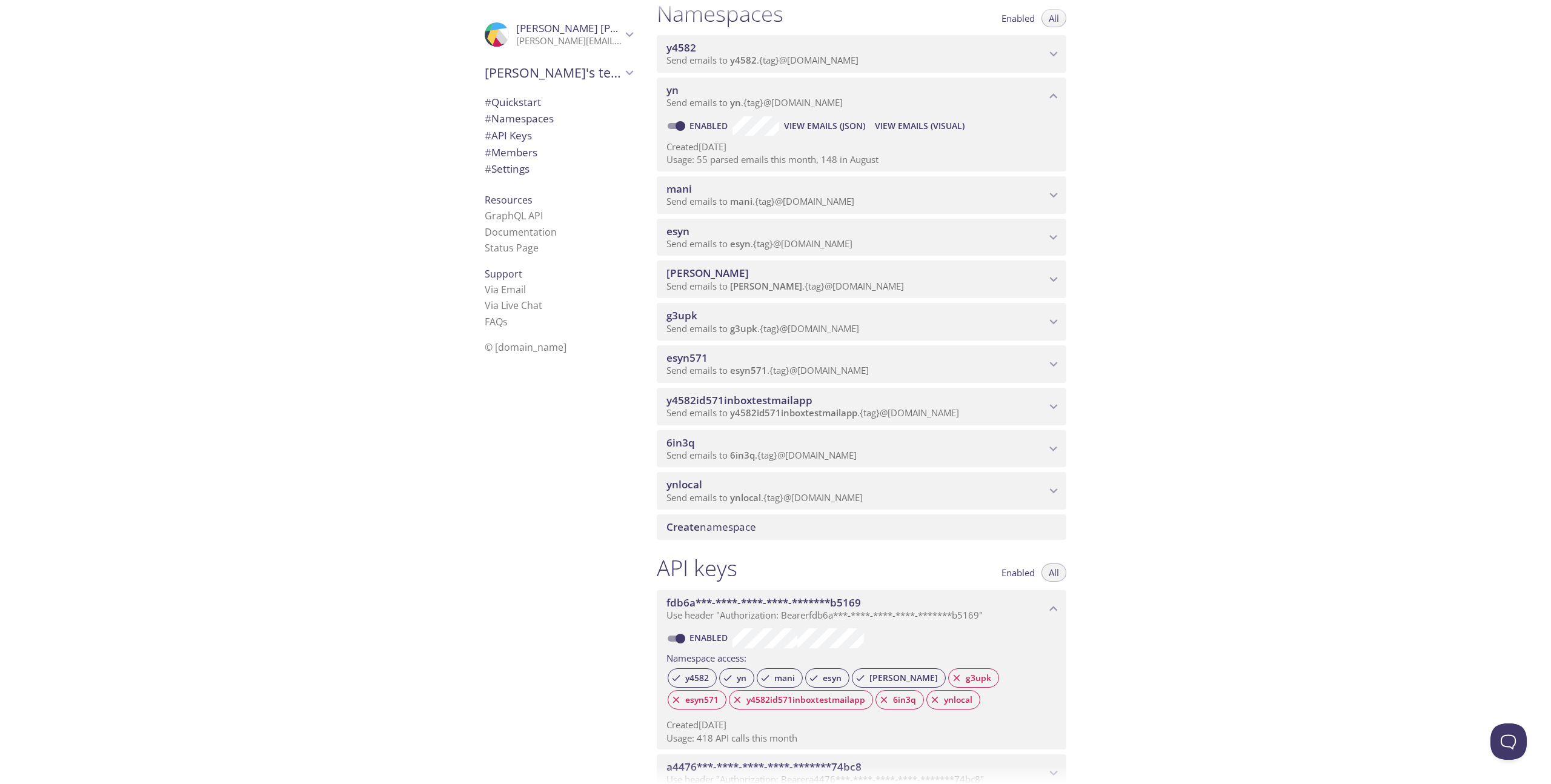
click at [826, 128] on span "View Emails (JSON)" at bounding box center [825, 126] width 81 height 15
click at [937, 129] on span "View Emails (Visual)" at bounding box center [920, 126] width 90 height 15
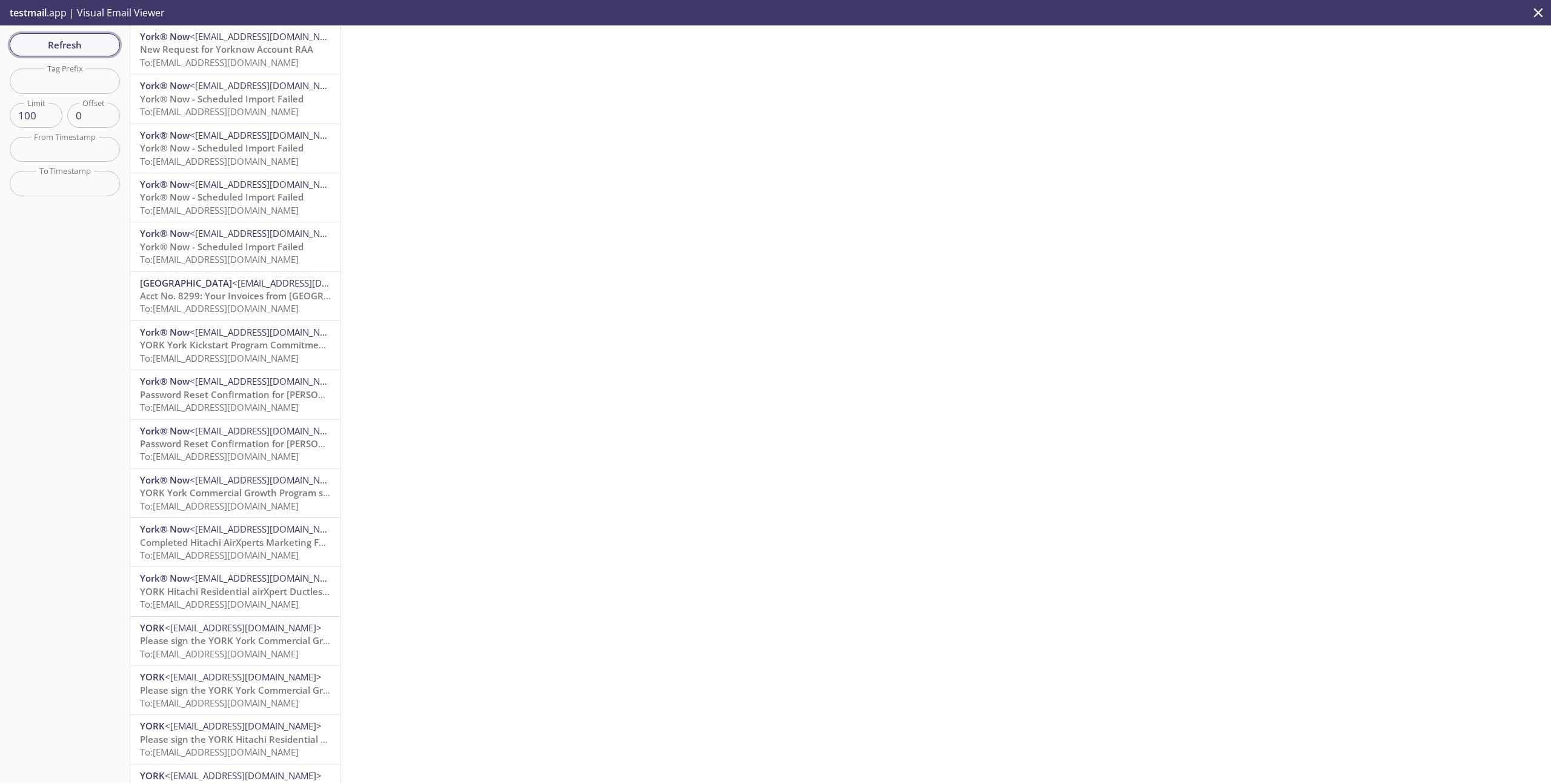
click at [81, 46] on span "Refresh" at bounding box center [64, 45] width 91 height 16
click at [192, 63] on span "To: [EMAIL_ADDRESS][DOMAIN_NAME]" at bounding box center [219, 62] width 159 height 12
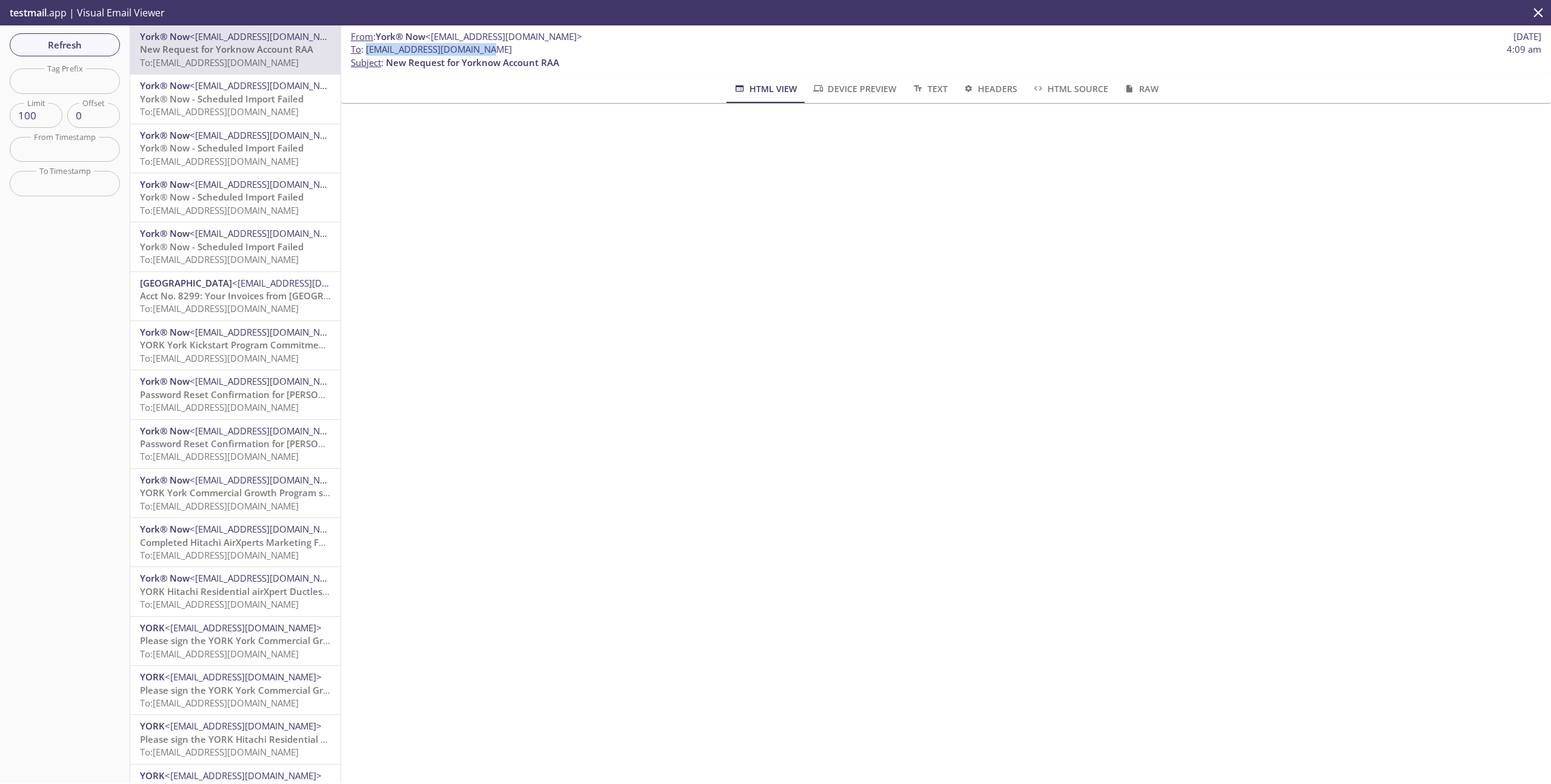
drag, startPoint x: 366, startPoint y: 49, endPoint x: 502, endPoint y: 46, distance: 136.0
click at [502, 46] on span "To : [EMAIL_ADDRESS][DOMAIN_NAME] 4:09 am" at bounding box center [946, 49] width 1191 height 12
copy span "[EMAIL_ADDRESS][DOMAIN_NAME]"
click at [68, 43] on span "Refresh" at bounding box center [64, 45] width 91 height 16
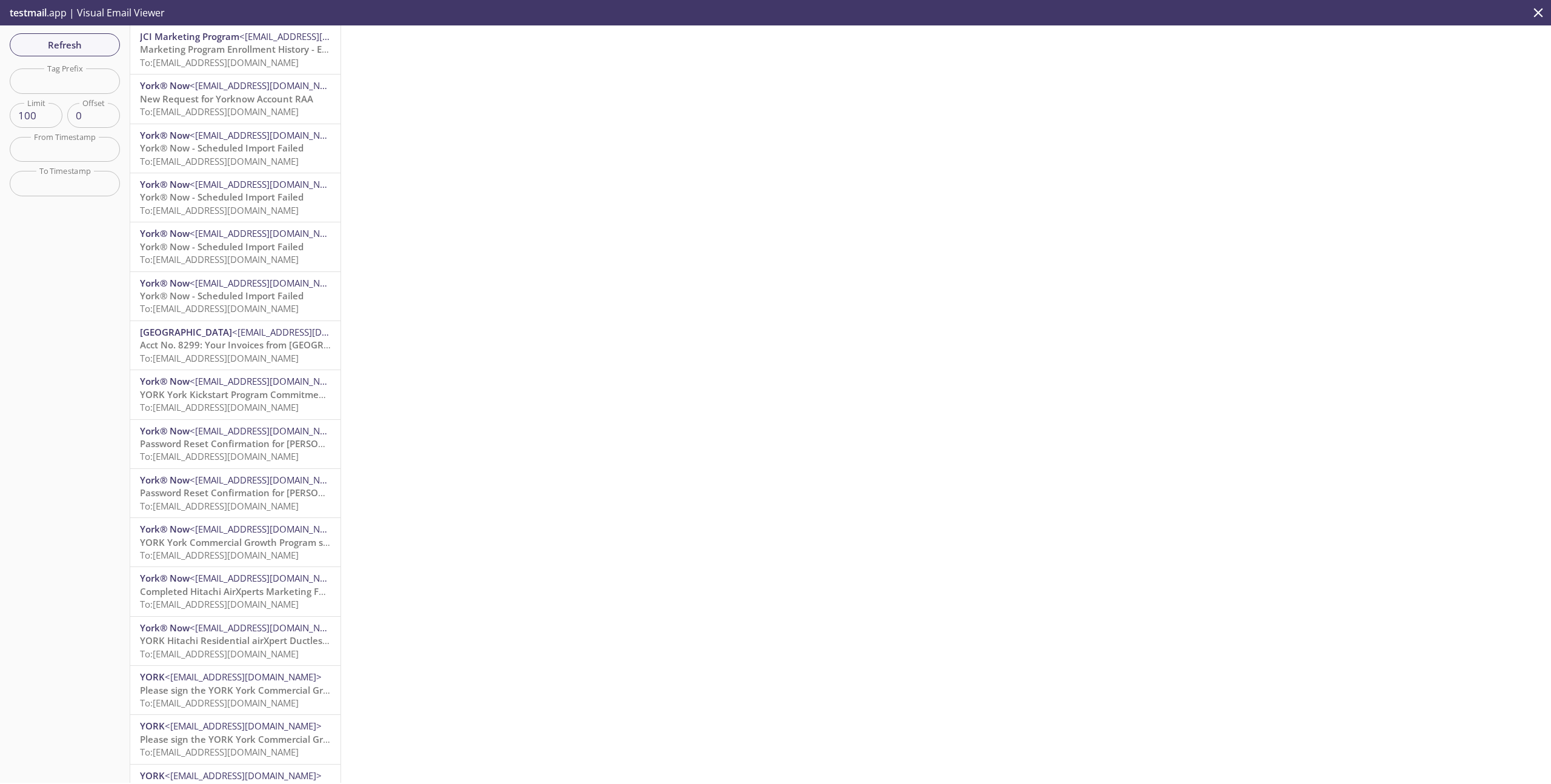
click at [229, 62] on span "To: [EMAIL_ADDRESS][DOMAIN_NAME]" at bounding box center [219, 62] width 159 height 12
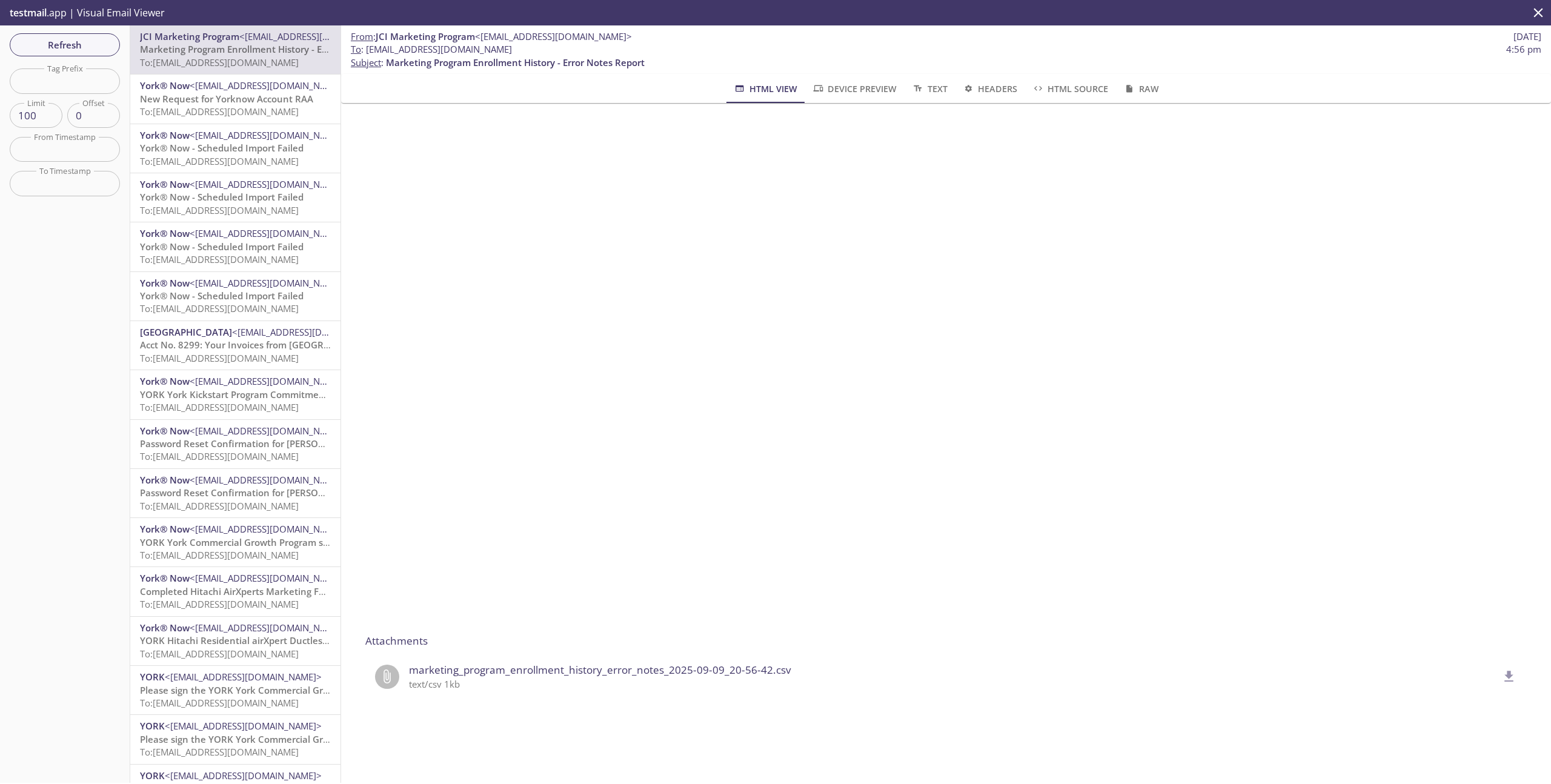
click at [420, 677] on span "marketing_program_enrollment_history_error_notes_2025-09-09_20-56-42.csv" at bounding box center [953, 670] width 1089 height 16
click at [1511, 671] on icon "delete" at bounding box center [1510, 676] width 9 height 11
click at [246, 54] on span "Marketing Program Enrollment History - Error Notes Report" at bounding box center [269, 49] width 258 height 12
click at [84, 40] on span "Refresh" at bounding box center [64, 45] width 91 height 16
